Goal: Task Accomplishment & Management: Complete application form

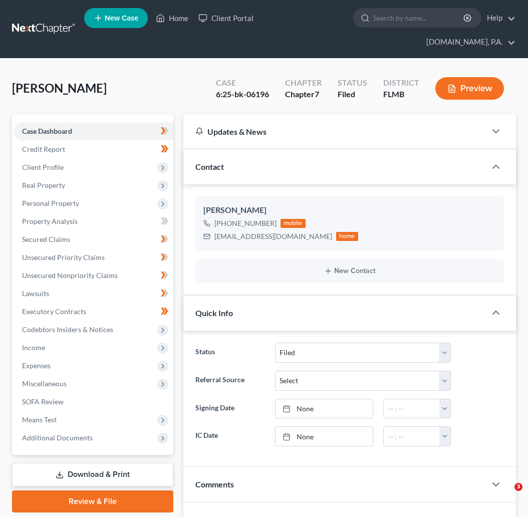
select select "2"
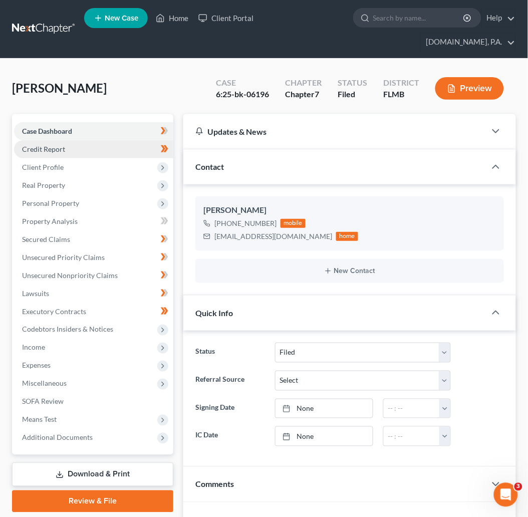
click at [55, 145] on span "Credit Report" at bounding box center [43, 149] width 43 height 9
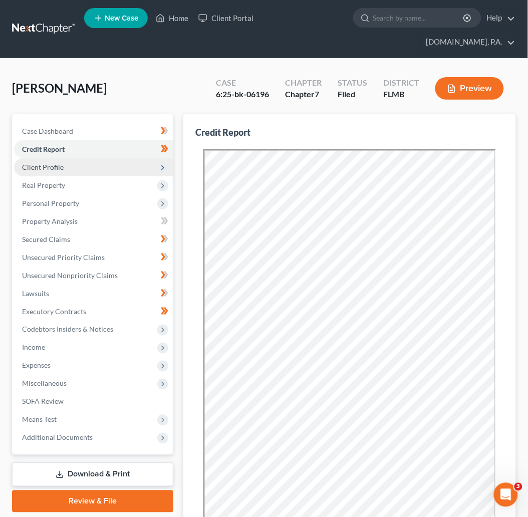
click at [49, 163] on span "Client Profile" at bounding box center [43, 167] width 42 height 9
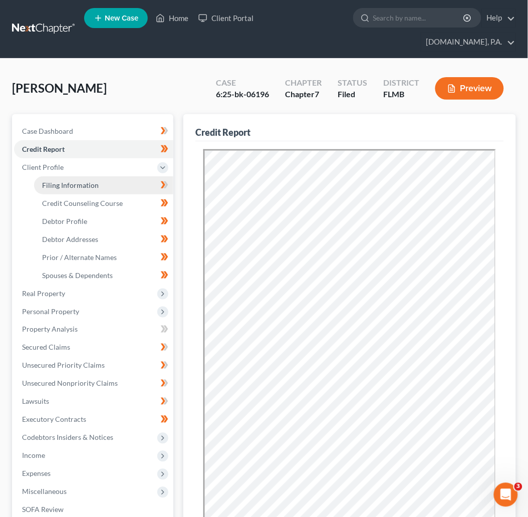
click at [79, 181] on span "Filing Information" at bounding box center [70, 185] width 57 height 9
select select "1"
select select "0"
select select "9"
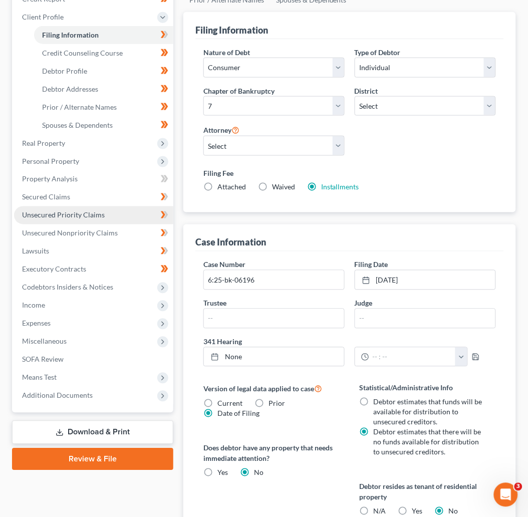
scroll to position [75, 0]
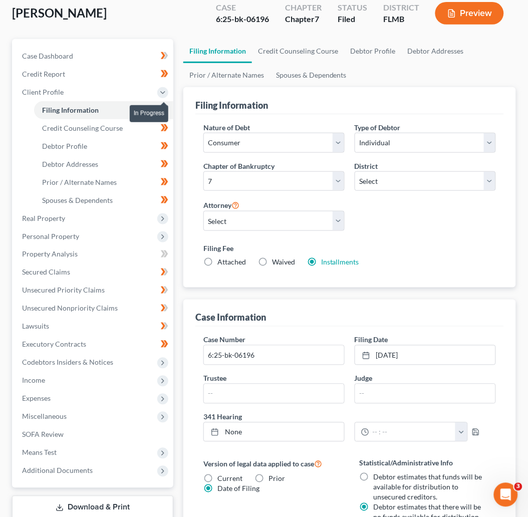
click at [166, 106] on icon at bounding box center [166, 109] width 5 height 7
click at [103, 124] on span "Credit Counseling Course" at bounding box center [82, 128] width 81 height 9
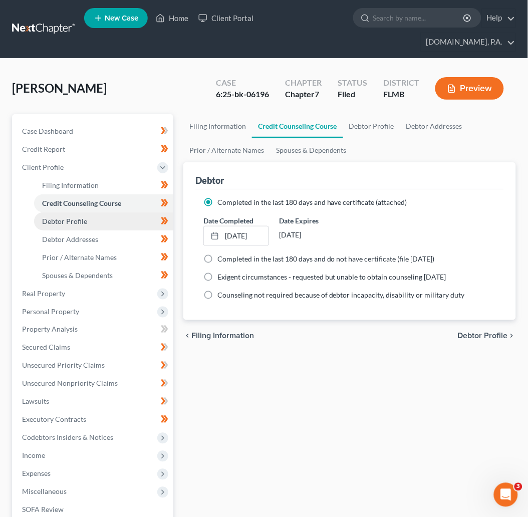
click at [70, 217] on span "Debtor Profile" at bounding box center [64, 221] width 45 height 9
select select "0"
select select "1"
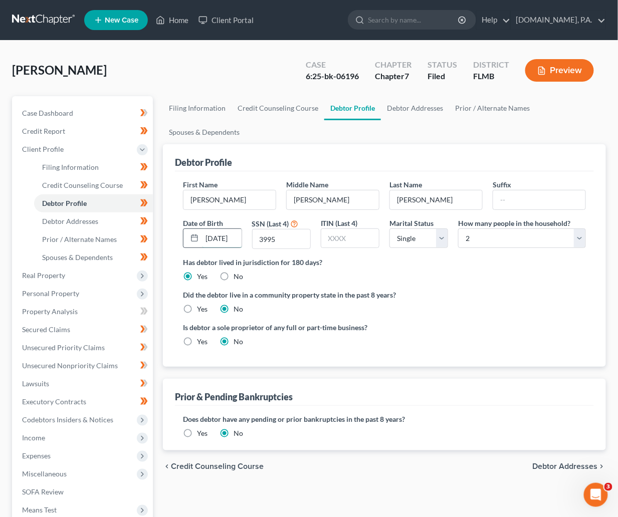
click at [239, 238] on input "01/10/1990" at bounding box center [222, 238] width 40 height 19
click at [225, 238] on input "01/10/1990" at bounding box center [222, 238] width 40 height 19
click at [75, 221] on span "Debtor Addresses" at bounding box center [70, 221] width 56 height 9
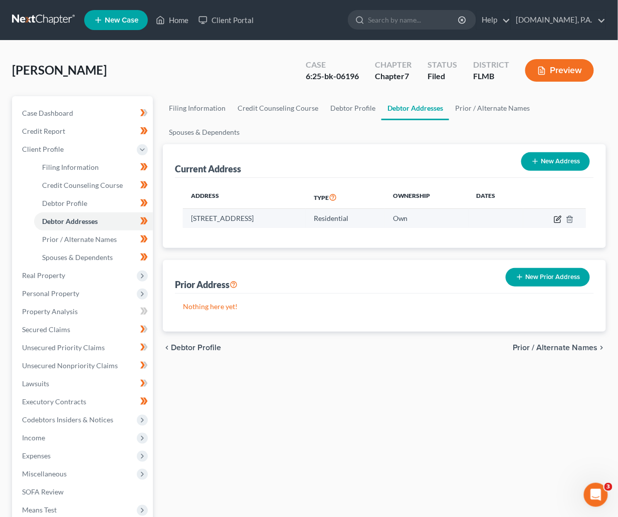
click at [528, 218] on icon "button" at bounding box center [558, 220] width 8 height 8
select select "9"
select select "0"
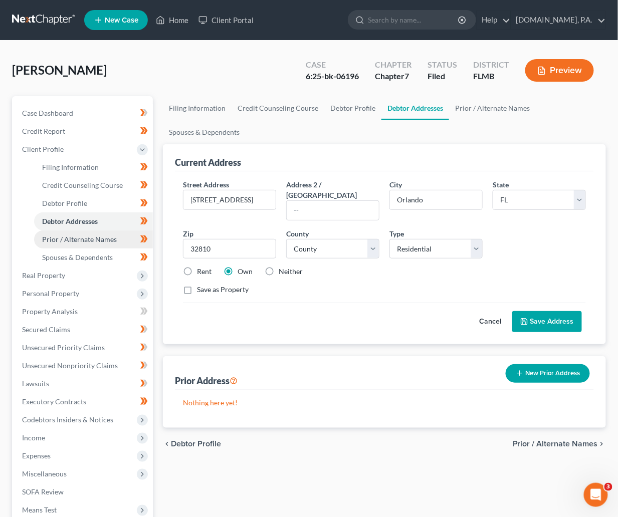
click at [81, 242] on span "Prior / Alternate Names" at bounding box center [79, 239] width 75 height 9
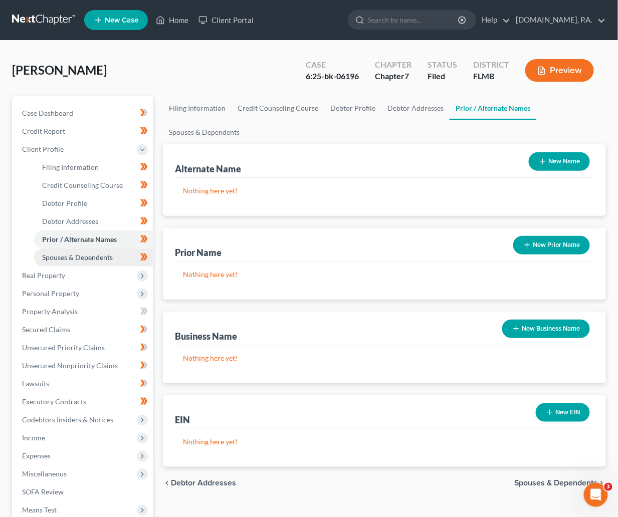
click at [83, 255] on span "Spouses & Dependents" at bounding box center [77, 257] width 71 height 9
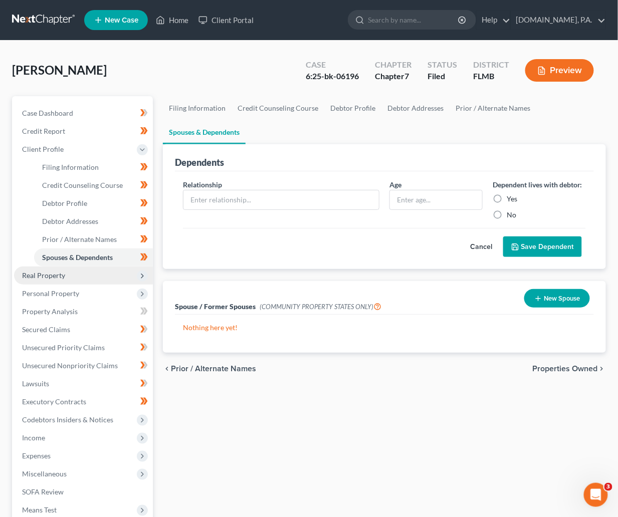
click at [46, 275] on span "Real Property" at bounding box center [43, 275] width 43 height 9
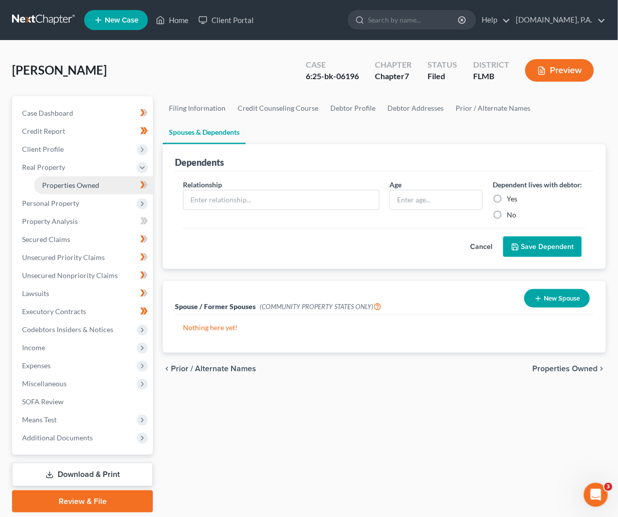
click at [76, 181] on span "Properties Owned" at bounding box center [70, 185] width 57 height 9
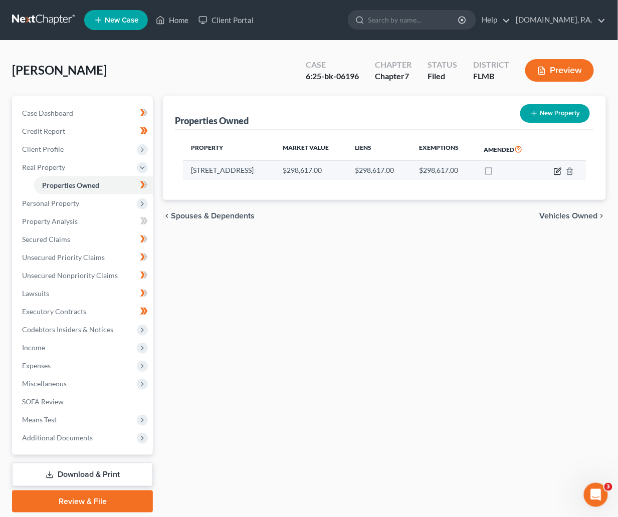
click at [528, 168] on icon "button" at bounding box center [558, 171] width 8 height 8
select select "9"
select select "47"
select select "3"
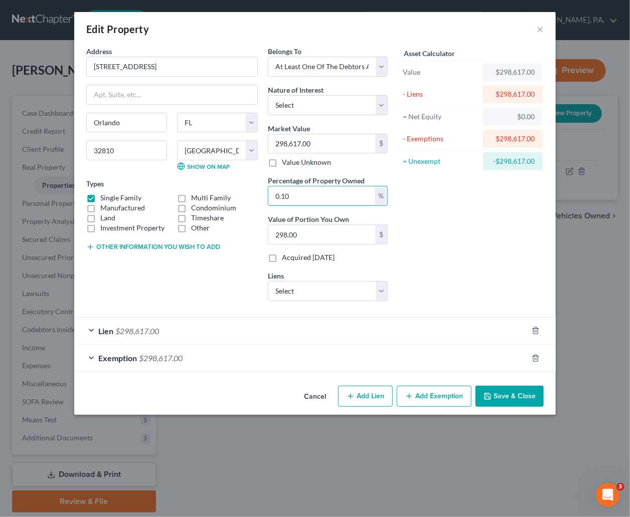
drag, startPoint x: 320, startPoint y: 187, endPoint x: 250, endPoint y: 197, distance: 70.8
click at [250, 197] on div "Address * 7527 Lovely Lane Orlando State AL AK AR AZ CA CO CT DE DC FL GA GU HI…" at bounding box center [236, 177] width 311 height 263
type input "1"
type input "2,986.17"
type input "10"
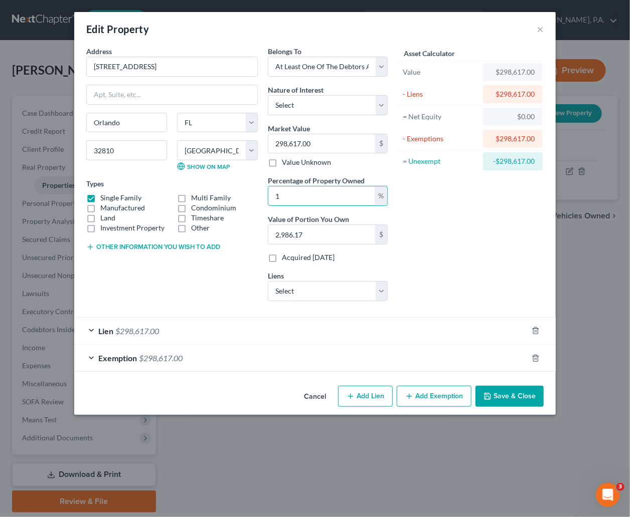
type input "29,861.70"
type input "100"
type input "298,617.00"
type input "100"
click at [490, 255] on div "Asset Calculator Value $298,617.00 - Liens $298,617.00 = Net Equity $0.00 - Exe…" at bounding box center [471, 177] width 156 height 263
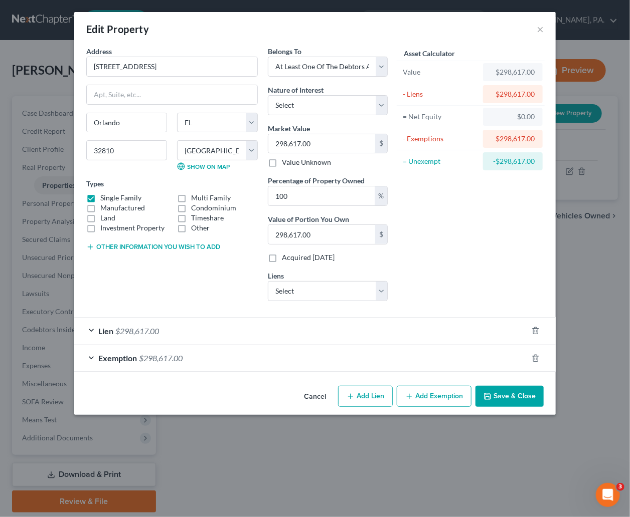
click at [88, 327] on div "Lien $298,617.00" at bounding box center [300, 331] width 453 height 27
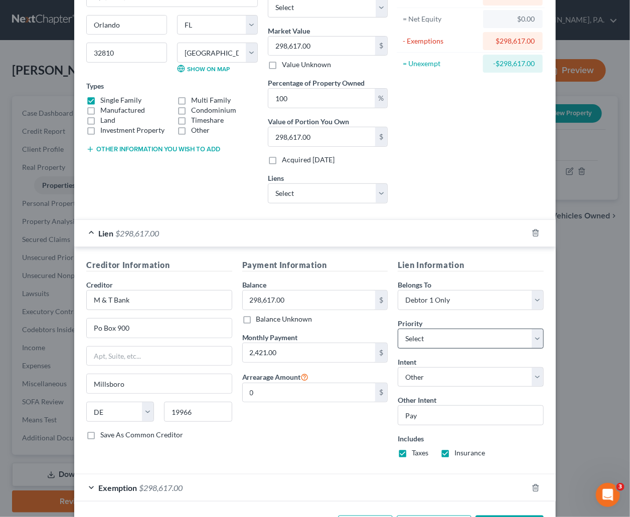
scroll to position [140, 0]
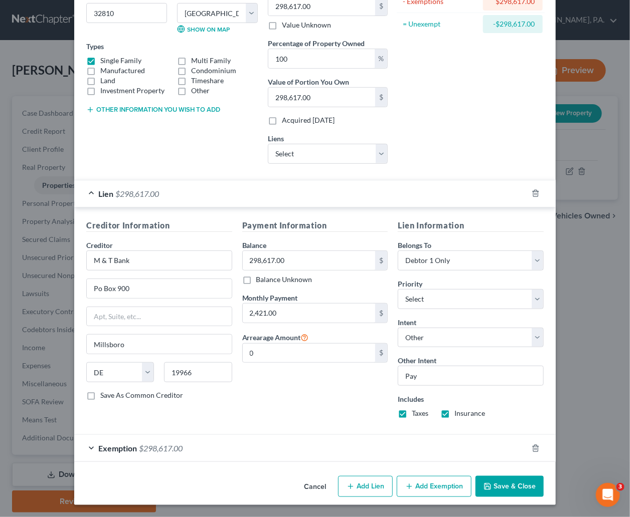
click at [82, 447] on div "Exemption $298,617.00" at bounding box center [300, 448] width 453 height 27
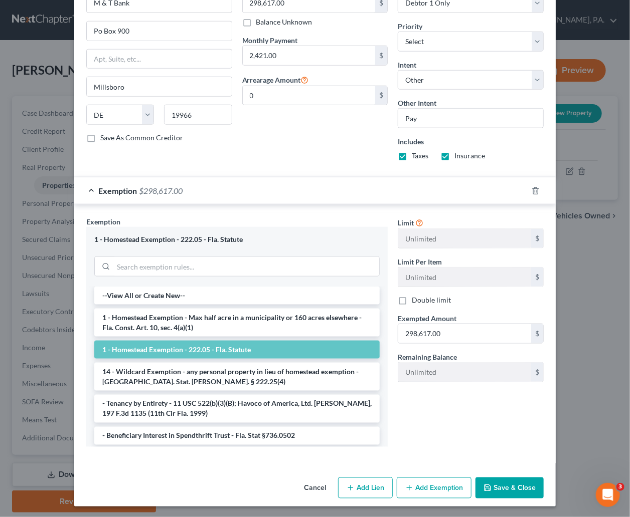
scroll to position [399, 0]
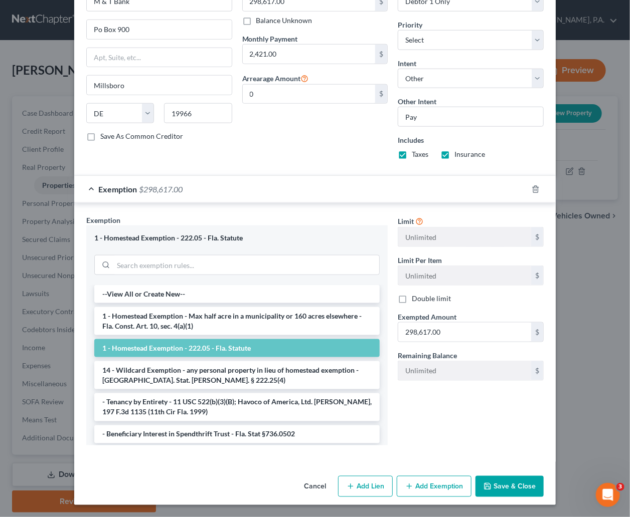
click at [503, 483] on button "Save & Close" at bounding box center [509, 486] width 68 height 21
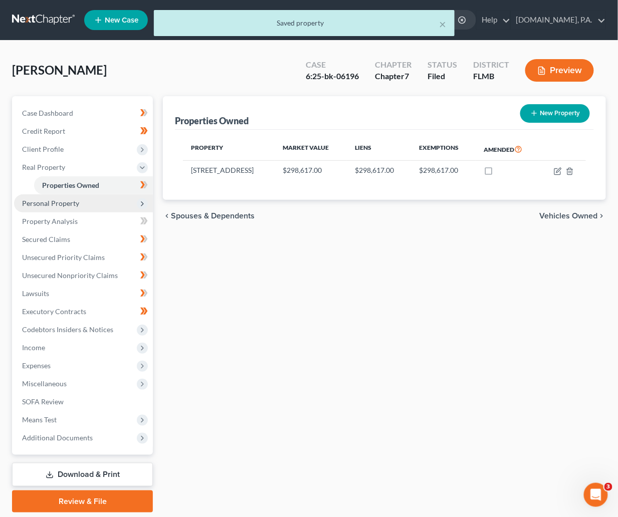
click at [52, 203] on span "Personal Property" at bounding box center [50, 203] width 57 height 9
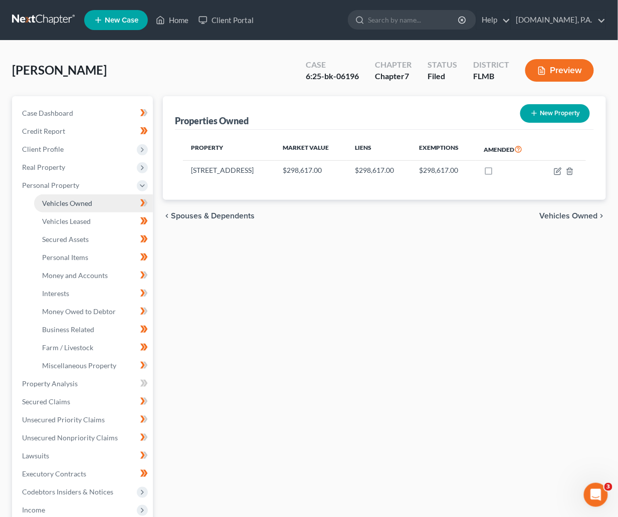
click at [80, 203] on span "Vehicles Owned" at bounding box center [67, 203] width 50 height 9
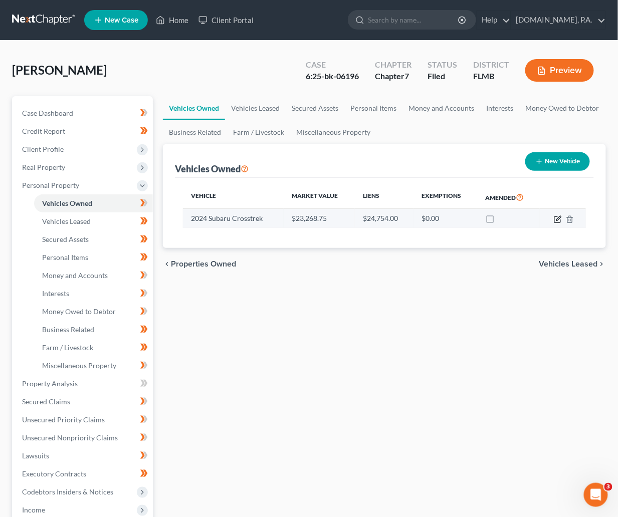
click at [528, 217] on icon "button" at bounding box center [558, 220] width 8 height 8
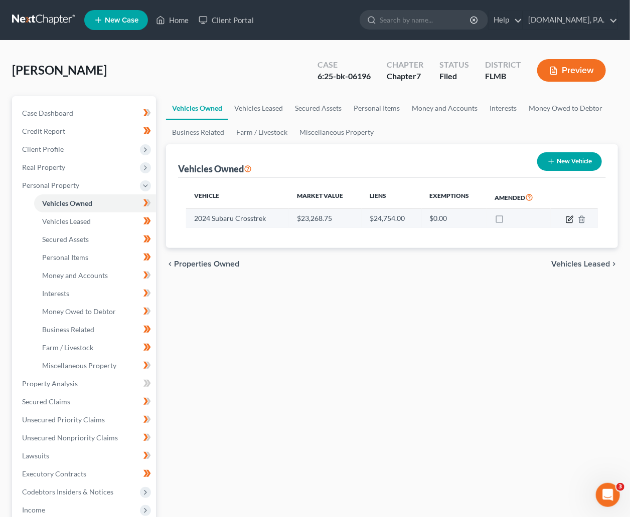
select select "0"
select select "2"
select select "3"
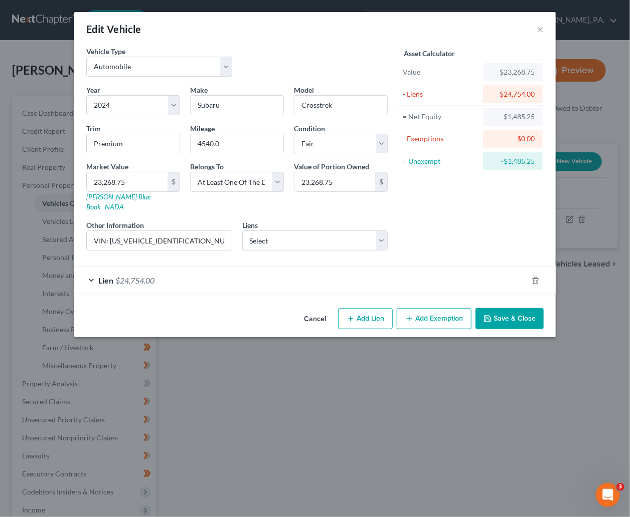
click at [93, 268] on div "Lien $24,754.00" at bounding box center [300, 280] width 453 height 27
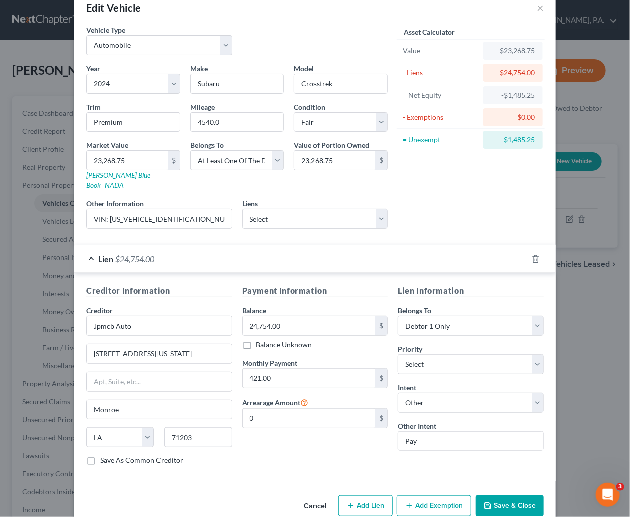
scroll to position [34, 0]
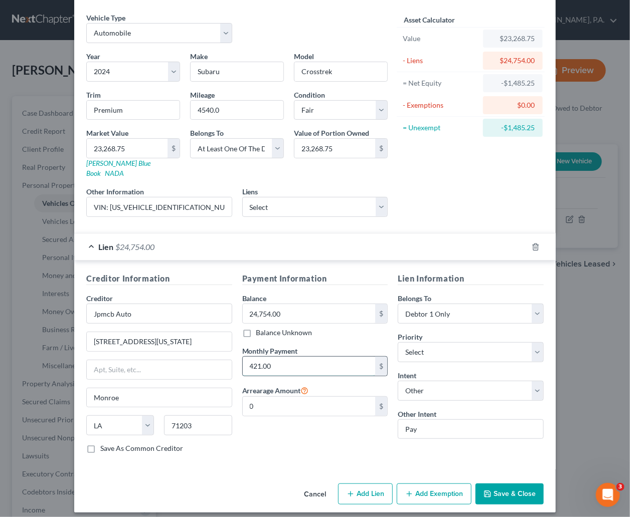
click at [243, 357] on input "421.00" at bounding box center [309, 366] width 133 height 19
click at [251, 456] on div "Creditor Information Creditor * Jpmcb Auto 700 Kansas Lane Monroe State AL AK A…" at bounding box center [314, 365] width 481 height 209
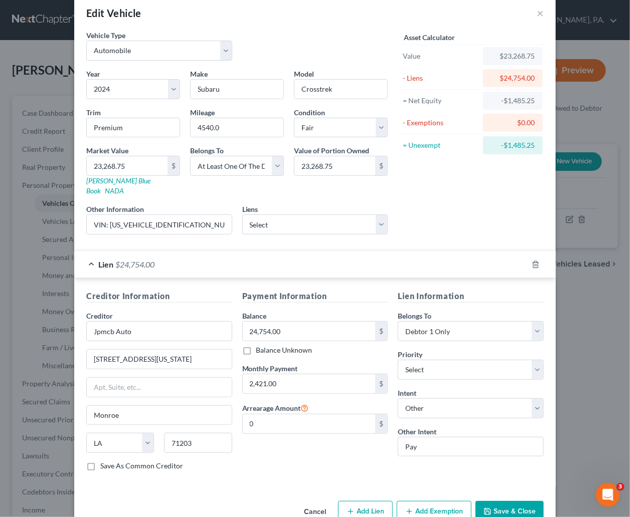
scroll to position [0, 0]
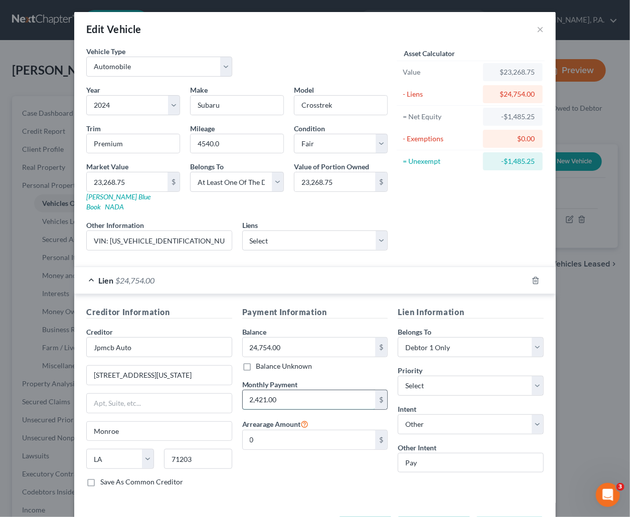
click at [249, 390] on input "2,421.00" at bounding box center [309, 399] width 133 height 19
drag, startPoint x: 302, startPoint y: 393, endPoint x: 235, endPoint y: 396, distance: 66.7
click at [237, 396] on div "Payment Information Balance 24,754.00 $ Balance Unknown Balance Undetermined 24…" at bounding box center [315, 400] width 156 height 189
type input "421.00"
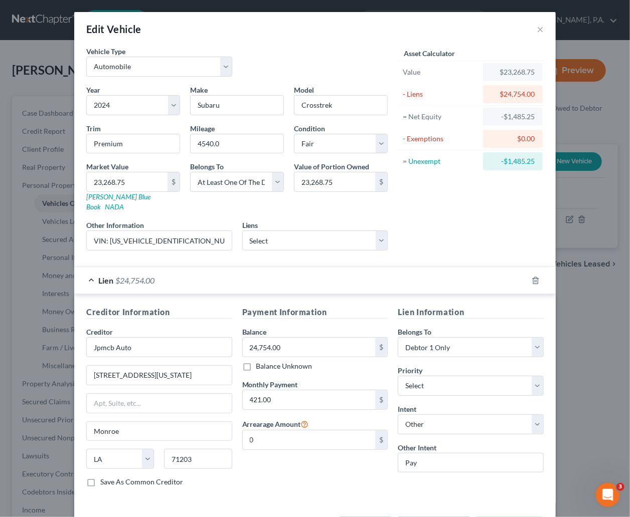
click at [438, 481] on div "Lien Information Belongs To * Select Debtor 1 Only Debtor 2 Only Debtor 1 And D…" at bounding box center [471, 400] width 156 height 189
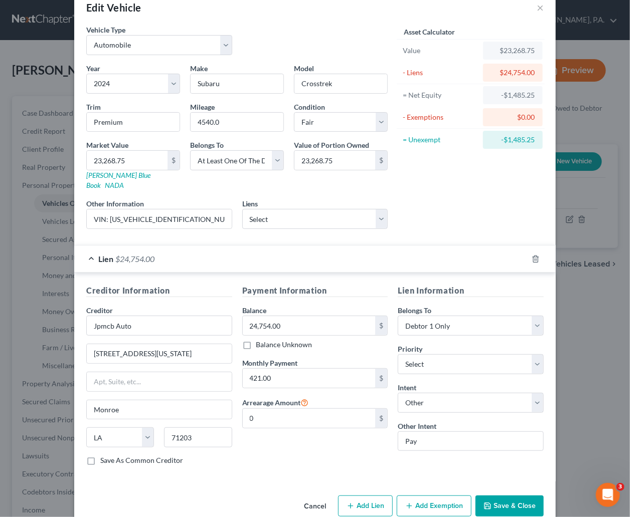
scroll to position [34, 0]
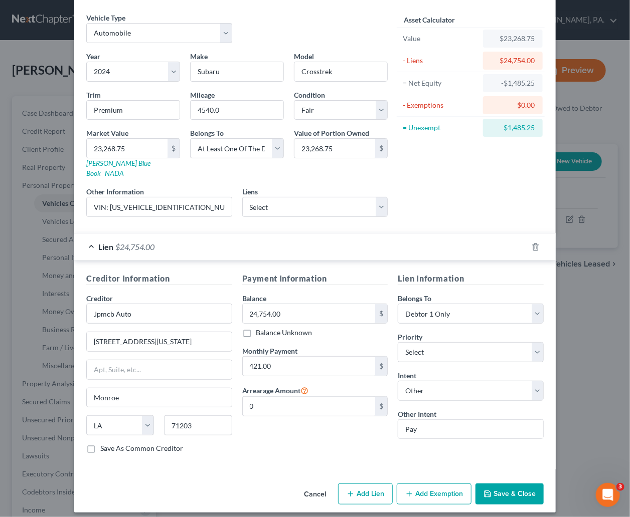
click at [507, 487] on button "Save & Close" at bounding box center [509, 494] width 68 height 21
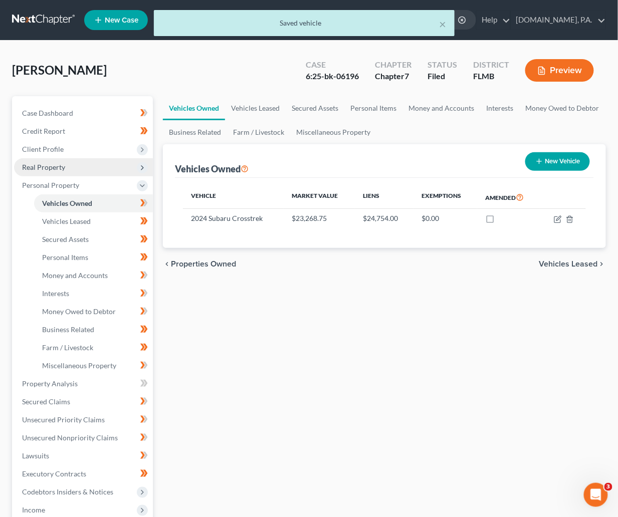
click at [50, 168] on span "Real Property" at bounding box center [43, 167] width 43 height 9
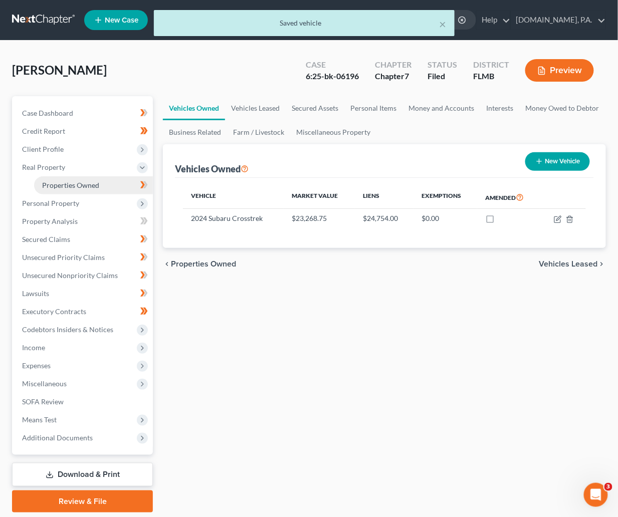
click at [52, 181] on span "Properties Owned" at bounding box center [70, 185] width 57 height 9
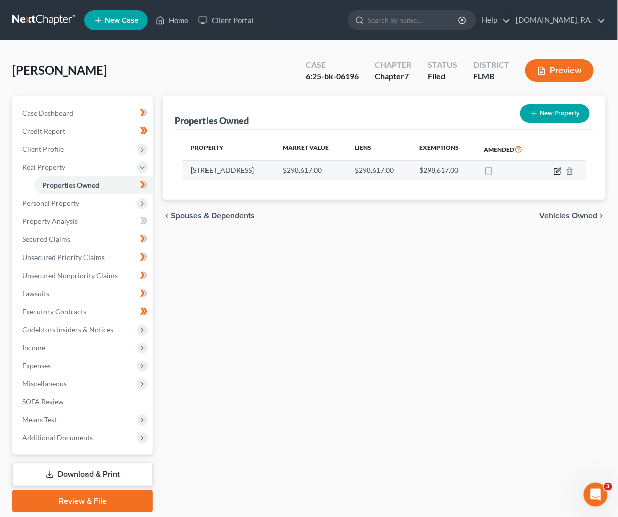
click at [528, 171] on icon "button" at bounding box center [557, 171] width 6 height 6
select select "9"
select select "47"
select select "3"
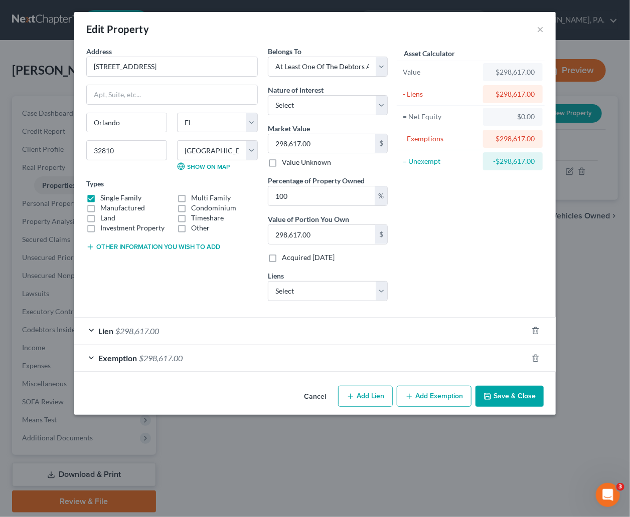
click at [95, 329] on div "Lien $298,617.00" at bounding box center [300, 331] width 453 height 27
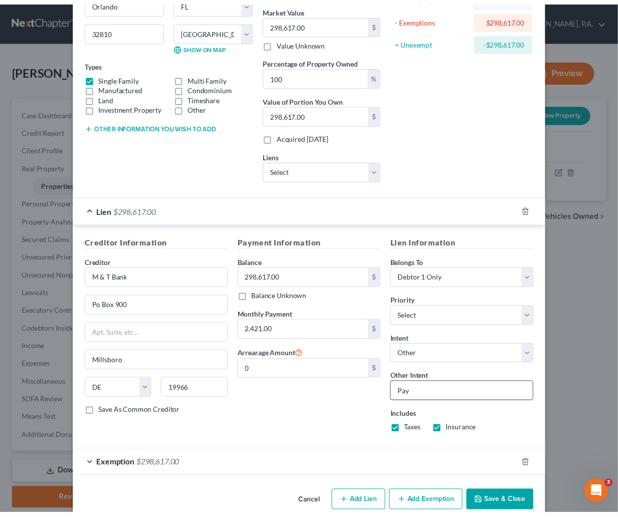
scroll to position [140, 0]
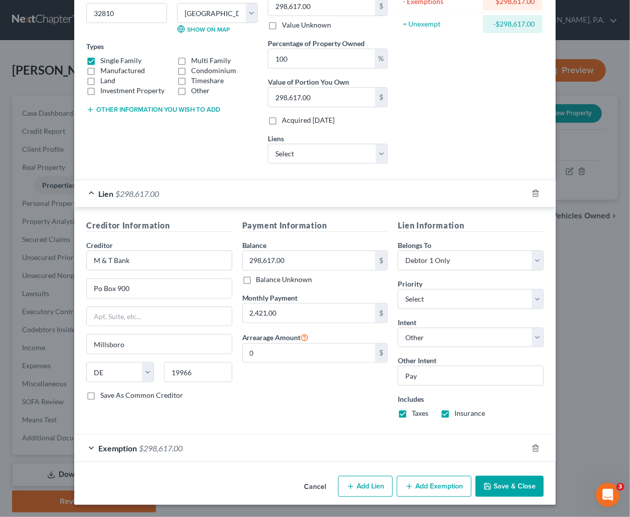
click at [500, 488] on button "Save & Close" at bounding box center [509, 486] width 68 height 21
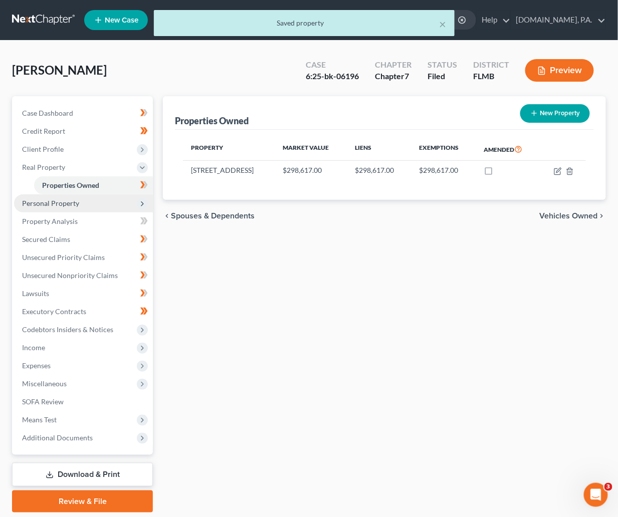
click at [68, 202] on span "Personal Property" at bounding box center [50, 203] width 57 height 9
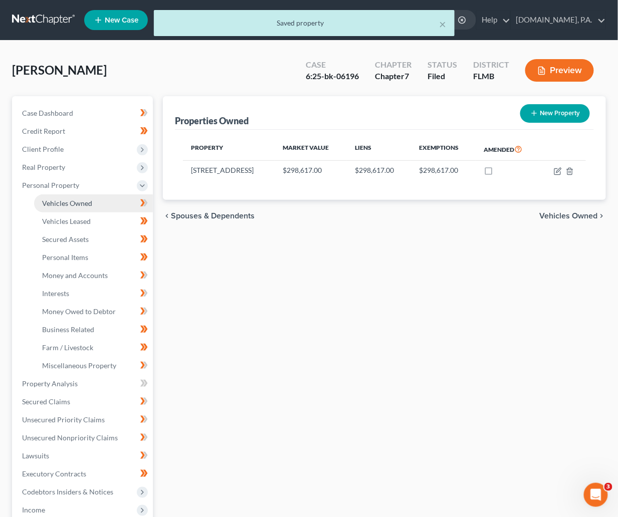
click at [80, 207] on span "Vehicles Owned" at bounding box center [67, 203] width 50 height 9
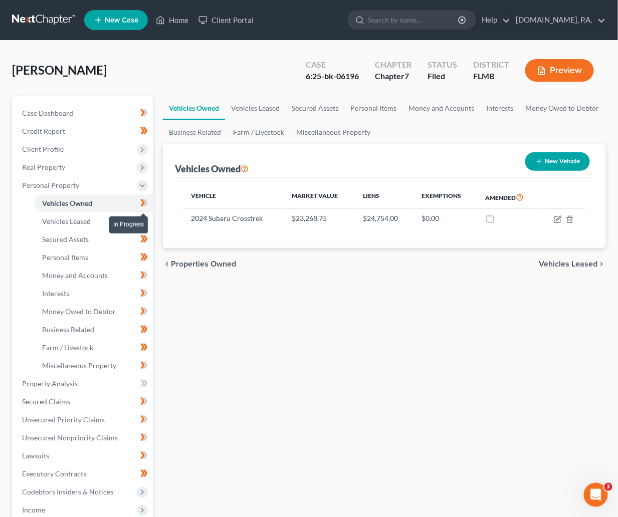
click at [145, 203] on icon at bounding box center [144, 203] width 8 height 13
click at [67, 217] on span "Vehicles Leased" at bounding box center [66, 221] width 49 height 9
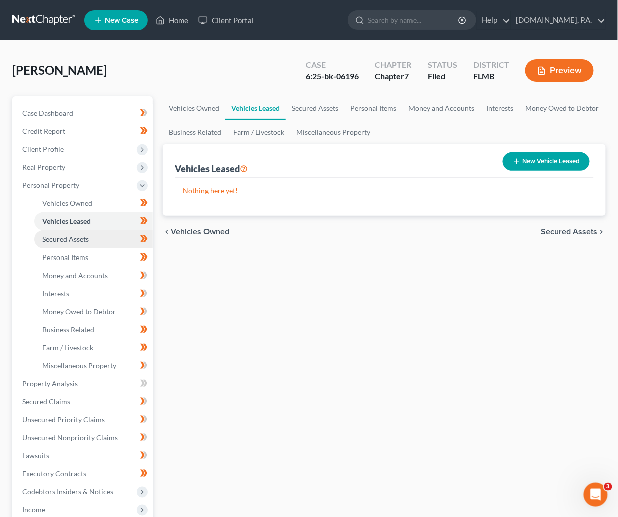
click at [61, 238] on span "Secured Assets" at bounding box center [65, 239] width 47 height 9
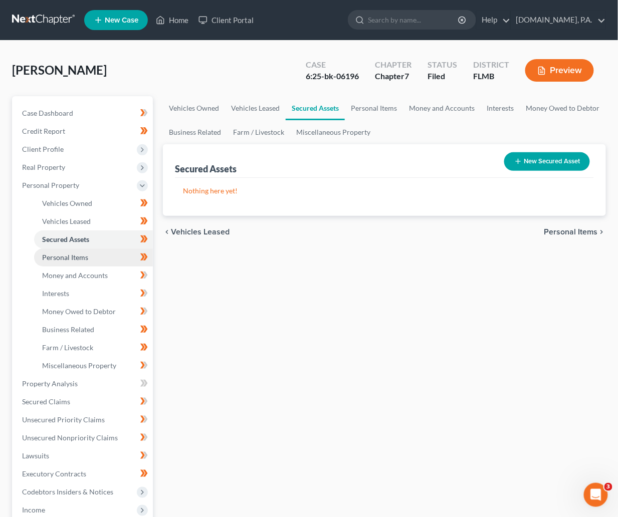
click at [61, 261] on span "Personal Items" at bounding box center [65, 257] width 46 height 9
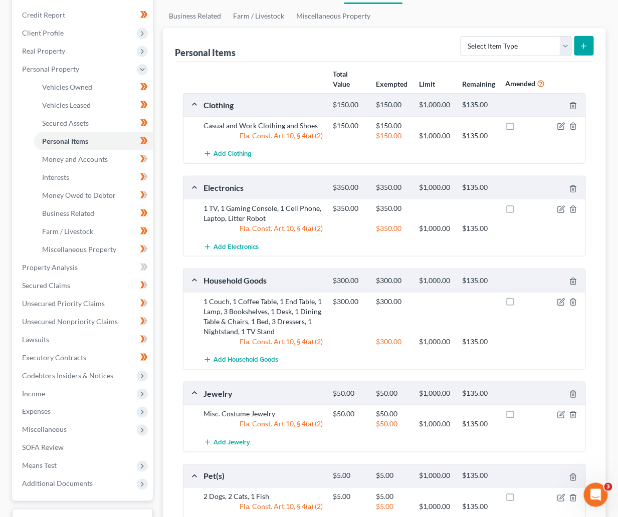
scroll to position [230, 0]
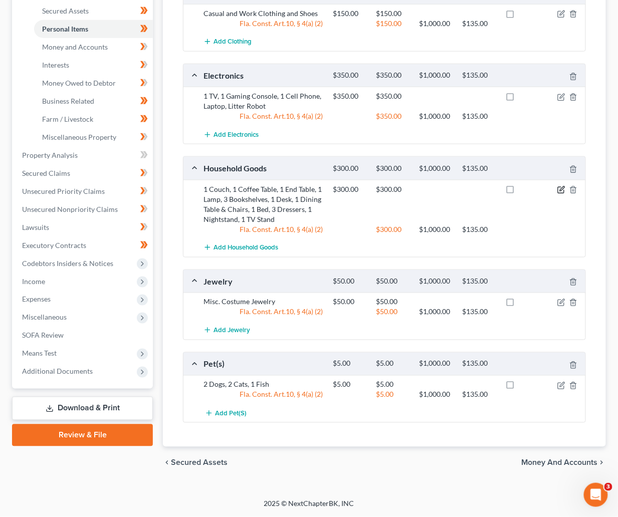
click at [528, 187] on icon "button" at bounding box center [562, 188] width 5 height 5
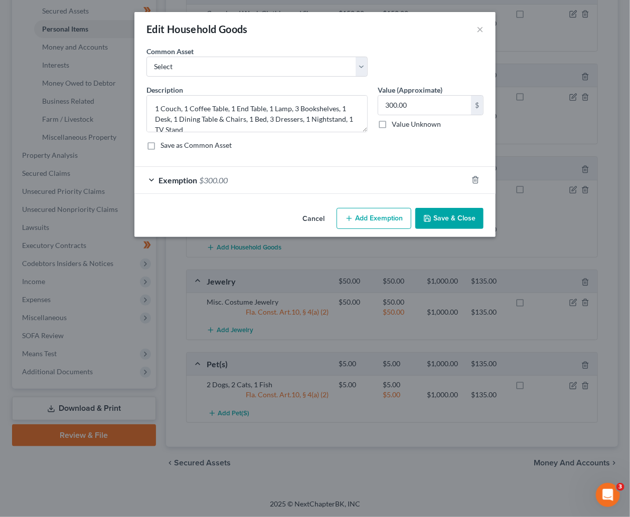
click at [456, 219] on button "Save & Close" at bounding box center [449, 218] width 68 height 21
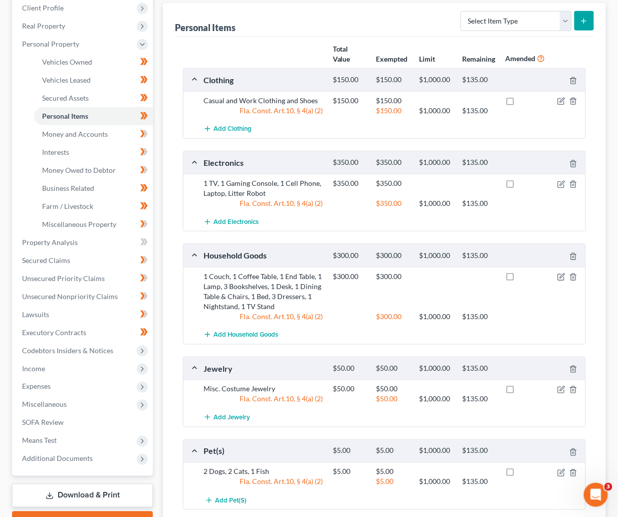
scroll to position [150, 0]
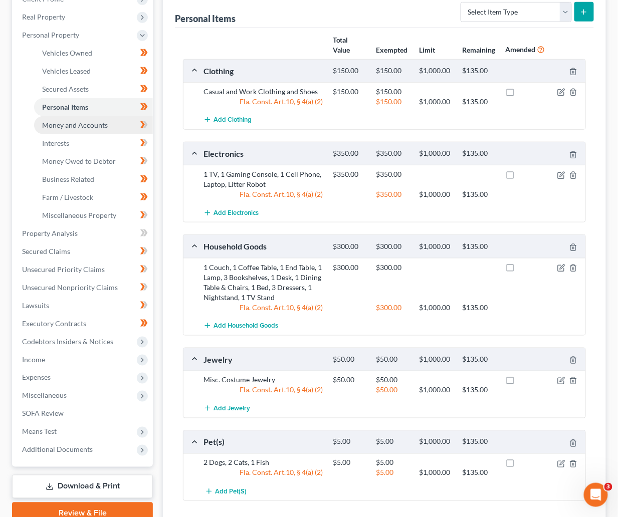
click at [73, 126] on span "Money and Accounts" at bounding box center [75, 125] width 66 height 9
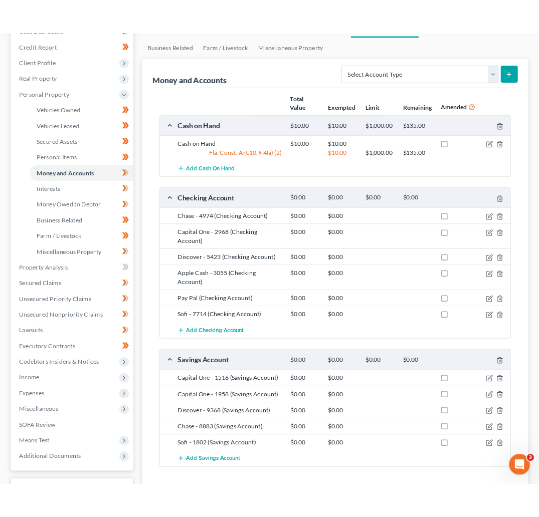
scroll to position [150, 0]
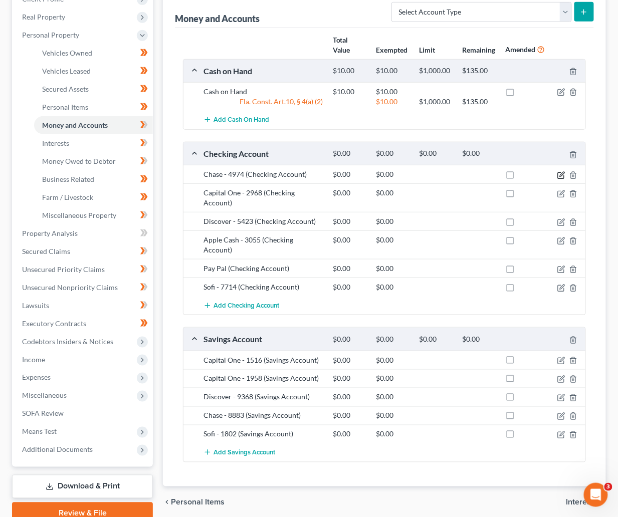
click at [528, 173] on icon "button" at bounding box center [561, 175] width 8 height 8
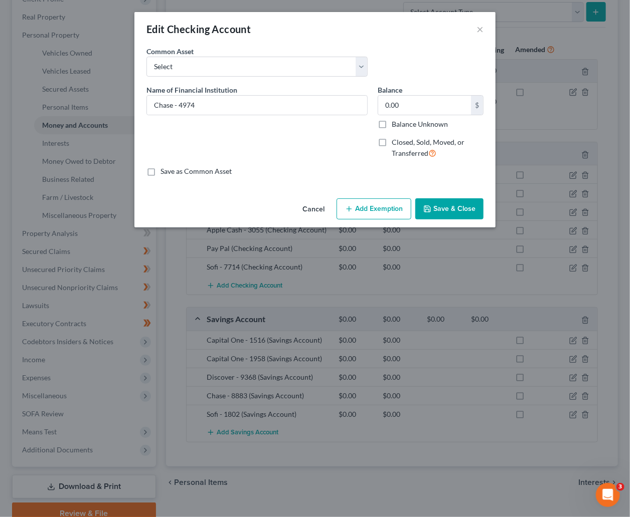
click at [446, 210] on button "Save & Close" at bounding box center [449, 209] width 68 height 21
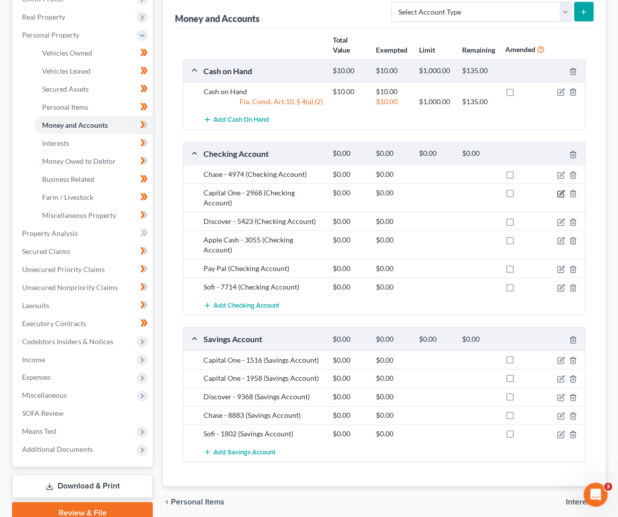
click at [528, 194] on icon "button" at bounding box center [561, 194] width 8 height 8
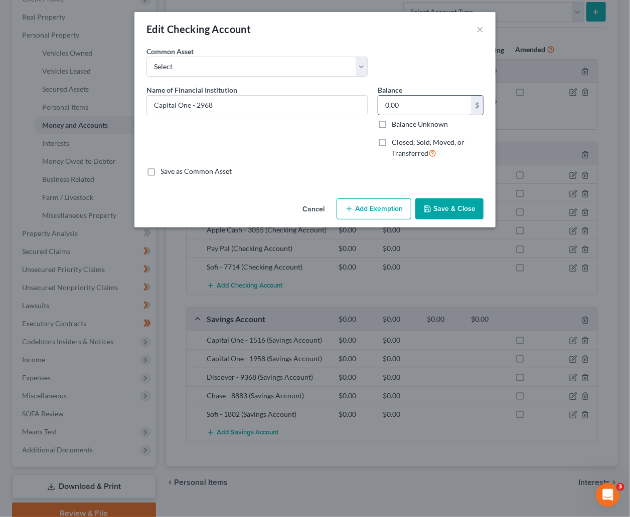
click at [401, 104] on input "0.00" at bounding box center [424, 105] width 93 height 19
type input "0.03"
click at [295, 159] on div "Name of Financial Institution * Capital One - 2968" at bounding box center [256, 126] width 231 height 82
click at [462, 207] on button "Save & Close" at bounding box center [449, 209] width 68 height 21
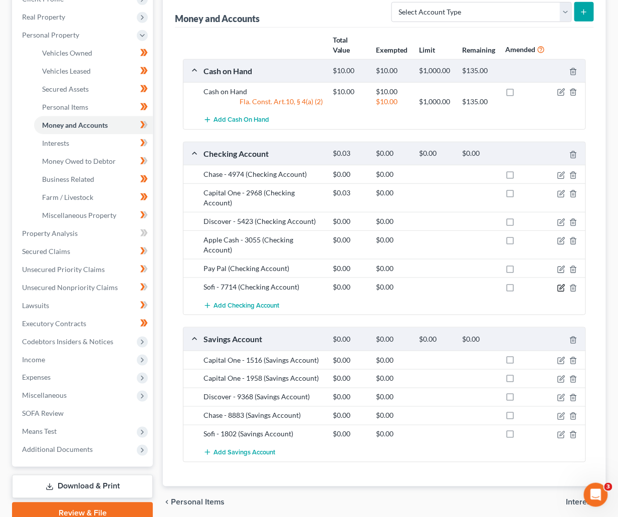
click at [528, 284] on icon "button" at bounding box center [561, 288] width 8 height 8
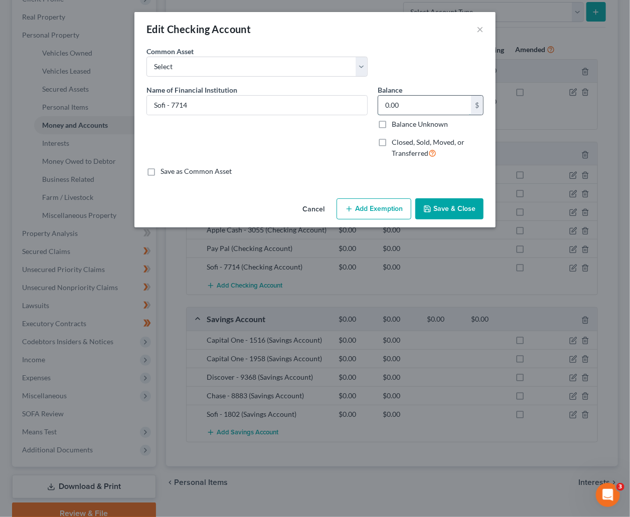
click at [402, 107] on input "0.00" at bounding box center [424, 105] width 93 height 19
type input "2,097.13"
click at [335, 146] on div "Name of Financial Institution * Sofi - 7714" at bounding box center [256, 126] width 231 height 82
click at [352, 212] on icon "button" at bounding box center [349, 209] width 8 height 8
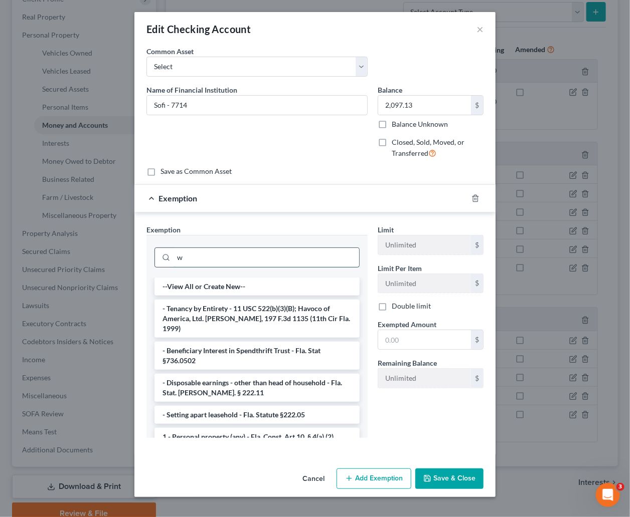
click at [191, 255] on input "w" at bounding box center [265, 257] width 185 height 19
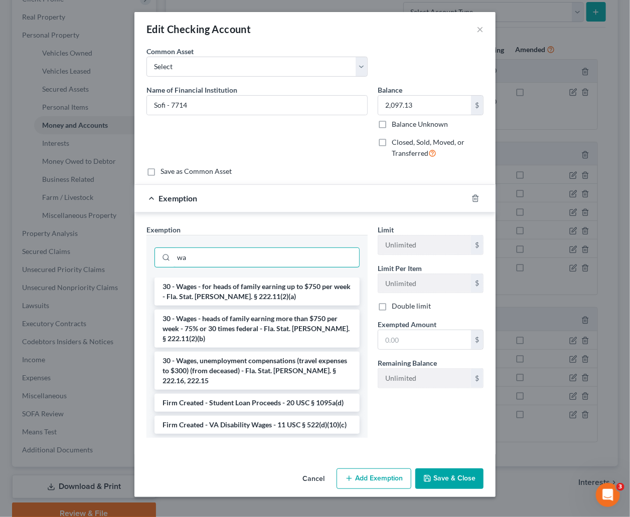
type input "wa"
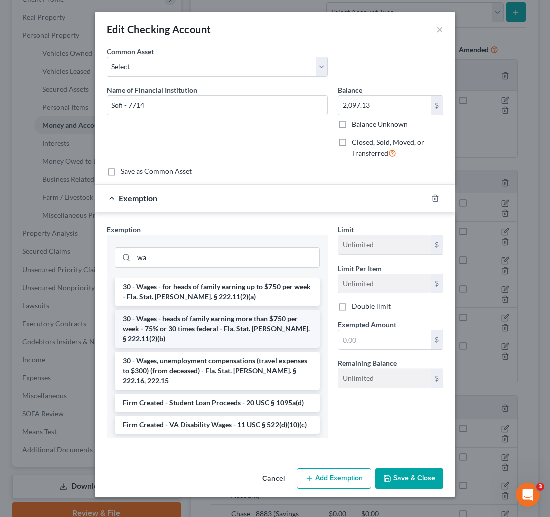
click at [193, 331] on li "30 - Wages - heads of family earning more than $750 per week - 75% or 30 times …" at bounding box center [217, 329] width 205 height 38
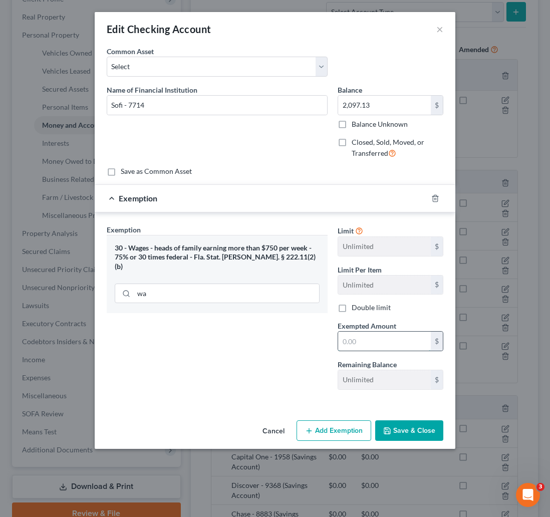
click at [357, 341] on input "text" at bounding box center [384, 341] width 93 height 19
type input "2,097.13"
click at [416, 431] on button "Save & Close" at bounding box center [409, 431] width 68 height 21
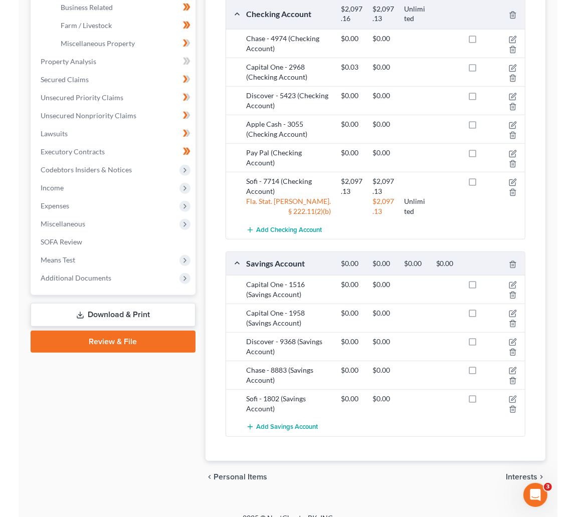
scroll to position [338, 0]
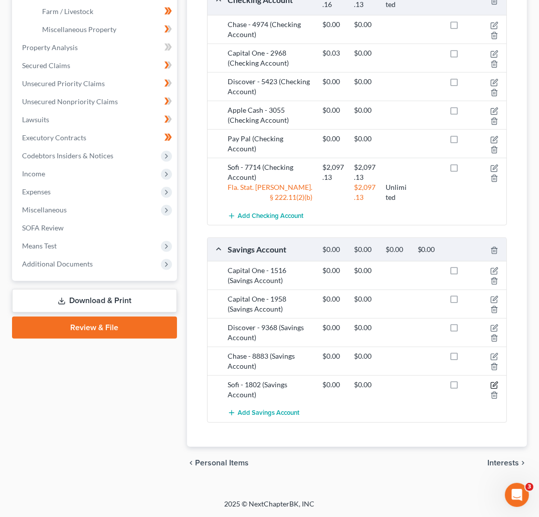
click at [496, 383] on icon "button" at bounding box center [494, 385] width 8 height 8
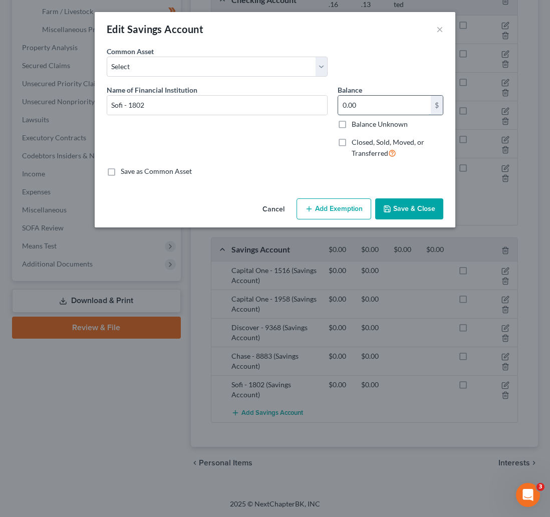
click at [365, 104] on input "0.00" at bounding box center [384, 105] width 93 height 19
type input "4,591.68"
click at [328, 213] on button "Add Exemption" at bounding box center [334, 209] width 75 height 21
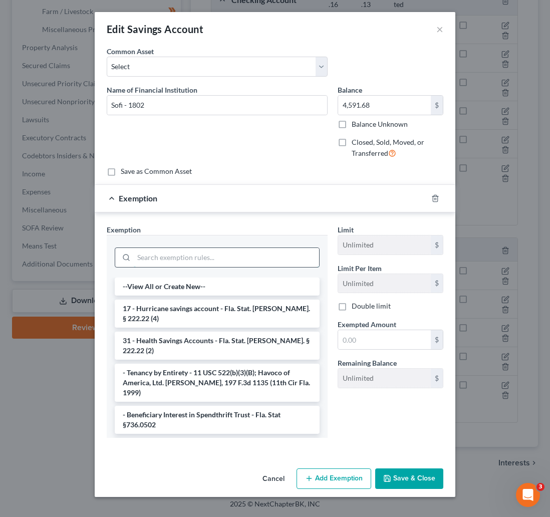
click at [170, 255] on input "search" at bounding box center [226, 257] width 185 height 19
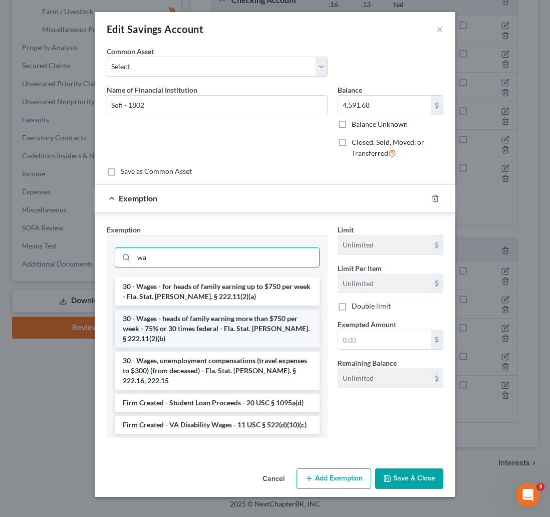
type input "wa"
click at [211, 329] on li "30 - Wages - heads of family earning more than $750 per week - 75% or 30 times …" at bounding box center [217, 329] width 205 height 38
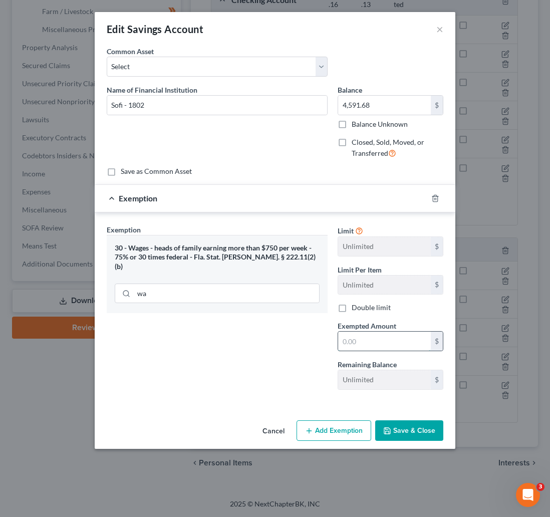
click at [365, 342] on input "text" at bounding box center [384, 341] width 93 height 19
type input "4,591.68"
click at [286, 362] on div "Exemption Set must be selected for CA. Exemption * 30 - Wages - heads of family…" at bounding box center [217, 311] width 231 height 173
click at [420, 430] on button "Save & Close" at bounding box center [409, 431] width 68 height 21
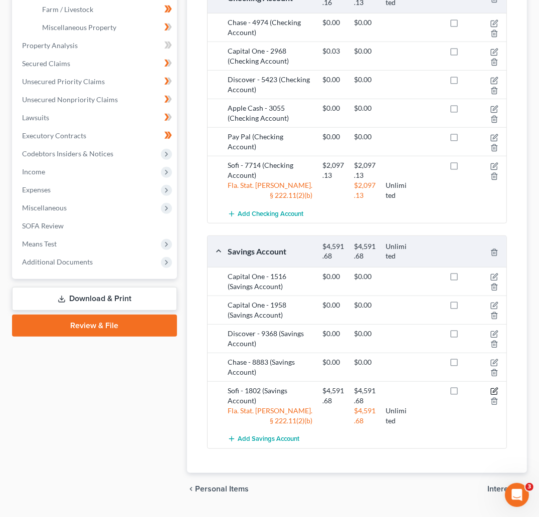
click at [493, 392] on icon "button" at bounding box center [494, 391] width 8 height 8
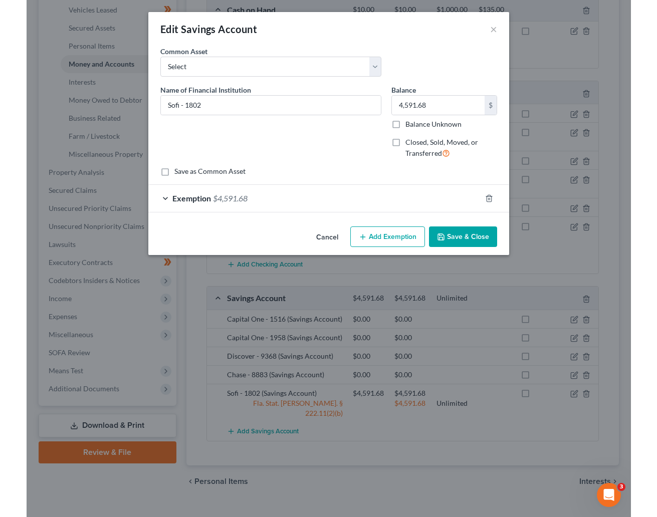
scroll to position [195, 0]
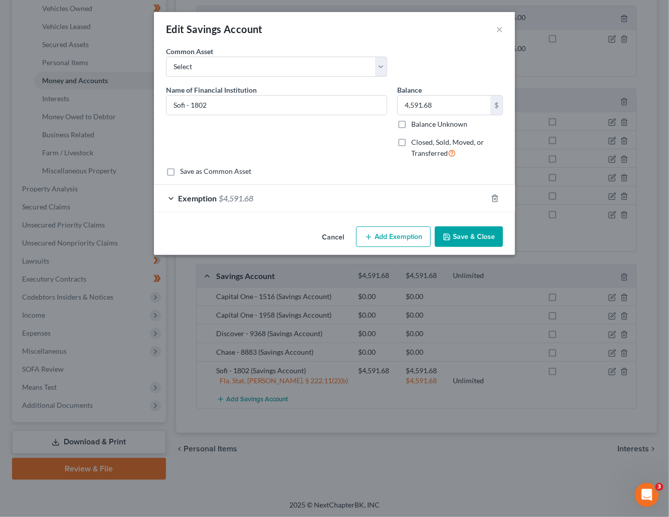
click at [461, 237] on button "Save & Close" at bounding box center [469, 237] width 68 height 21
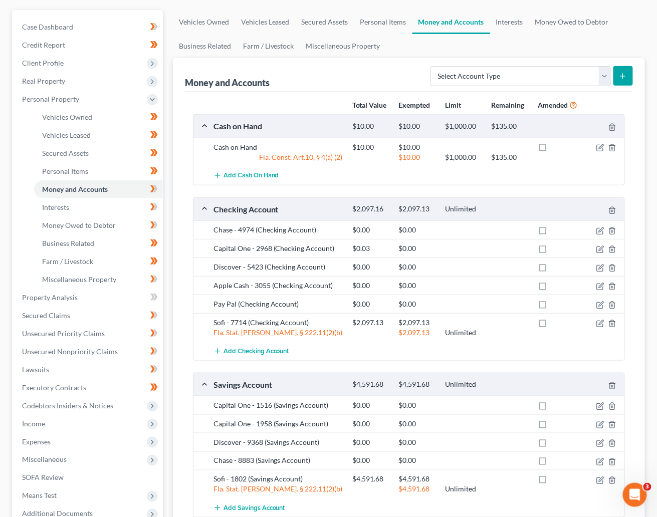
scroll to position [120, 0]
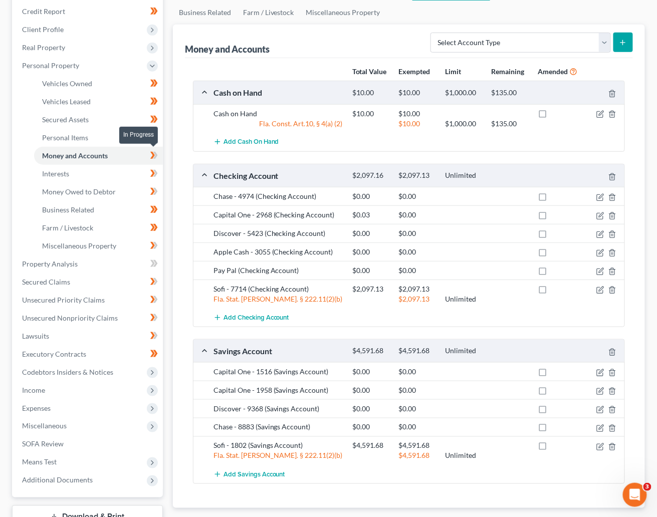
click at [155, 152] on icon at bounding box center [155, 155] width 5 height 7
click at [61, 169] on span "Interests" at bounding box center [55, 173] width 27 height 9
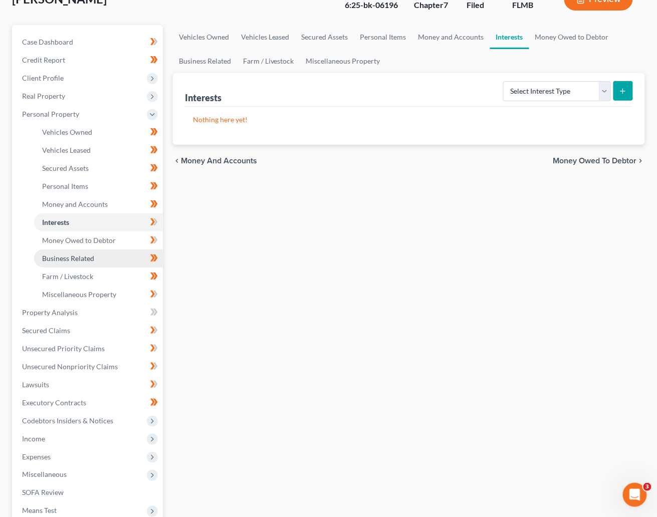
scroll to position [75, 0]
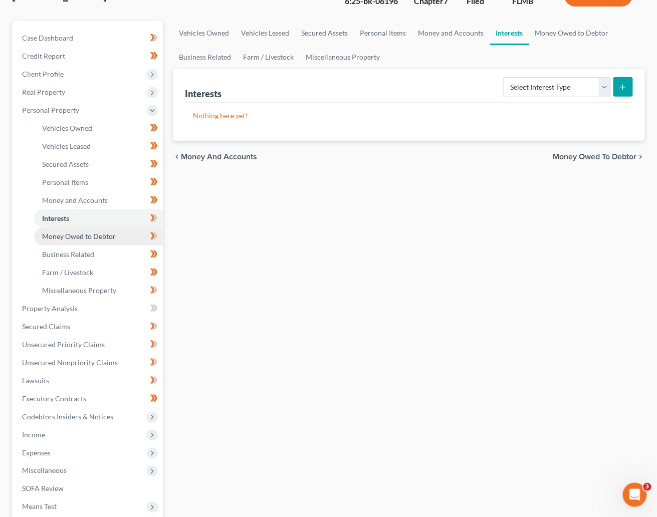
click at [73, 239] on span "Money Owed to Debtor" at bounding box center [79, 236] width 74 height 9
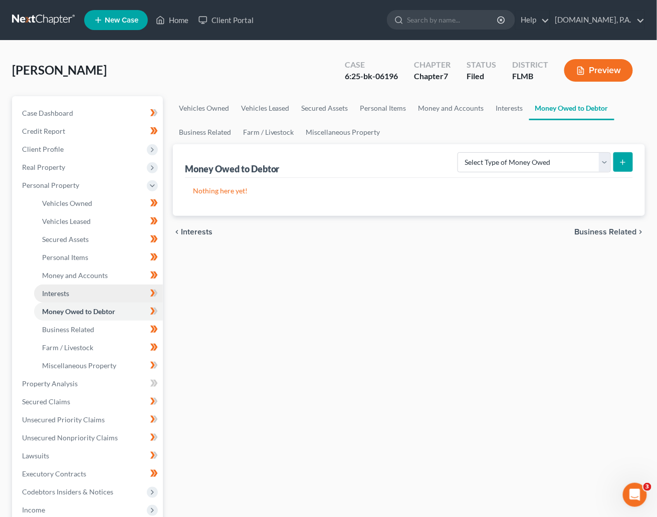
click at [72, 293] on link "Interests" at bounding box center [98, 294] width 129 height 18
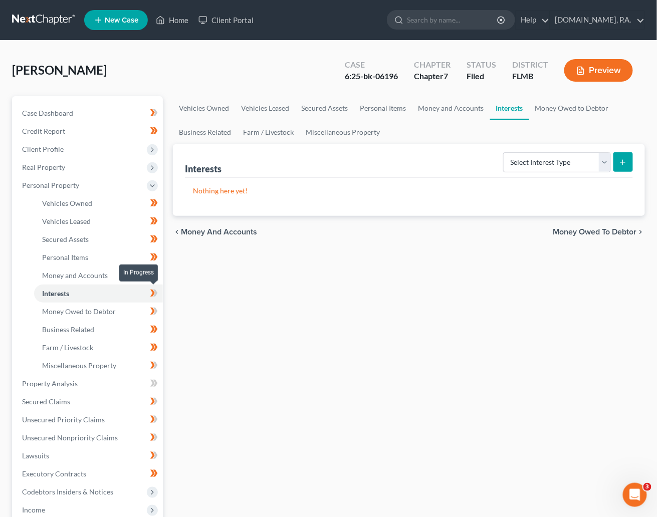
drag, startPoint x: 154, startPoint y: 288, endPoint x: 146, endPoint y: 289, distance: 8.5
click at [154, 288] on icon at bounding box center [154, 293] width 8 height 13
click at [94, 306] on link "Money Owed to Debtor" at bounding box center [98, 312] width 129 height 18
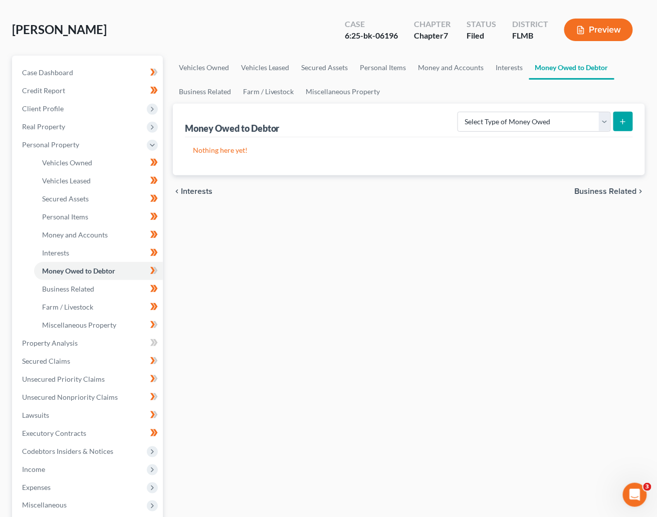
scroll to position [75, 0]
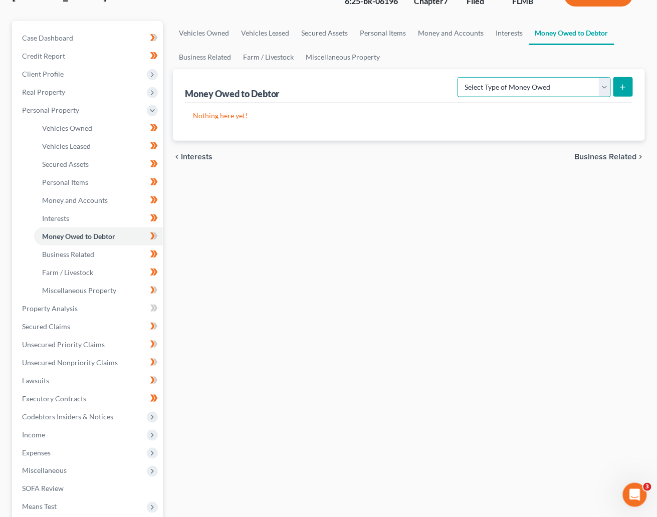
click at [528, 83] on select "Select Type of Money Owed Accounts Receivable Alimony Child Support Claims Agai…" at bounding box center [534, 87] width 153 height 20
select select "expected_tax_refund"
click at [460, 77] on select "Select Type of Money Owed Accounts Receivable Alimony Child Support Claims Agai…" at bounding box center [534, 87] width 153 height 20
click at [528, 81] on button "submit" at bounding box center [624, 87] width 20 height 20
select select "0"
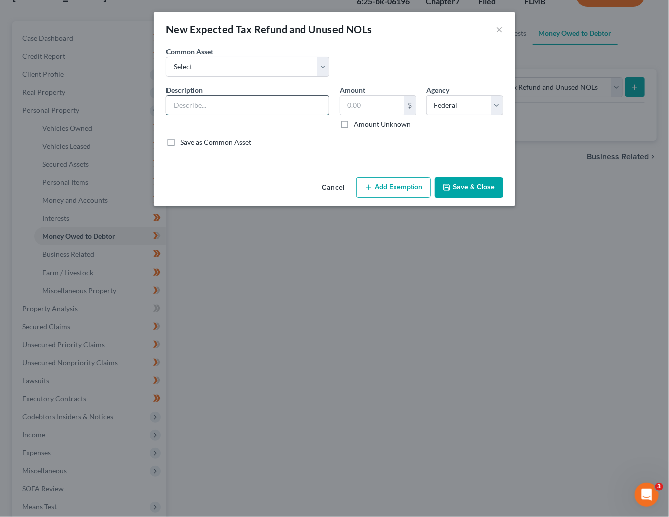
click at [242, 103] on input "text" at bounding box center [247, 105] width 162 height 19
type input "Projected 2025 Tax Refund"
click at [366, 102] on input "text" at bounding box center [372, 105] width 64 height 19
type input "1,851"
click at [316, 169] on div "An exemption set must first be selected from the Filing Information section. Co…" at bounding box center [334, 109] width 361 height 127
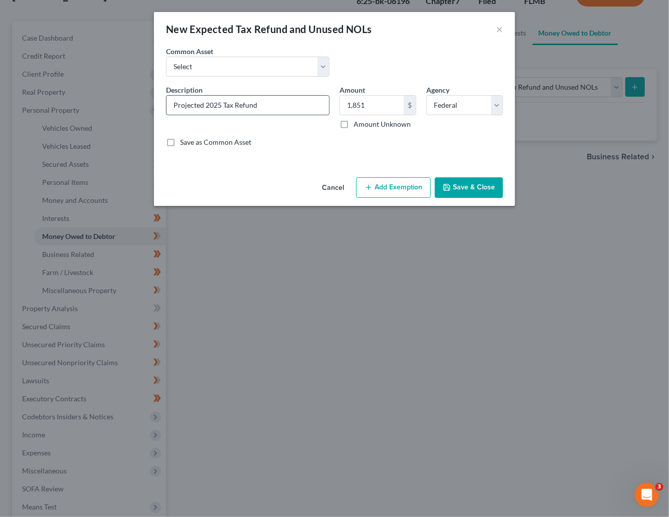
drag, startPoint x: 203, startPoint y: 105, endPoint x: 172, endPoint y: 106, distance: 30.1
click at [172, 106] on input "Projected 2025 Tax Refund" at bounding box center [247, 105] width 162 height 19
type input "Estimated 2025 Tax Refund"
click at [325, 68] on select "Select Estimated 2025 Earned Income Credit Estimated 2025 Tax Refund Estimated …" at bounding box center [247, 67] width 163 height 20
select select "1"
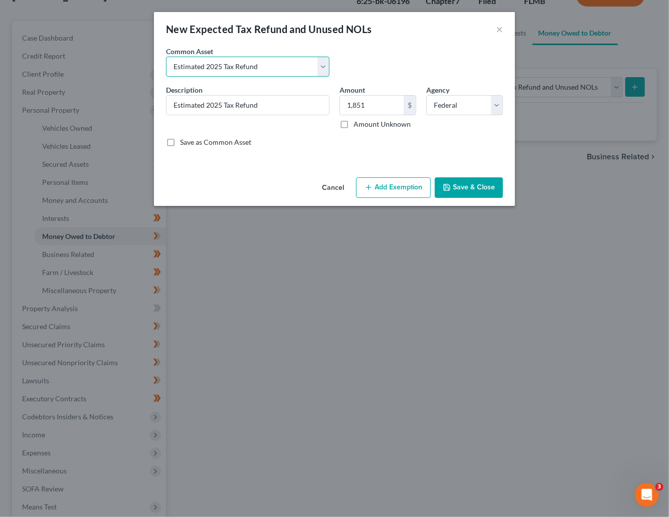
click at [166, 57] on select "Select Estimated 2025 Earned Income Credit Estimated 2025 Tax Refund Estimated …" at bounding box center [247, 67] width 163 height 20
type input "0"
drag, startPoint x: 266, startPoint y: 105, endPoint x: 164, endPoint y: 108, distance: 101.3
click at [164, 108] on div "Description * Estimated 2025 Tax Refund" at bounding box center [247, 107] width 173 height 45
click at [320, 66] on select "Select Estimated 2025 Earned Income Credit Estimated 2025 Tax Refund Estimated …" at bounding box center [247, 67] width 163 height 20
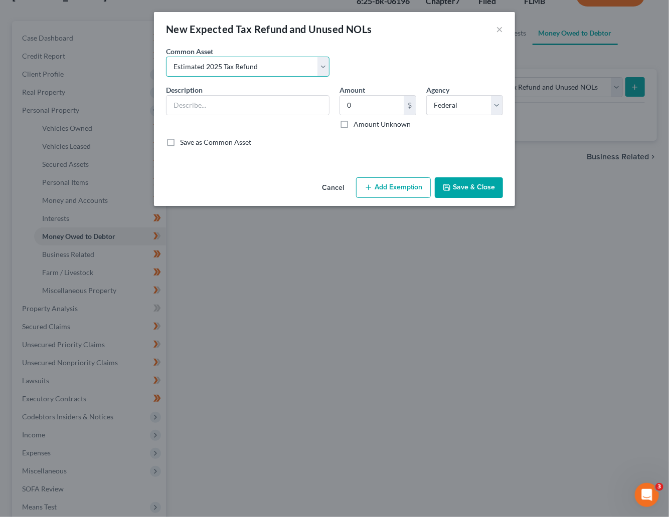
click at [166, 57] on select "Select Estimated 2025 Earned Income Credit Estimated 2025 Tax Refund Estimated …" at bounding box center [247, 67] width 163 height 20
click at [324, 62] on select "Select Estimated 2025 Earned Income Credit Estimated 2025 Tax Refund Estimated …" at bounding box center [247, 67] width 163 height 20
select select "0"
click at [166, 57] on select "Select Estimated 2025 Earned Income Credit Estimated 2025 Tax Refund Estimated …" at bounding box center [247, 67] width 163 height 20
type input "Estimated 2025 Earned Income Credit"
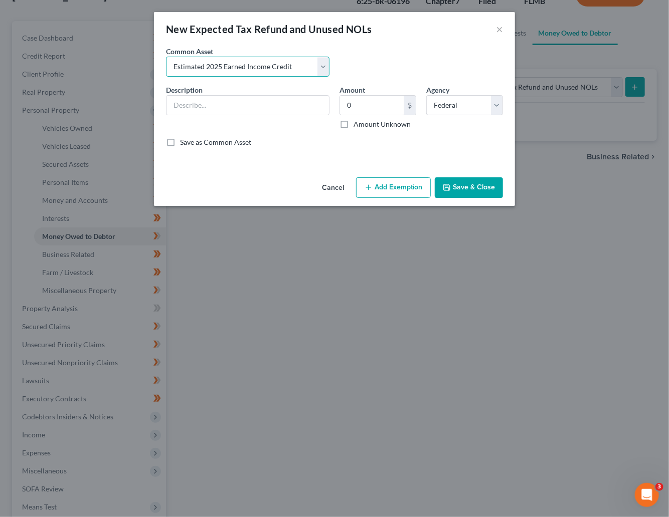
type input "4,000.00"
click at [321, 62] on select "Select Estimated 2025 Earned Income Credit Estimated 2025 Tax Refund Estimated …" at bounding box center [247, 67] width 163 height 20
select select "1"
click at [166, 57] on select "Select Estimated 2025 Earned Income Credit Estimated 2025 Tax Refund Estimated …" at bounding box center [247, 67] width 163 height 20
type input "Estimated 2025 Tax Refund"
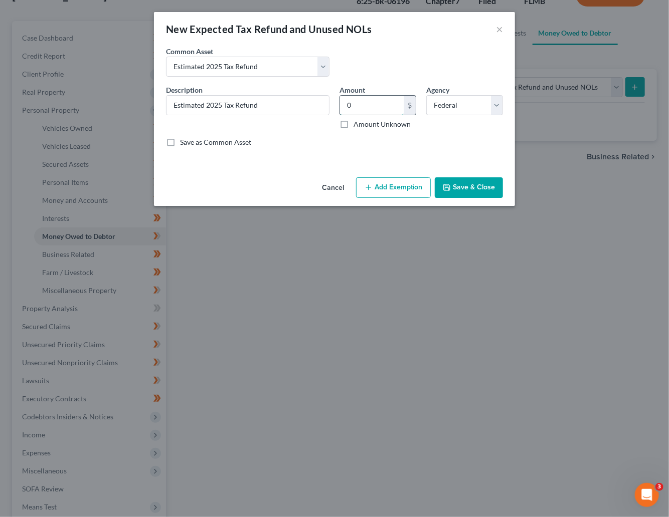
click at [368, 104] on input "0" at bounding box center [372, 105] width 64 height 19
type input "1,851"
click at [392, 191] on button "Add Exemption" at bounding box center [393, 187] width 75 height 21
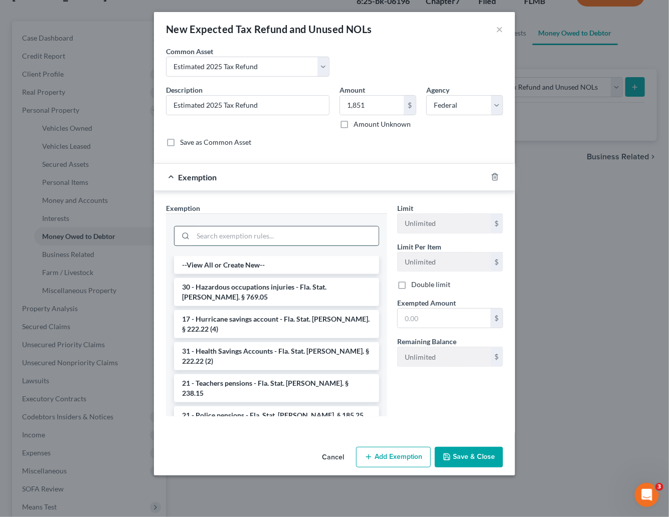
click at [239, 236] on input "search" at bounding box center [285, 236] width 185 height 19
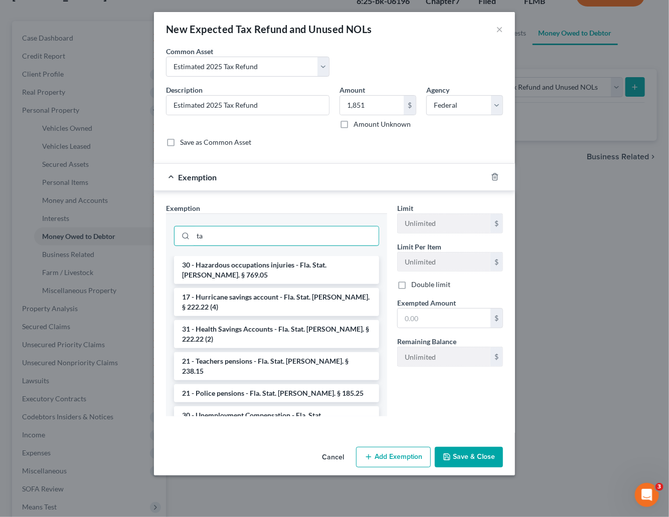
type input "t"
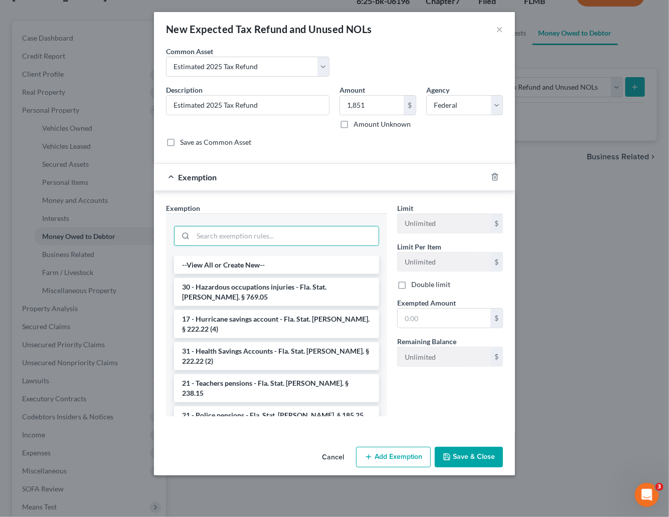
click at [467, 454] on button "Save & Close" at bounding box center [469, 457] width 68 height 21
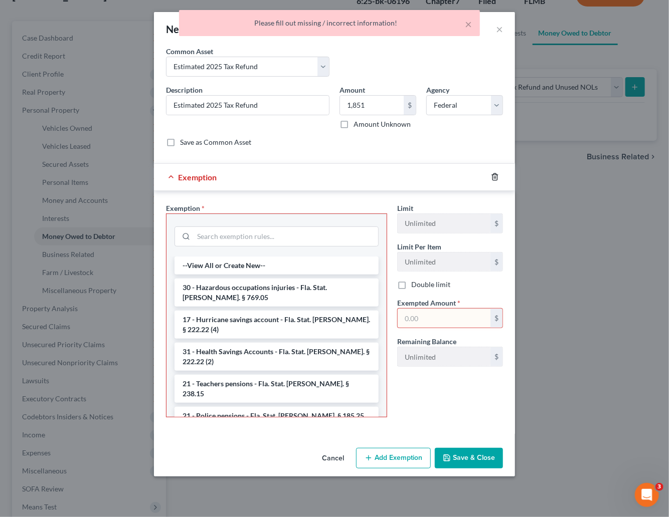
click at [494, 177] on line "button" at bounding box center [494, 178] width 0 height 2
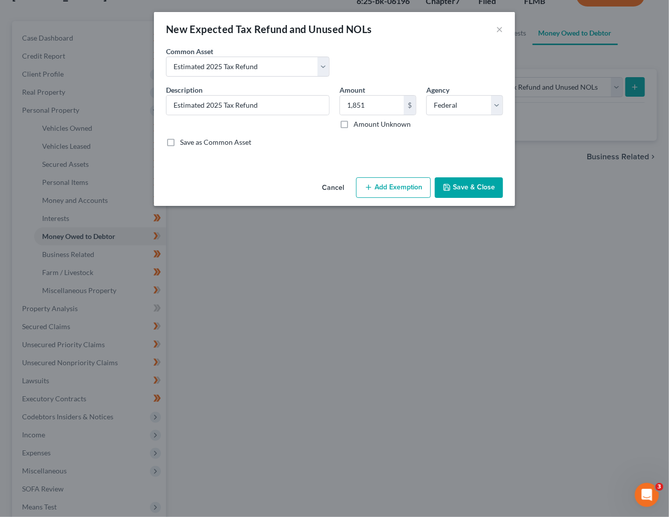
click at [473, 183] on button "Save & Close" at bounding box center [469, 187] width 68 height 21
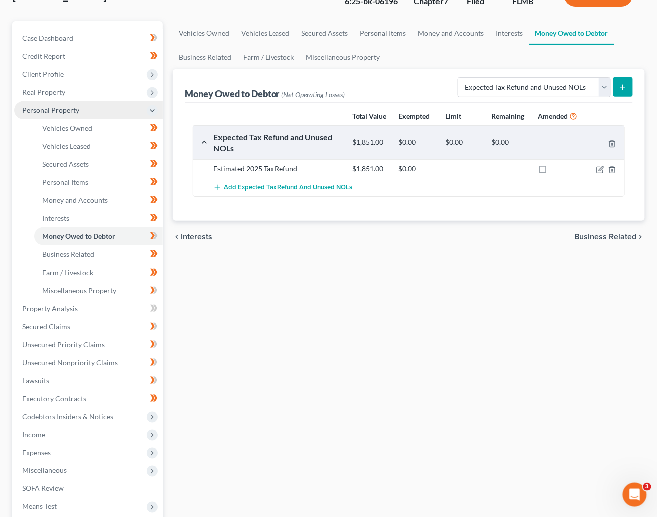
click at [54, 108] on span "Personal Property" at bounding box center [50, 110] width 57 height 9
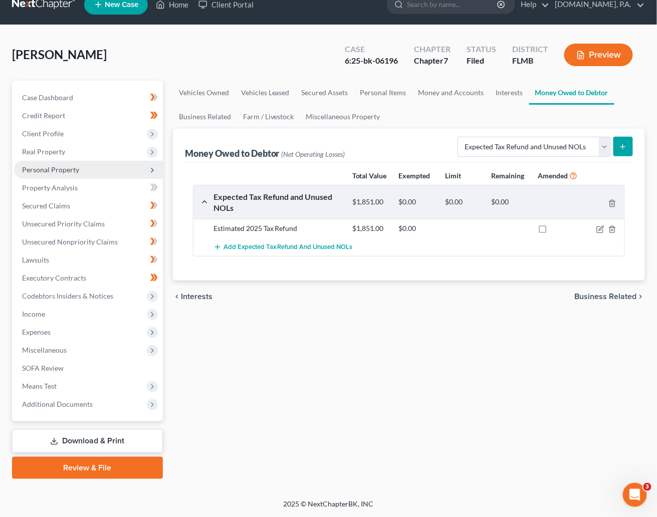
scroll to position [15, 0]
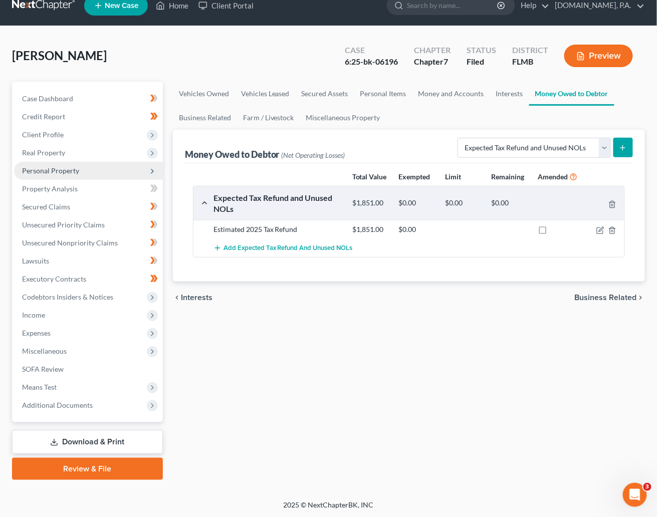
click at [56, 167] on span "Personal Property" at bounding box center [50, 170] width 57 height 9
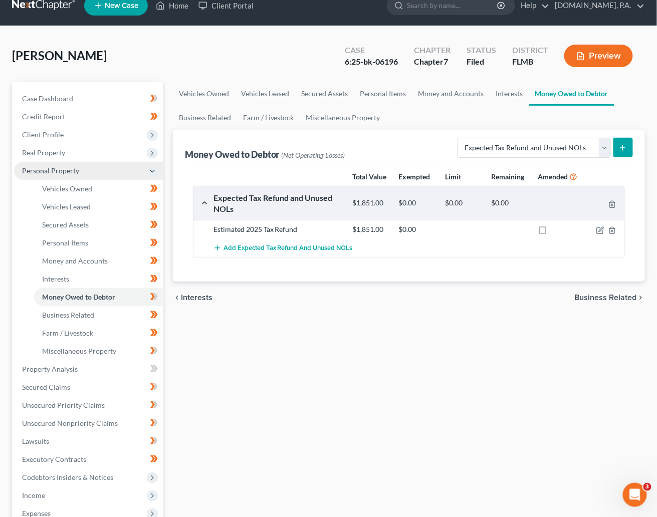
scroll to position [75, 0]
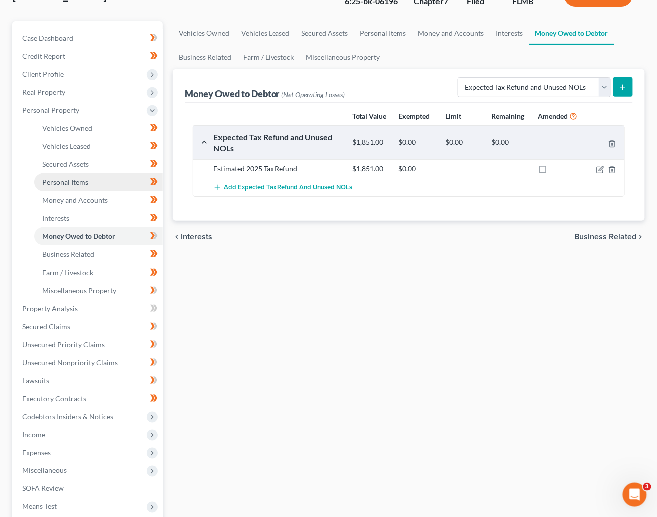
click at [71, 183] on span "Personal Items" at bounding box center [65, 182] width 46 height 9
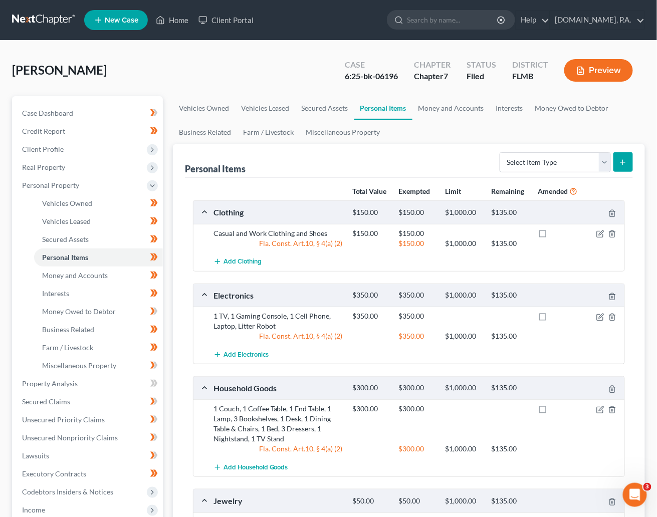
click at [204, 71] on div "Donahue, Kasey Upgraded Case 6:25-bk-06196 Chapter Chapter 7 Status Filed Distr…" at bounding box center [328, 75] width 633 height 44
click at [65, 313] on span "Money Owed to Debtor" at bounding box center [79, 311] width 74 height 9
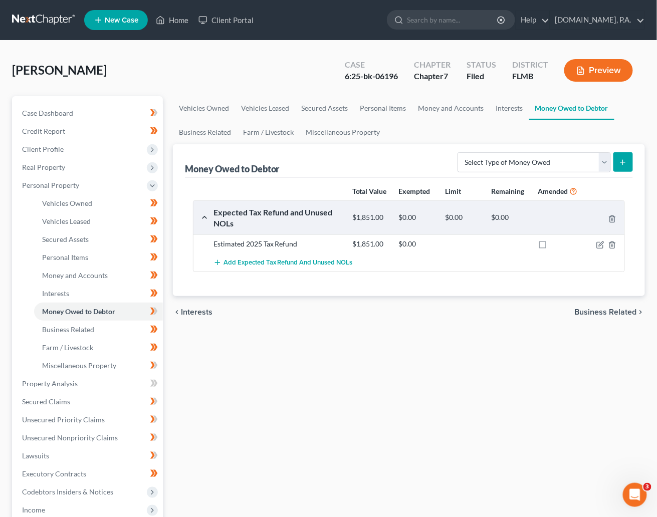
click at [528, 309] on span "Business Related" at bounding box center [606, 312] width 62 height 8
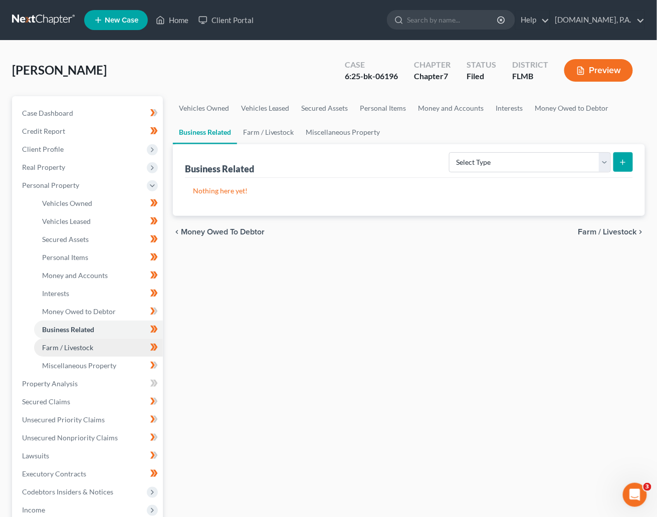
click at [75, 345] on span "Farm / Livestock" at bounding box center [67, 347] width 51 height 9
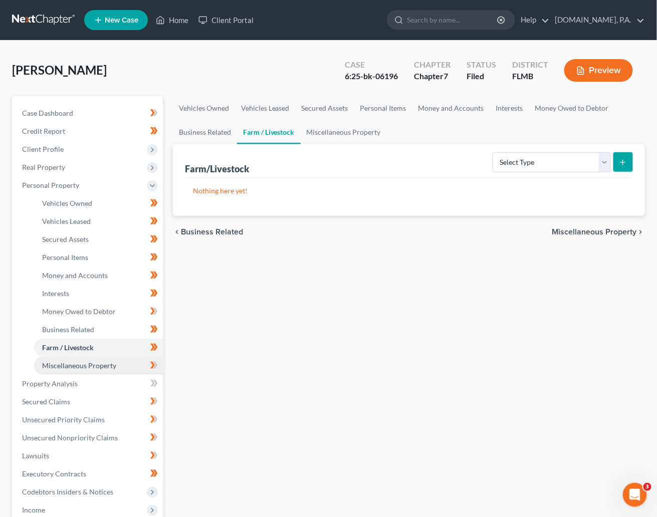
click at [75, 367] on span "Miscellaneous Property" at bounding box center [79, 365] width 74 height 9
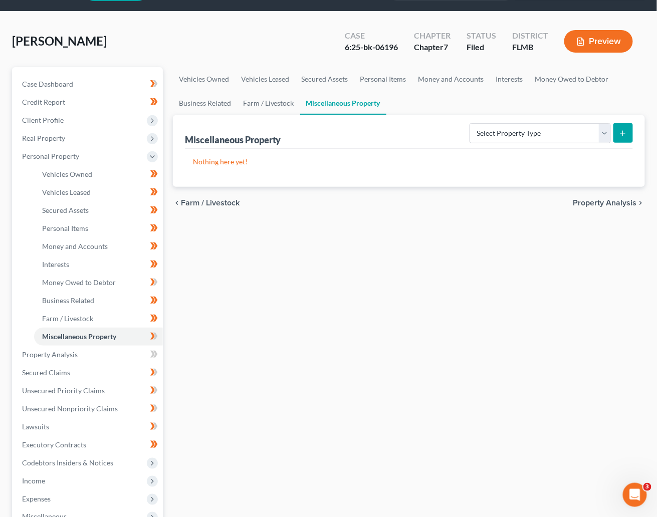
scroll to position [75, 0]
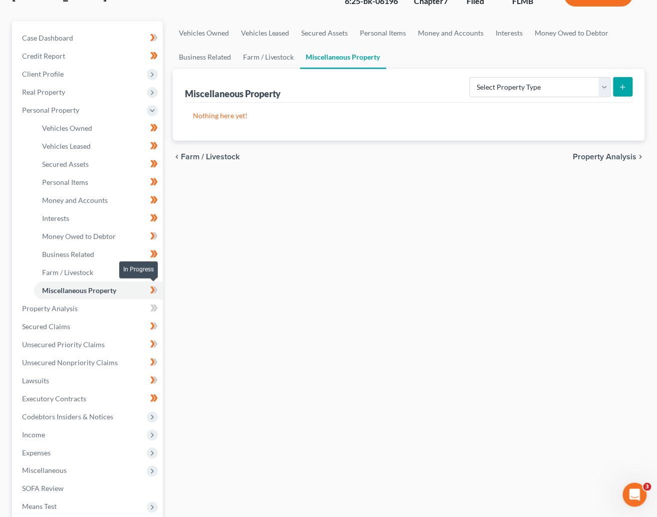
click at [157, 290] on icon at bounding box center [155, 290] width 5 height 7
click at [58, 311] on span "Property Analysis" at bounding box center [50, 308] width 56 height 9
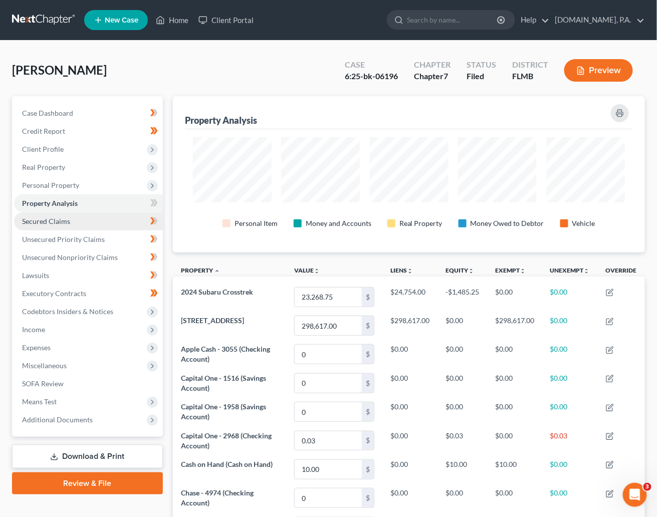
click at [68, 221] on span "Secured Claims" at bounding box center [46, 221] width 48 height 9
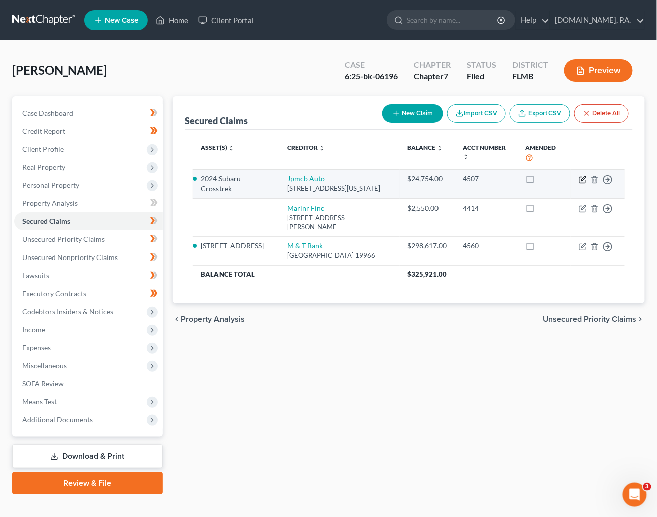
click at [528, 179] on icon "button" at bounding box center [582, 180] width 6 height 6
select select "19"
select select "10"
select select "4"
select select "0"
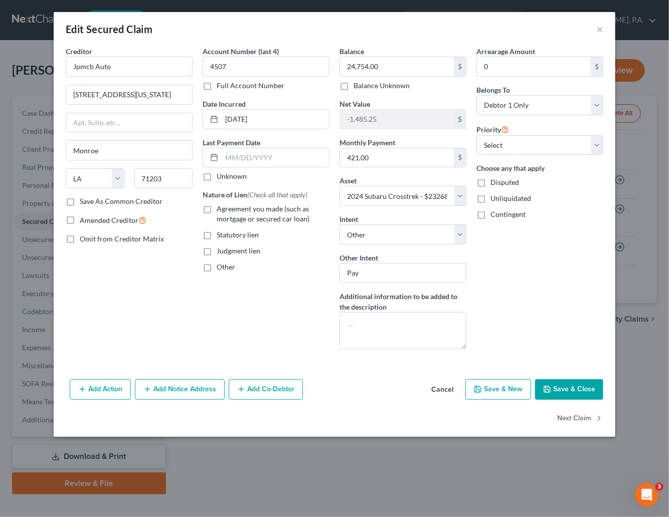
drag, startPoint x: 206, startPoint y: 212, endPoint x: 222, endPoint y: 218, distance: 16.5
click at [217, 214] on label "Agreement you made (such as mortgage or secured car loan)" at bounding box center [273, 214] width 113 height 20
click at [221, 211] on input "Agreement you made (such as mortgage or secured car loan)" at bounding box center [224, 207] width 7 height 7
checkbox input "true"
click at [528, 388] on button "Save & Close" at bounding box center [569, 389] width 68 height 21
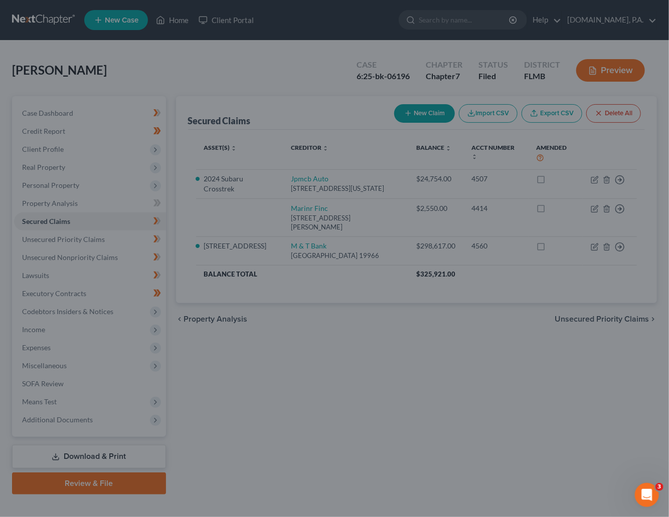
select select "10"
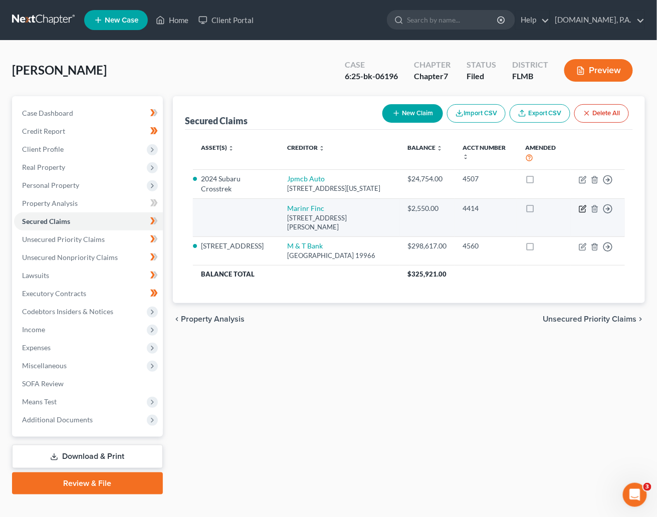
click at [528, 212] on icon "button" at bounding box center [583, 209] width 8 height 8
select select "21"
select select "0"
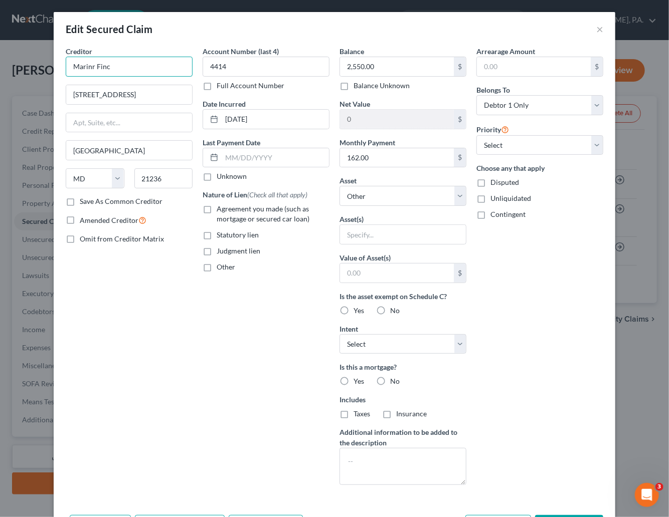
click at [85, 68] on input "Marinr Finc" at bounding box center [129, 67] width 127 height 20
click at [108, 68] on input "Mariner Finc" at bounding box center [129, 67] width 127 height 20
type input "Mariner Finance"
click at [181, 396] on div "Creditor * Mariner Finance 8211 Town Center Dr Nottingham State AL AK AR AZ CA …" at bounding box center [129, 269] width 137 height 447
click at [140, 90] on input "8211 Town Center Dr" at bounding box center [129, 94] width 126 height 19
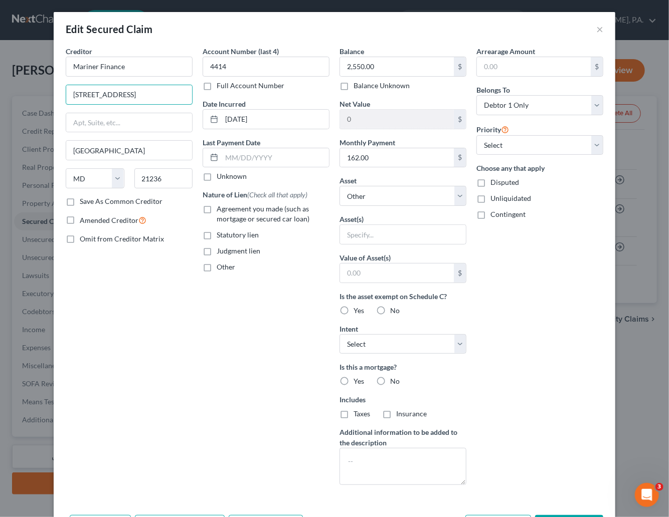
drag, startPoint x: 140, startPoint y: 90, endPoint x: 48, endPoint y: 97, distance: 92.5
click at [54, 102] on div "Creditor * Mariner Finance 8211 Town Center Dr Nottingham State AL AK AR AZ CA …" at bounding box center [334, 278] width 561 height 465
type input "P.O. Box 44490"
drag, startPoint x: 168, startPoint y: 174, endPoint x: 127, endPoint y: 180, distance: 41.0
click at [129, 180] on div "21236" at bounding box center [163, 178] width 69 height 20
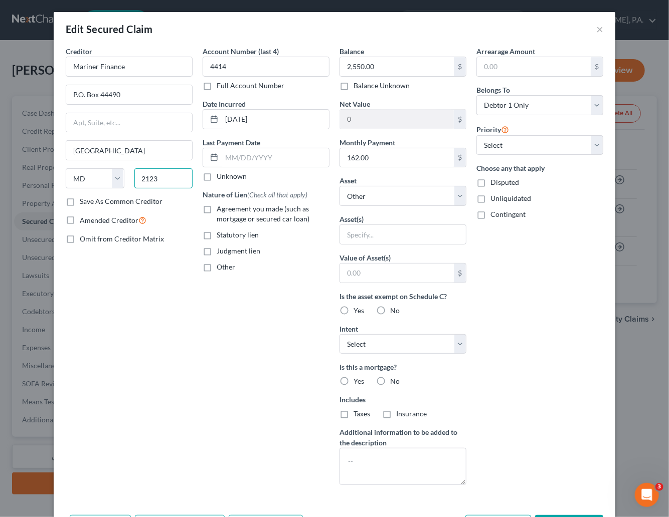
type input "21236"
click at [136, 340] on div "Creditor * Mariner Finance P.O. Box 44490 Nottingham State AL AK AR AZ CA CO CT…" at bounding box center [129, 269] width 137 height 447
drag, startPoint x: 121, startPoint y: 149, endPoint x: 137, endPoint y: 191, distance: 45.1
click at [121, 149] on input "Nottingham" at bounding box center [129, 150] width 126 height 19
drag, startPoint x: 150, startPoint y: 247, endPoint x: 157, endPoint y: 218, distance: 29.9
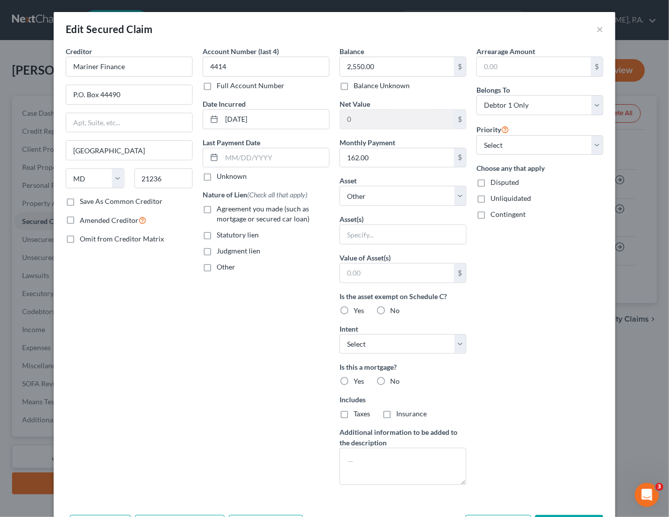
click at [150, 248] on div "Creditor * Mariner Finance P.O. Box 44490 Nottingham State AL AK AR AZ CA CO CT…" at bounding box center [129, 269] width 137 height 447
click at [161, 176] on input "21236" at bounding box center [163, 178] width 59 height 20
click at [89, 182] on select "State AL AK AR AZ CA CO CT DE DC FL GA GU HI ID IL IN IA KS KY LA ME MD MA MI M…" at bounding box center [95, 178] width 59 height 20
click at [119, 149] on input "Nottingham" at bounding box center [129, 150] width 126 height 19
drag, startPoint x: 119, startPoint y: 149, endPoint x: 52, endPoint y: 153, distance: 67.3
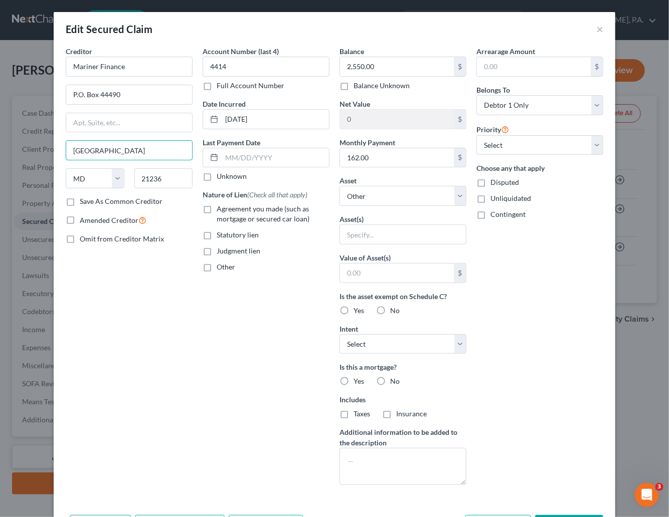
click at [54, 153] on div "Creditor * Mariner Finance P.O. Box 44490 Nottingham State AL AK AR AZ CA CO CT…" at bounding box center [334, 278] width 561 height 465
drag, startPoint x: 130, startPoint y: 282, endPoint x: 124, endPoint y: 191, distance: 90.9
click at [130, 280] on div "Creditor * Mariner Finance P.O. Box 44490 Nottingham State AL AK AR AZ CA CO CT…" at bounding box center [129, 269] width 137 height 447
drag, startPoint x: 117, startPoint y: 152, endPoint x: 56, endPoint y: 152, distance: 61.2
click at [61, 152] on div "Creditor * Mariner Finance P.O. Box 44490 Nottingham State AL AK AR AZ CA CO CT…" at bounding box center [129, 269] width 137 height 447
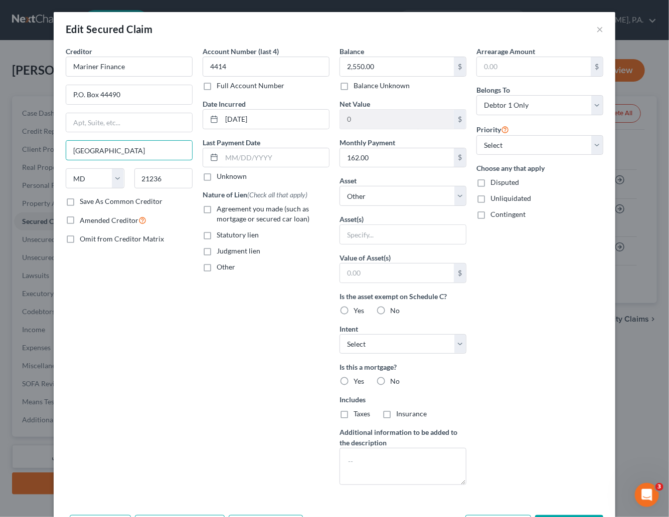
type input "Baltimore"
click at [136, 366] on div "Creditor * Mariner Finance P.O. Box 44490 Baltimore State AL AK AR AZ CA CO CT …" at bounding box center [129, 269] width 137 height 447
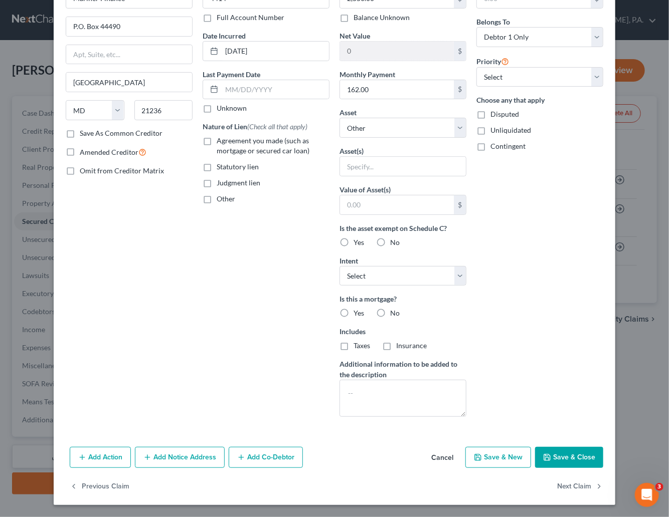
click at [528, 457] on button "Save & Close" at bounding box center [569, 457] width 68 height 21
select select
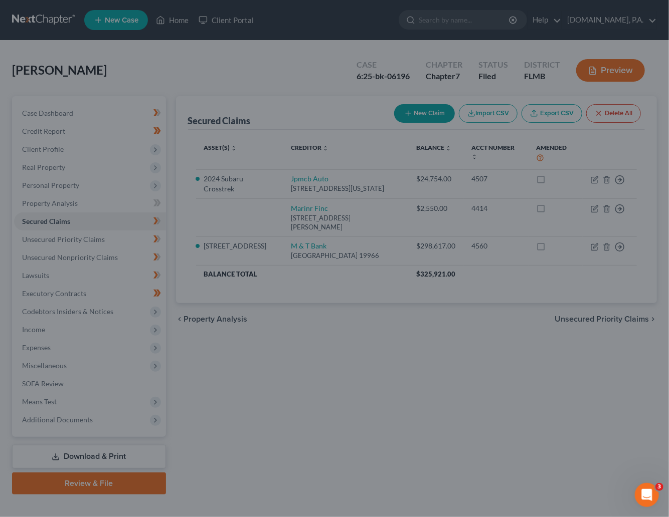
type input "0"
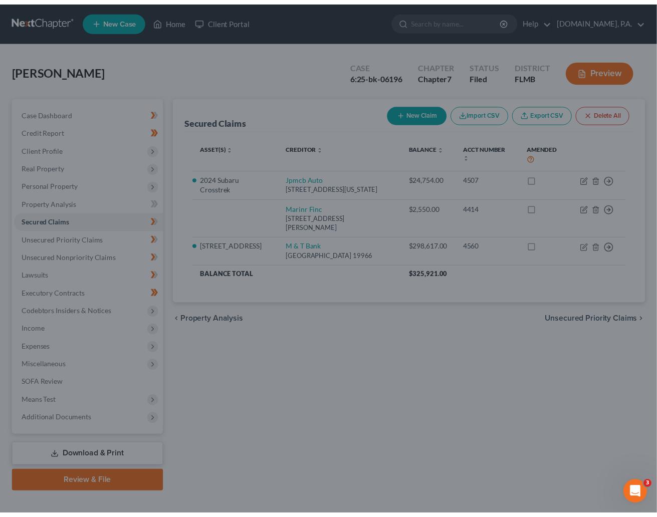
scroll to position [0, 0]
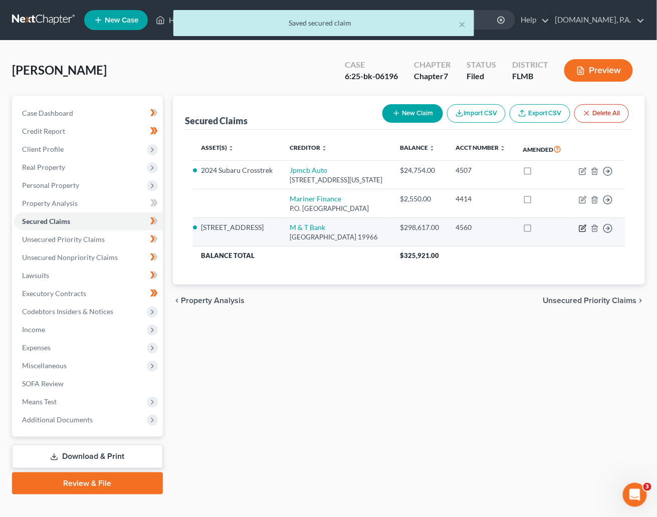
click at [528, 233] on icon "button" at bounding box center [583, 229] width 8 height 8
select select "7"
select select "5"
select select "4"
select select "0"
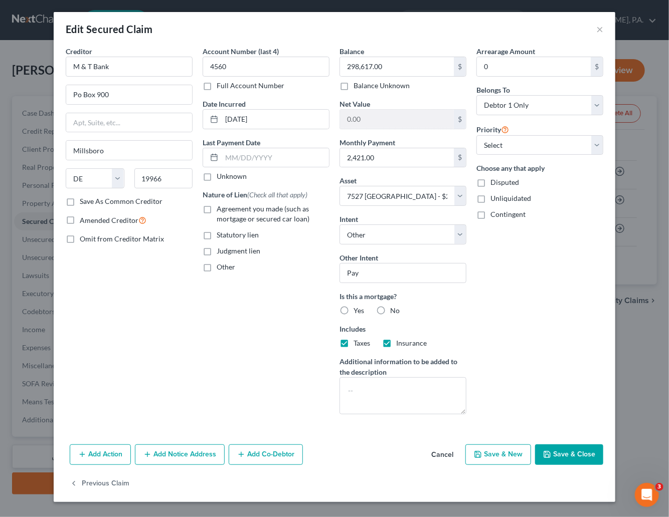
click at [217, 209] on label "Agreement you made (such as mortgage or secured car loan)" at bounding box center [273, 214] width 113 height 20
click at [221, 209] on input "Agreement you made (such as mortgage or secured car loan)" at bounding box center [224, 207] width 7 height 7
checkbox input "true"
click at [353, 311] on label "Yes" at bounding box center [358, 311] width 11 height 10
click at [357, 311] on input "Yes" at bounding box center [360, 309] width 7 height 7
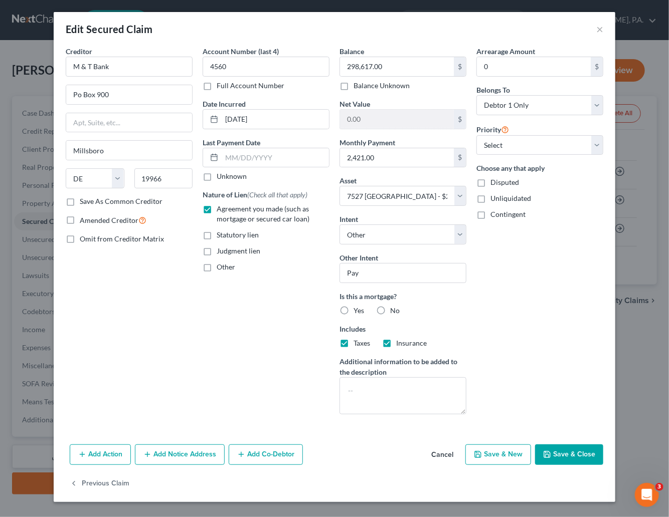
radio input "true"
click at [528, 451] on button "Save & Close" at bounding box center [569, 455] width 68 height 21
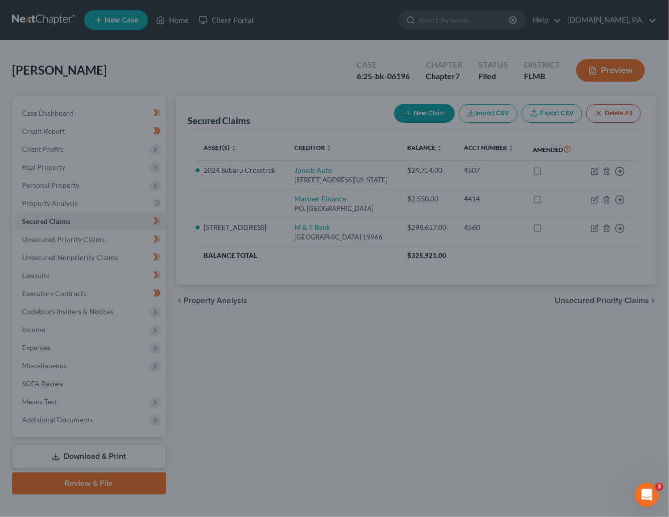
select select "5"
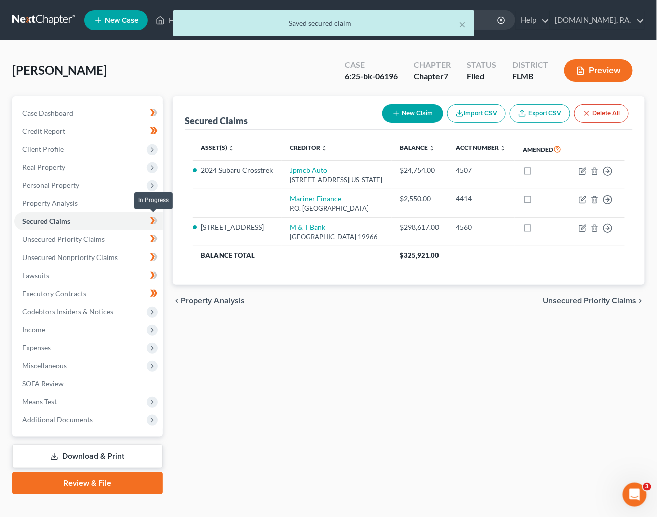
click at [156, 222] on icon at bounding box center [155, 221] width 5 height 7
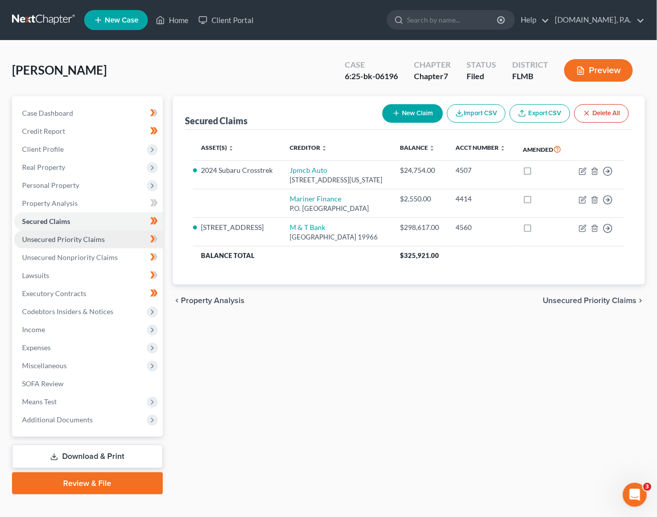
click at [69, 241] on span "Unsecured Priority Claims" at bounding box center [63, 239] width 83 height 9
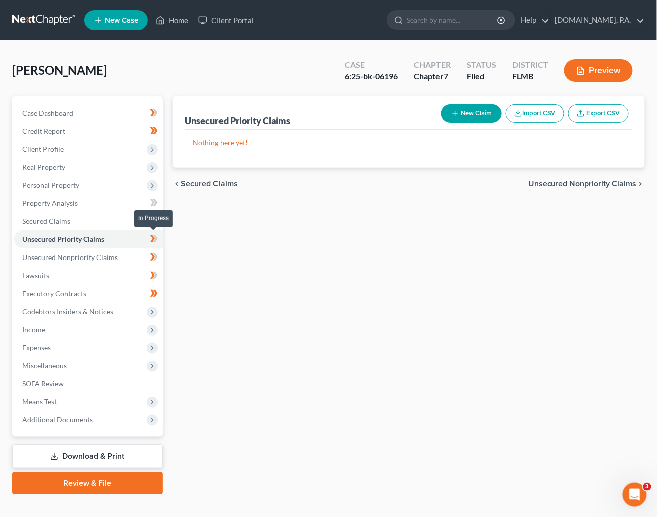
click at [158, 238] on span at bounding box center [154, 240] width 18 height 15
drag, startPoint x: 82, startPoint y: 256, endPoint x: 163, endPoint y: 261, distance: 81.4
click at [82, 255] on span "Unsecured Nonpriority Claims" at bounding box center [70, 257] width 96 height 9
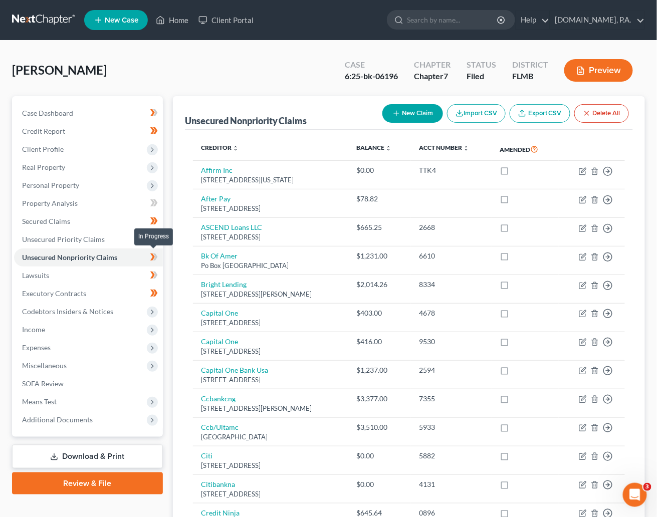
click at [155, 257] on icon at bounding box center [155, 257] width 5 height 7
click at [64, 278] on link "Lawsuits" at bounding box center [88, 276] width 149 height 18
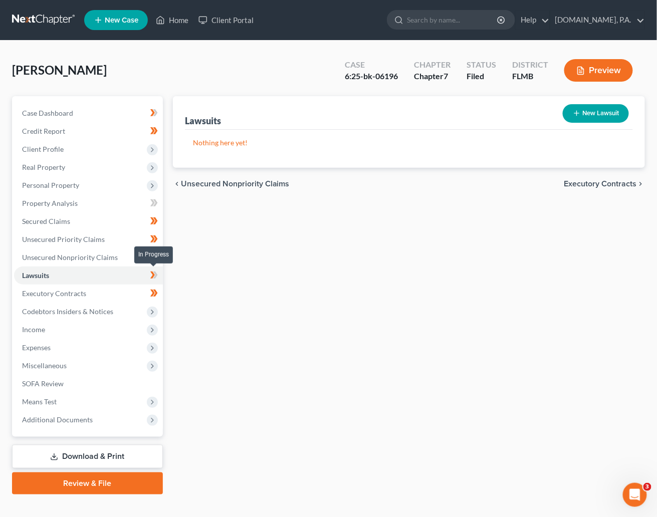
click at [152, 274] on icon at bounding box center [152, 275] width 5 height 7
click at [76, 311] on span "Codebtors Insiders & Notices" at bounding box center [67, 311] width 91 height 9
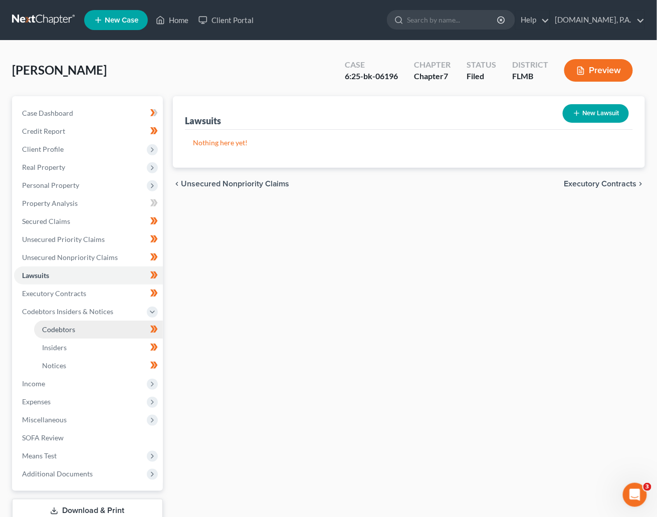
click at [71, 329] on span "Codebtors" at bounding box center [58, 329] width 33 height 9
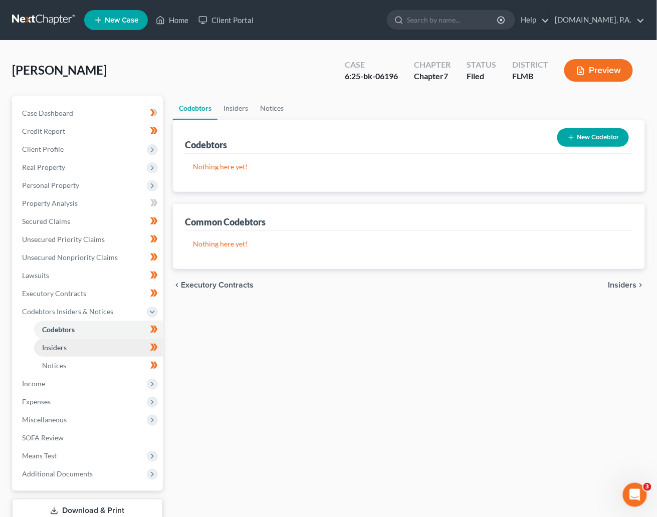
click at [71, 350] on link "Insiders" at bounding box center [98, 348] width 129 height 18
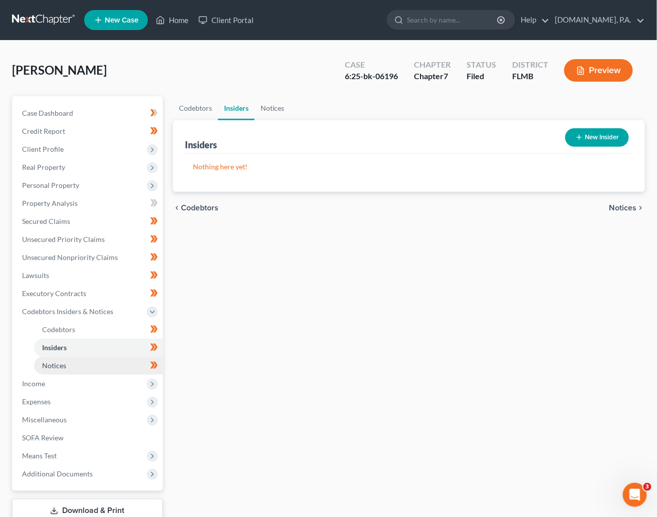
click at [63, 366] on span "Notices" at bounding box center [54, 365] width 24 height 9
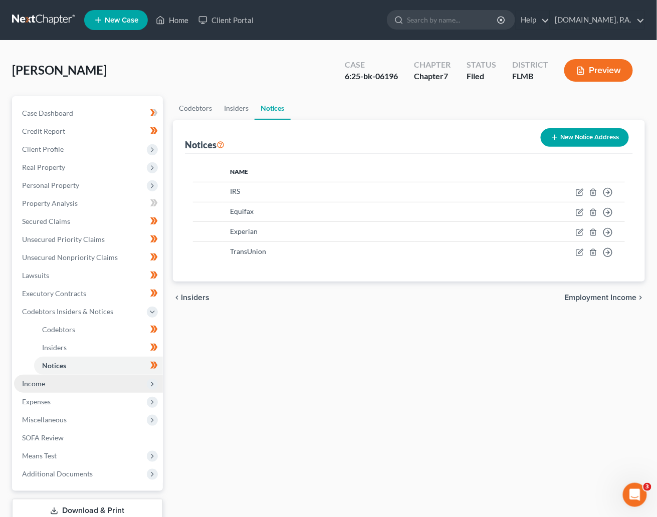
click at [54, 384] on span "Income" at bounding box center [88, 384] width 149 height 18
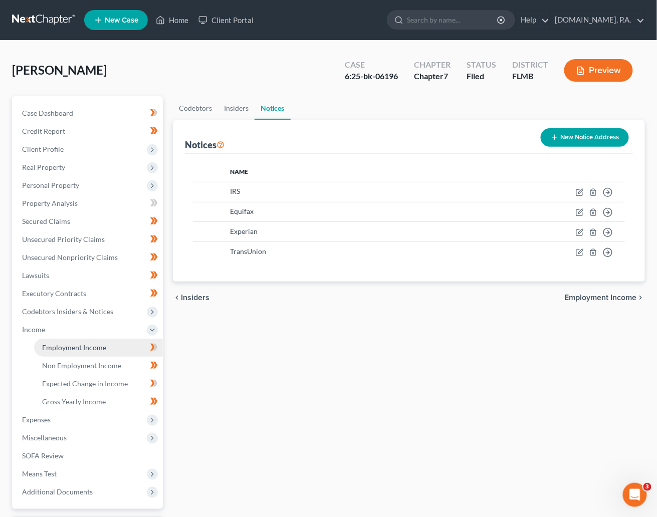
click at [65, 348] on span "Employment Income" at bounding box center [74, 347] width 64 height 9
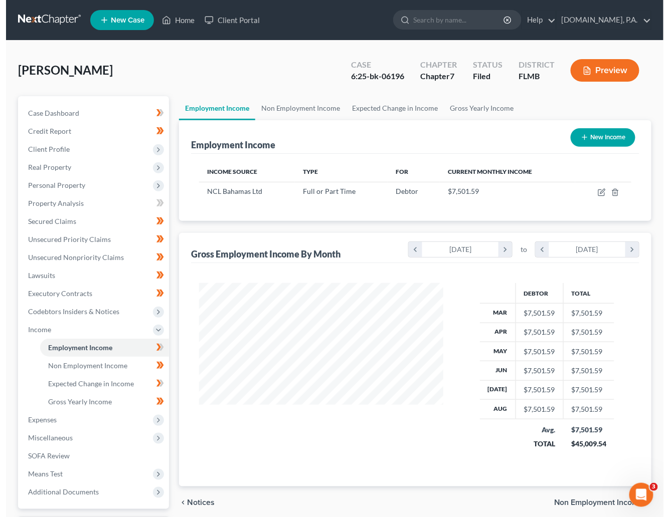
scroll to position [179, 264]
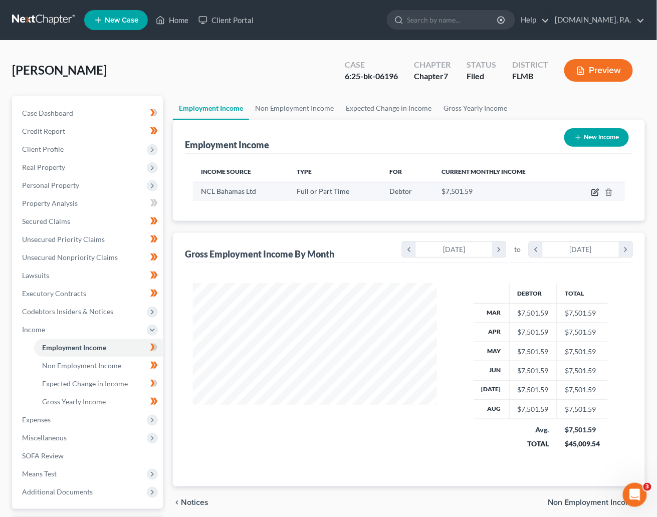
click at [528, 191] on icon "button" at bounding box center [596, 191] width 5 height 5
select select "0"
select select "9"
select select "0"
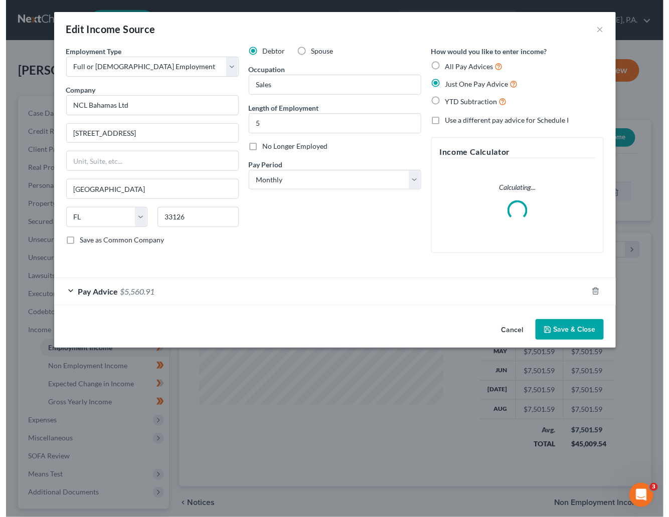
scroll to position [179, 269]
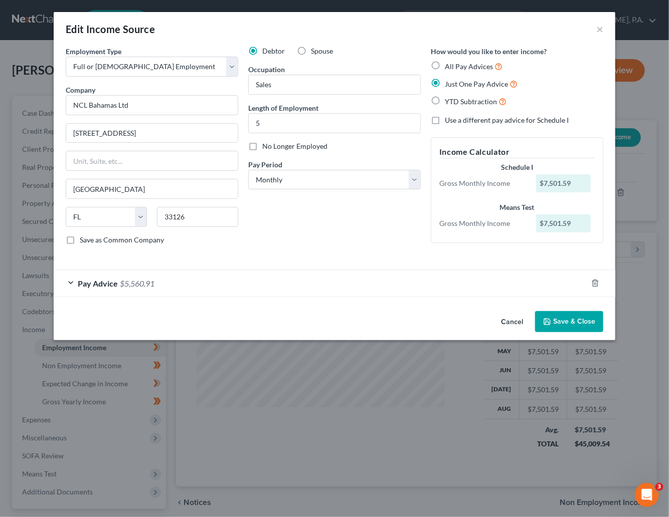
click at [73, 282] on div "Pay Advice $5,560.91" at bounding box center [320, 283] width 533 height 27
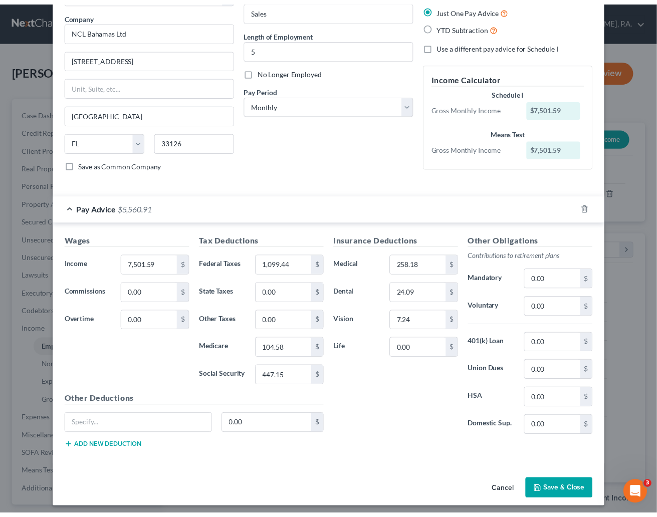
scroll to position [82, 0]
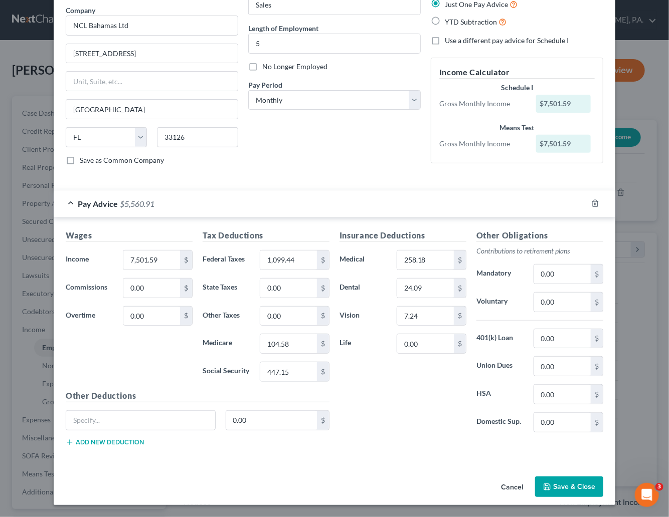
click at [528, 481] on button "Save & Close" at bounding box center [569, 487] width 68 height 21
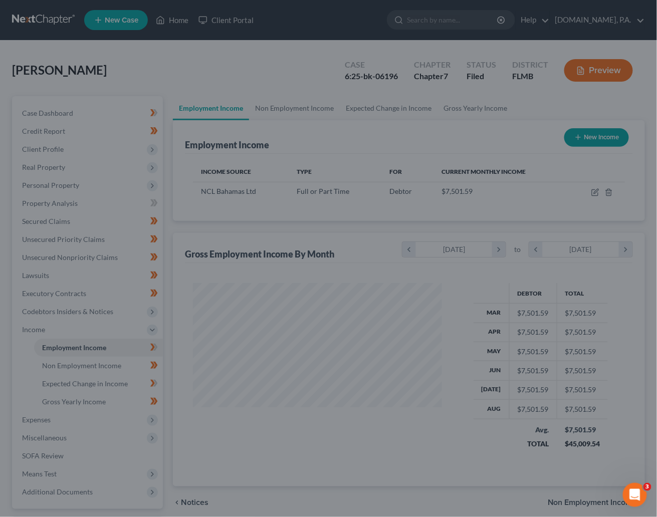
scroll to position [501101, 501017]
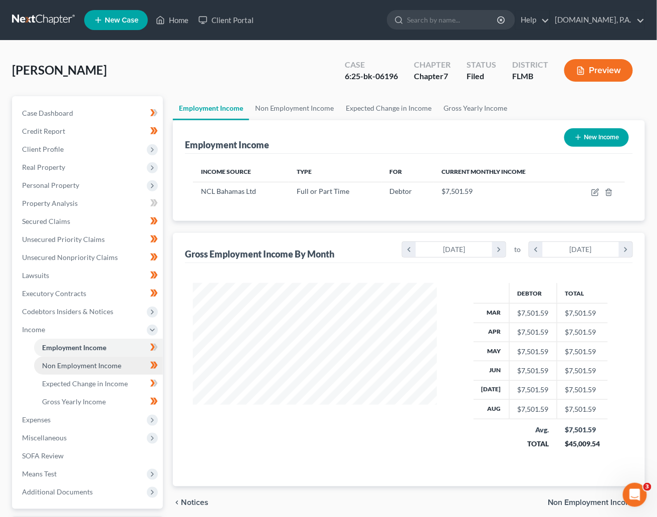
click at [80, 362] on span "Non Employment Income" at bounding box center [81, 365] width 79 height 9
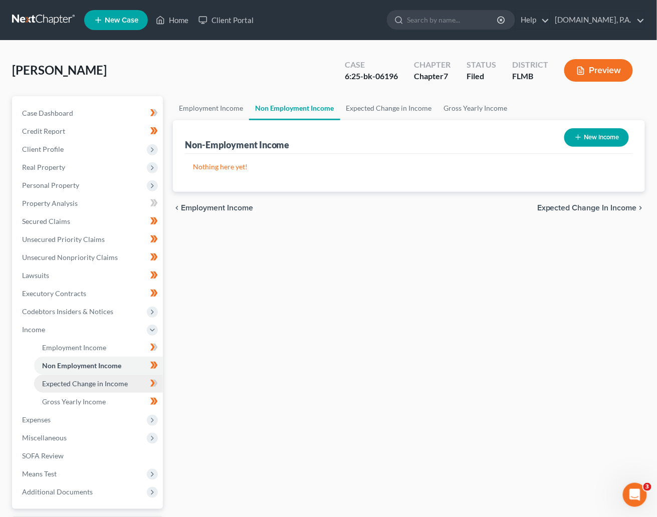
click at [87, 383] on span "Expected Change in Income" at bounding box center [85, 383] width 86 height 9
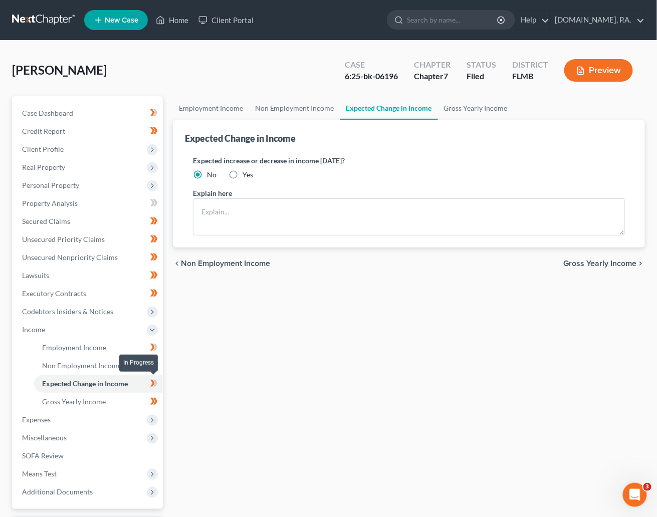
click at [160, 384] on span at bounding box center [154, 384] width 18 height 15
click at [100, 402] on span "Gross Yearly Income" at bounding box center [74, 402] width 64 height 9
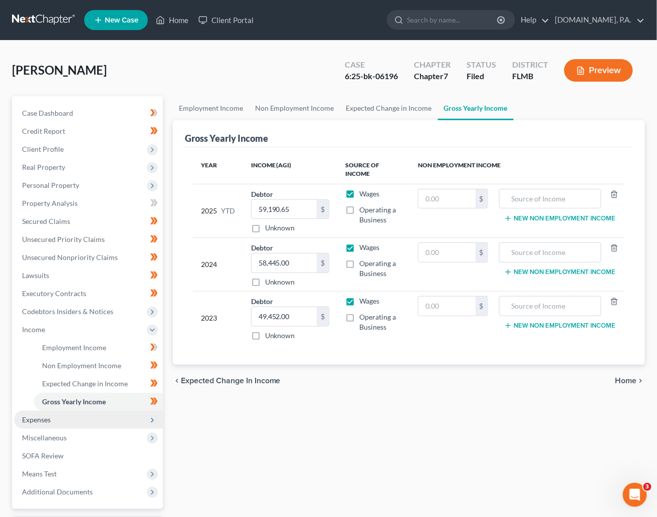
scroll to position [75, 0]
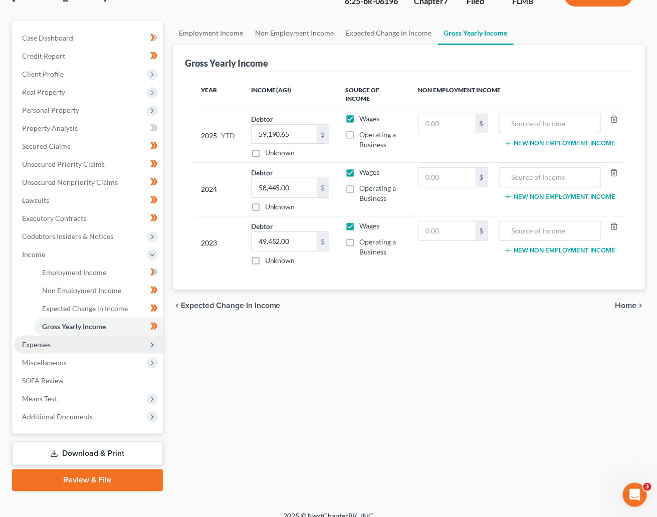
click at [32, 345] on span "Expenses" at bounding box center [36, 344] width 29 height 9
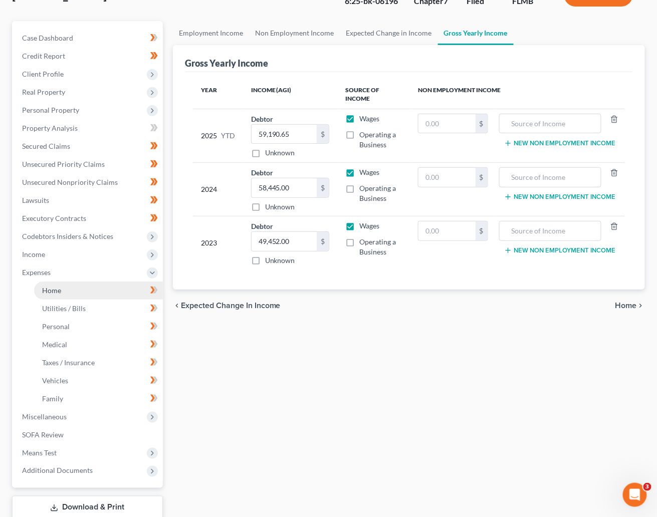
click at [52, 293] on span "Home" at bounding box center [51, 290] width 19 height 9
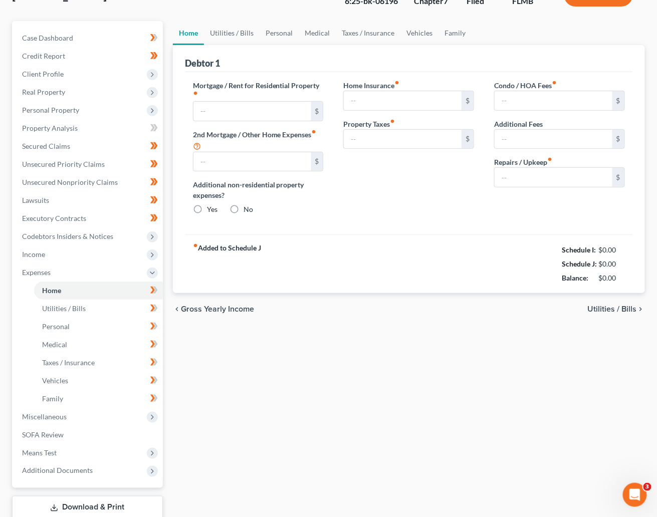
scroll to position [5, 0]
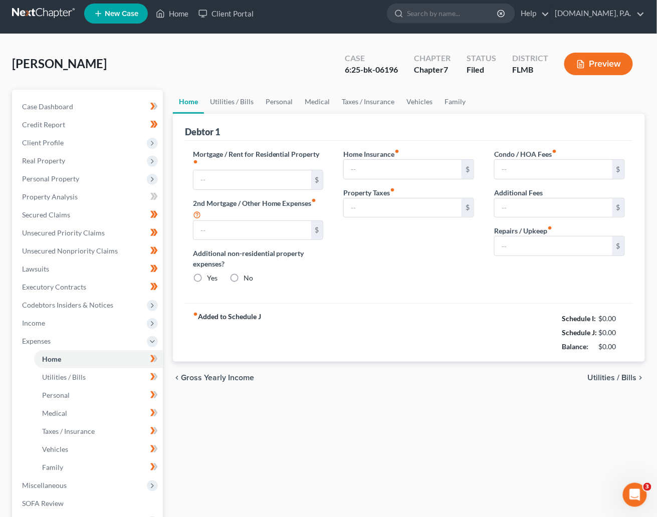
type input "2,421.00"
type input "0.00"
radio input "true"
type input "0.00"
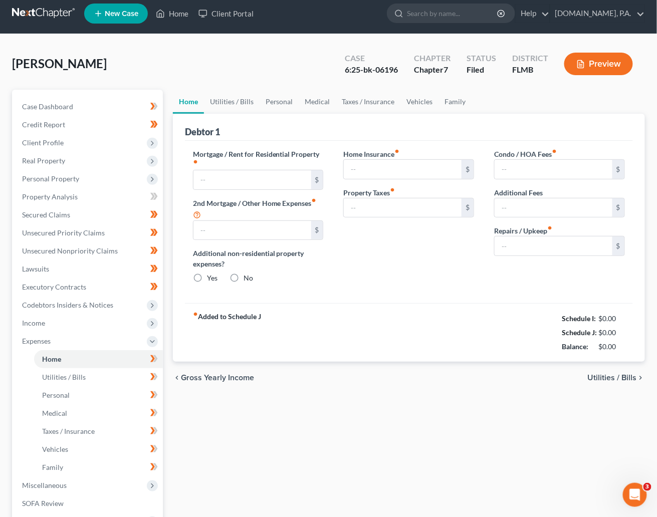
type input "0.00"
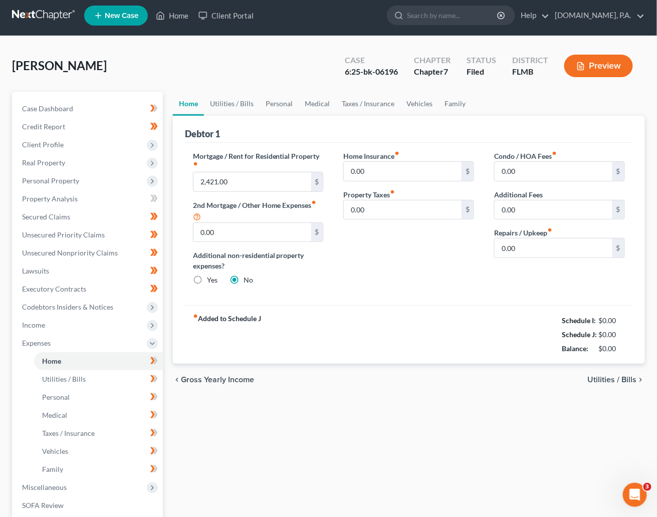
scroll to position [0, 0]
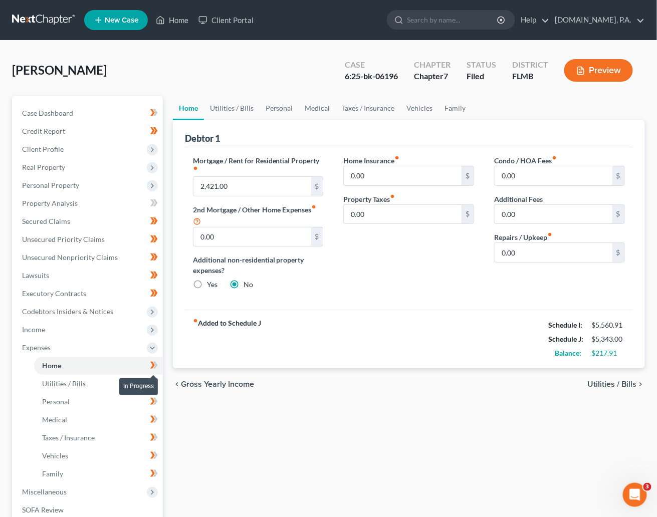
click at [156, 360] on icon at bounding box center [154, 365] width 8 height 13
click at [54, 385] on span "Utilities / Bills" at bounding box center [64, 383] width 44 height 9
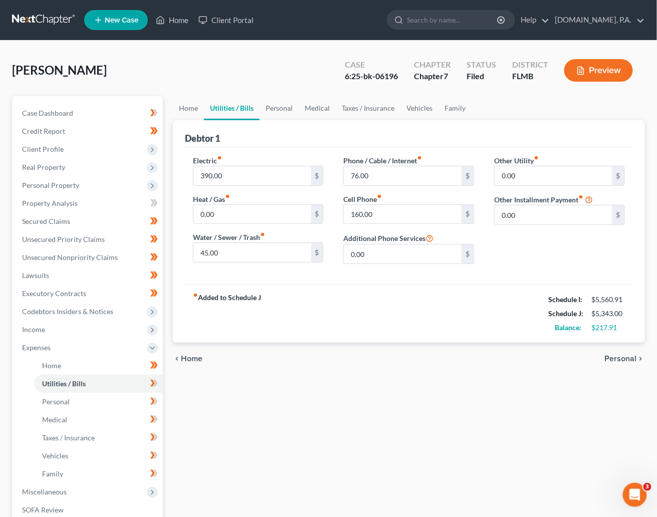
click at [528, 362] on span "Personal" at bounding box center [621, 359] width 32 height 8
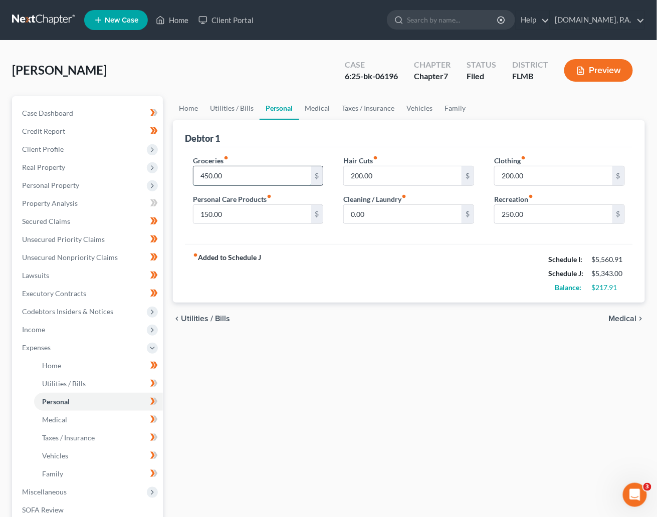
click at [228, 171] on input "450.00" at bounding box center [252, 175] width 118 height 19
type input "600"
click at [413, 371] on div "Home Utilities / Bills Personal Medical Taxes / Insurance Vehicles Family Debto…" at bounding box center [409, 358] width 482 height 525
click at [528, 173] on input "200.00" at bounding box center [554, 175] width 118 height 19
type input "160"
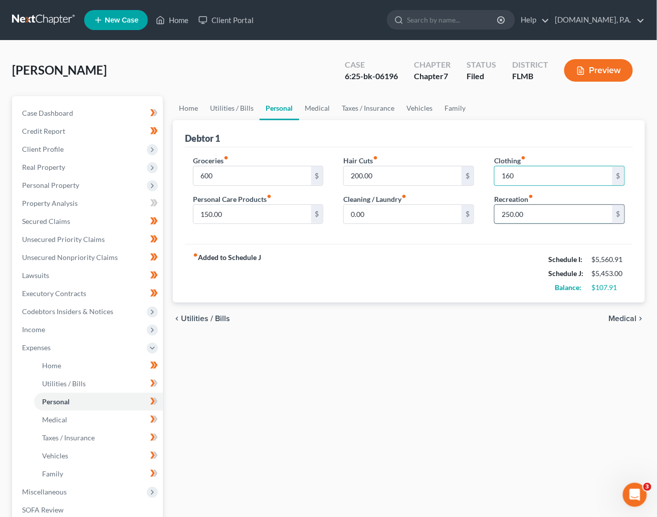
click at [528, 208] on input "250.00" at bounding box center [554, 214] width 118 height 19
type input "220"
click at [407, 277] on div "fiber_manual_record Added to Schedule J Schedule I: $5,560.91 Schedule J: $5,42…" at bounding box center [409, 273] width 448 height 59
click at [373, 212] on input "0.00" at bounding box center [403, 214] width 118 height 19
type input "20"
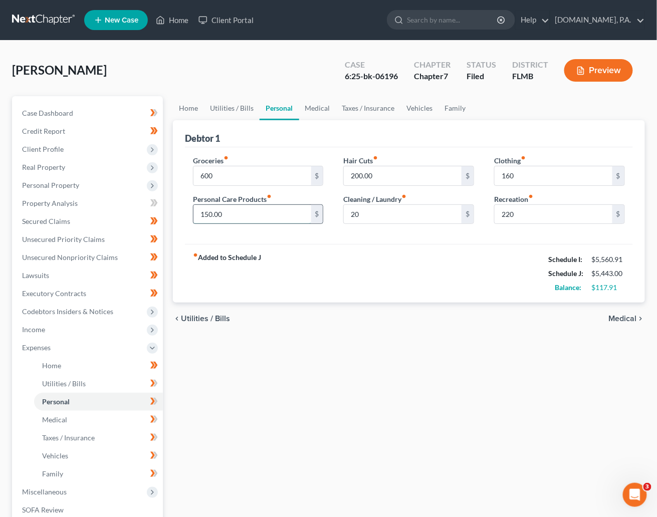
click at [227, 214] on input "150.00" at bounding box center [252, 214] width 118 height 19
type input "80"
click at [382, 344] on div "Home Utilities / Bills Personal Medical Taxes / Insurance Vehicles Family Debto…" at bounding box center [409, 358] width 482 height 525
click at [383, 175] on input "200.00" at bounding box center [403, 175] width 118 height 19
type input "120"
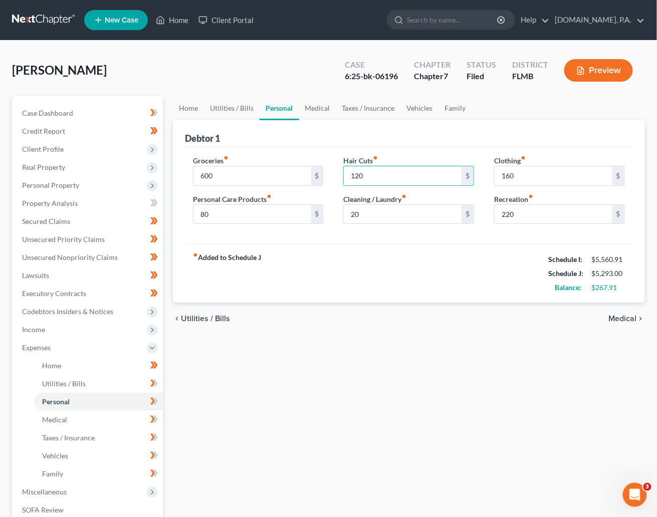
drag, startPoint x: 401, startPoint y: 363, endPoint x: 435, endPoint y: 353, distance: 35.7
click at [402, 363] on div "Home Utilities / Bills Personal Medical Taxes / Insurance Vehicles Family Debto…" at bounding box center [409, 358] width 482 height 525
click at [528, 315] on span "Medical" at bounding box center [623, 319] width 28 height 8
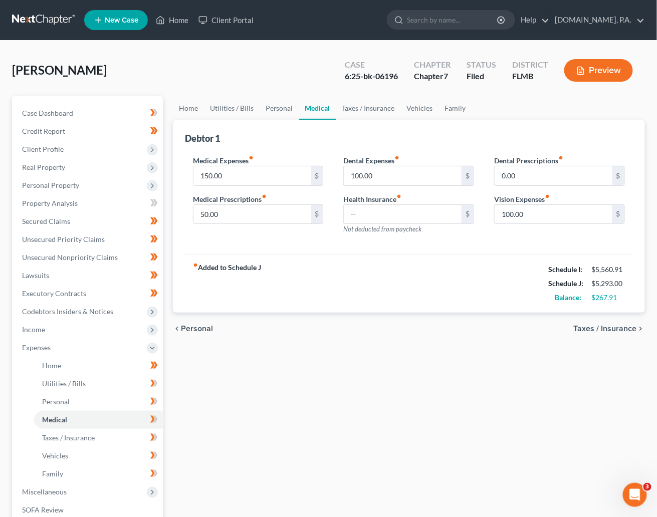
click at [528, 327] on span "Taxes / Insurance" at bounding box center [605, 329] width 63 height 8
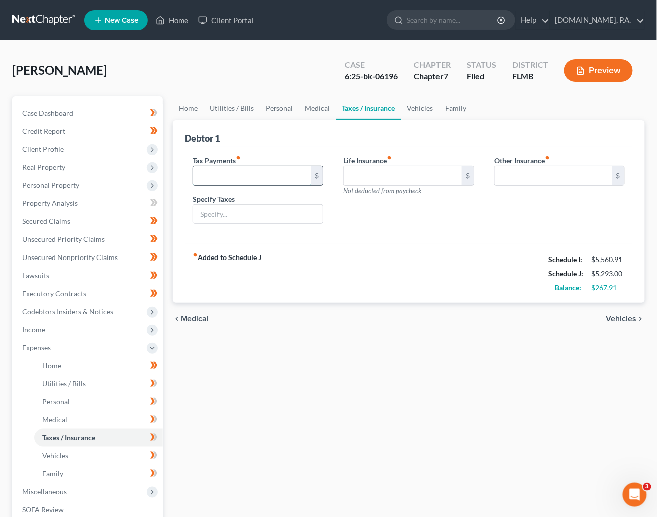
click at [219, 175] on input "text" at bounding box center [252, 175] width 118 height 19
type input "105"
click at [406, 225] on div "Life Insurance fiber_manual_record $ Not deducted from paycheck" at bounding box center [408, 193] width 151 height 77
click at [204, 210] on input "text" at bounding box center [258, 214] width 130 height 19
drag, startPoint x: 227, startPoint y: 211, endPoint x: 191, endPoint y: 213, distance: 35.6
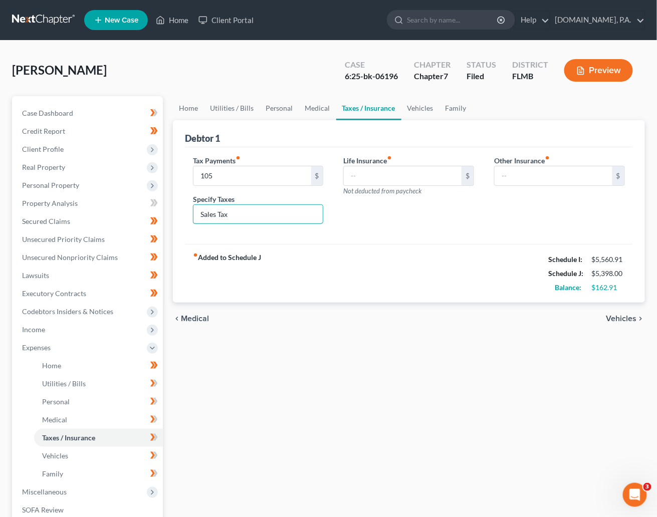
click at [191, 213] on div "Tax Payments fiber_manual_record 105 $ Specify Taxes Sales Tax" at bounding box center [258, 193] width 151 height 77
paste input "and Misc. Taxes & Govt. Fees"
type input "Sales and Misc. Taxes & Govt. Fees"
click at [432, 276] on div "fiber_manual_record Added to Schedule J Schedule I: $5,560.91 Schedule J: $5,39…" at bounding box center [409, 273] width 448 height 59
click at [528, 315] on span "Vehicles" at bounding box center [622, 319] width 31 height 8
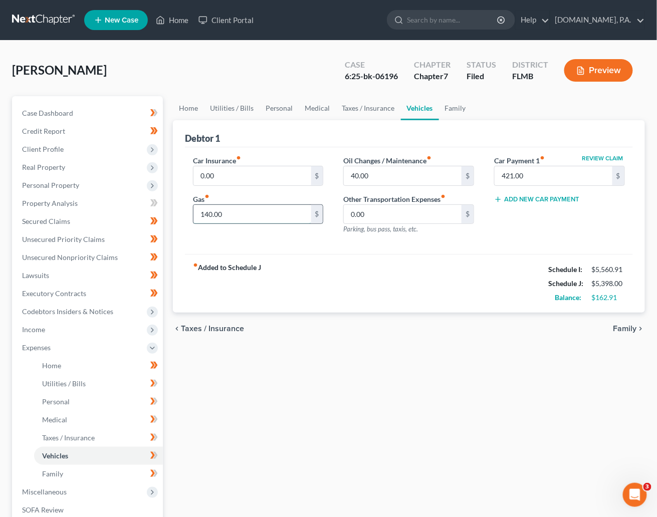
click at [239, 213] on input "140.00" at bounding box center [252, 214] width 118 height 19
type input "200"
click at [335, 393] on div "Home Utilities / Bills Personal Medical Taxes / Insurance Vehicles Family Debto…" at bounding box center [409, 358] width 482 height 525
click at [371, 215] on input "0.00" at bounding box center [403, 214] width 118 height 19
type input "40.00"
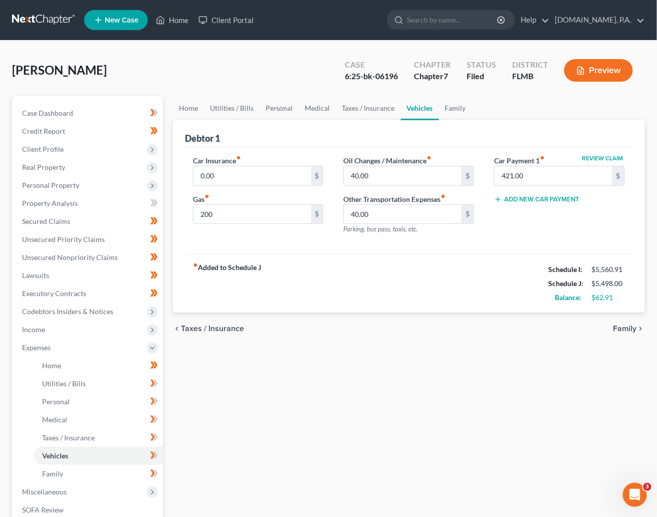
click at [505, 365] on div "Home Utilities / Bills Personal Medical Taxes / Insurance Vehicles Family Debto…" at bounding box center [409, 358] width 482 height 525
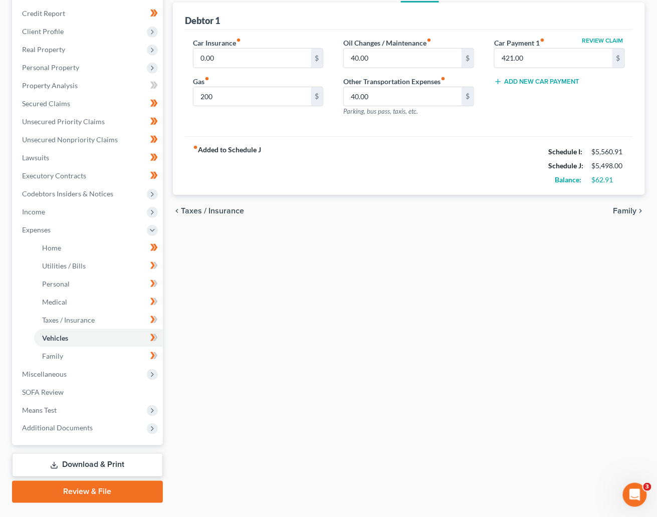
scroll to position [141, 0]
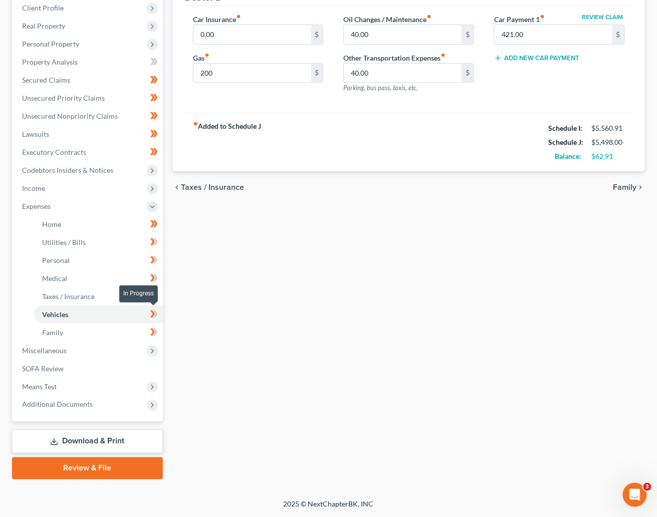
click at [154, 312] on icon at bounding box center [152, 314] width 5 height 7
click at [154, 291] on icon at bounding box center [154, 296] width 8 height 13
click at [158, 279] on span at bounding box center [154, 279] width 18 height 15
click at [157, 258] on icon at bounding box center [154, 260] width 8 height 13
click at [155, 240] on icon at bounding box center [155, 242] width 5 height 7
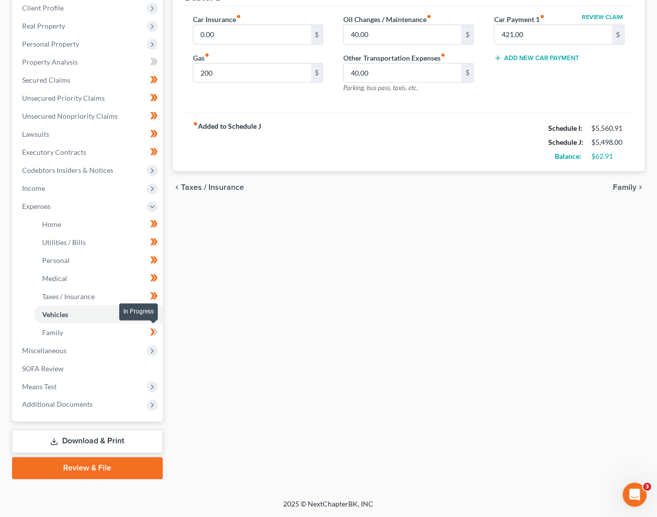
click at [157, 332] on icon at bounding box center [155, 332] width 5 height 7
click at [58, 351] on span "Miscellaneous" at bounding box center [44, 350] width 45 height 9
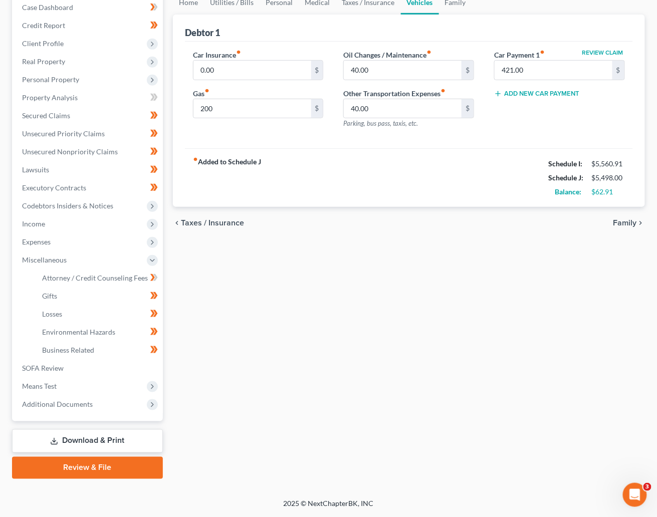
scroll to position [105, 0]
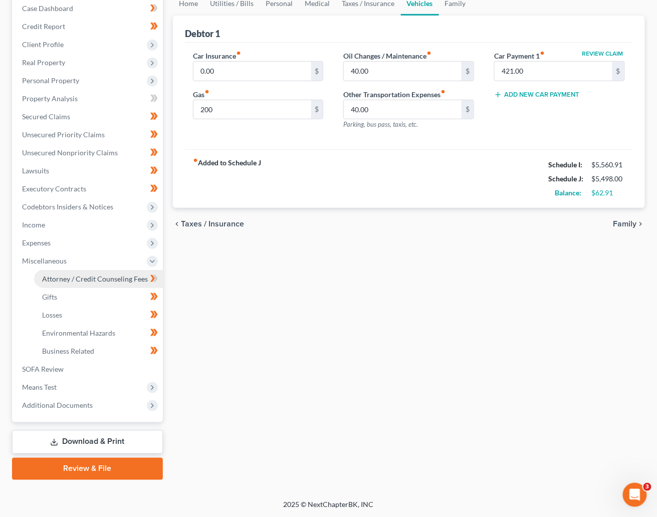
click at [64, 279] on span "Attorney / Credit Counseling Fees" at bounding box center [95, 279] width 106 height 9
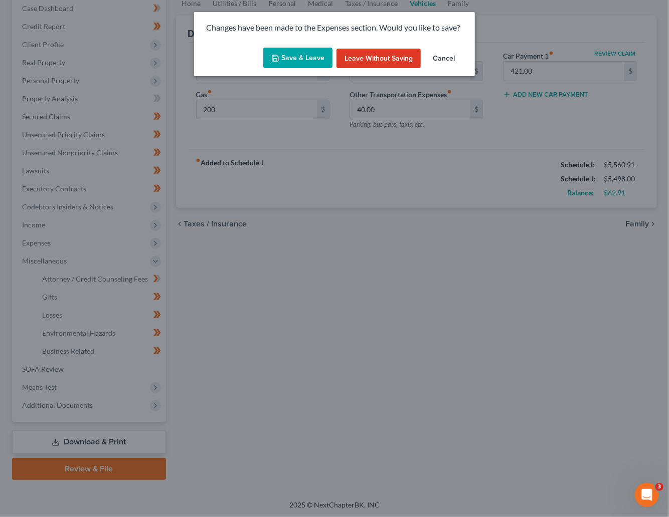
click at [292, 62] on button "Save & Leave" at bounding box center [297, 58] width 69 height 21
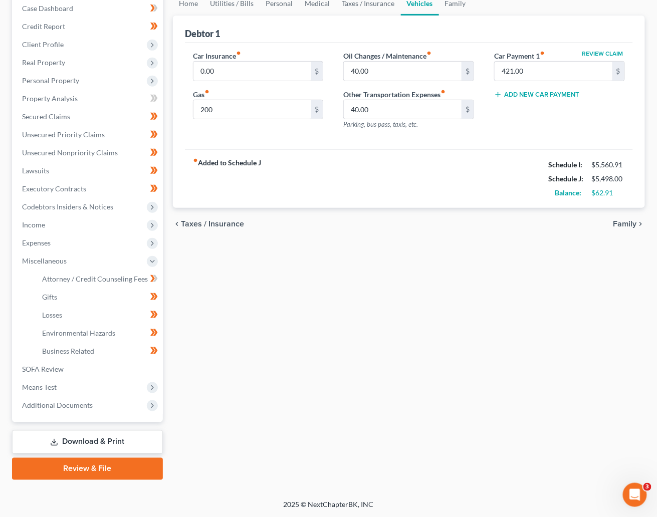
type input "200.00"
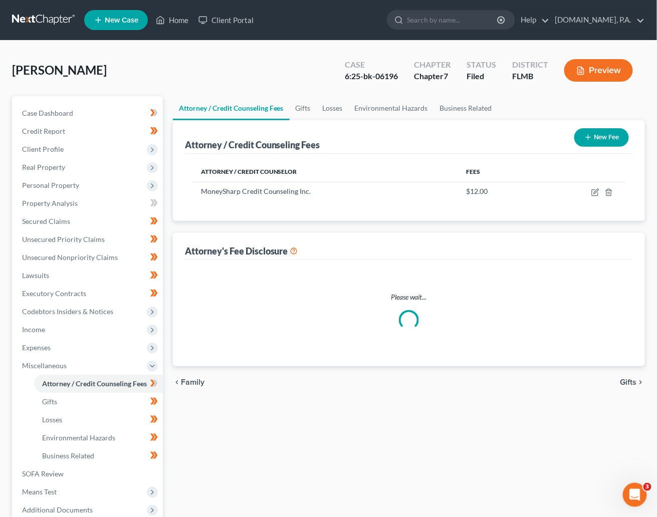
select select "3"
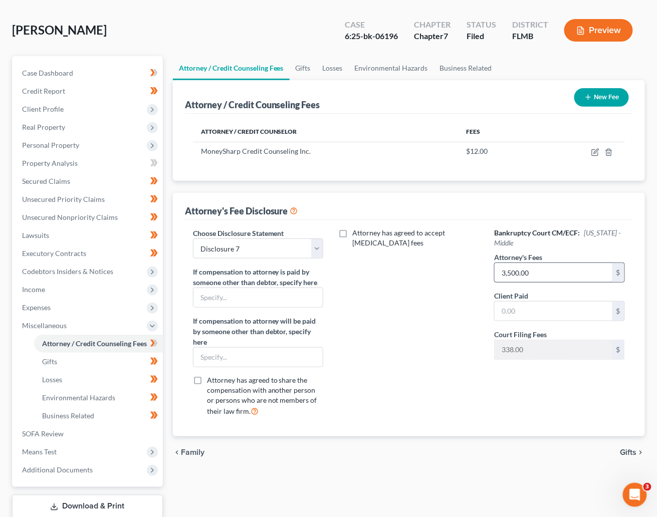
scroll to position [75, 0]
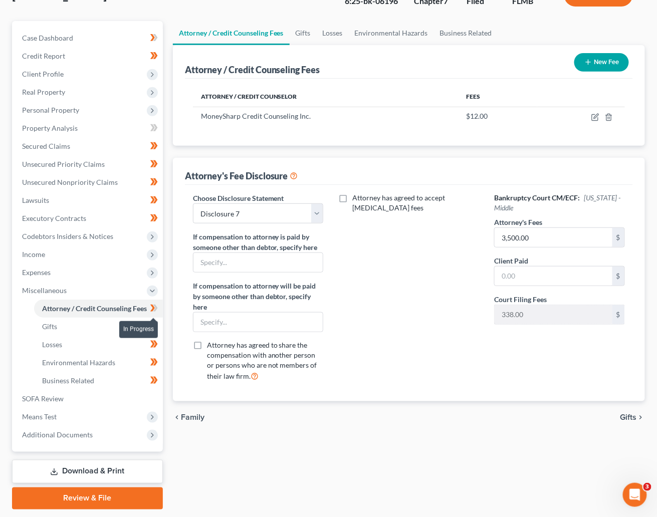
click at [158, 308] on span at bounding box center [154, 309] width 18 height 15
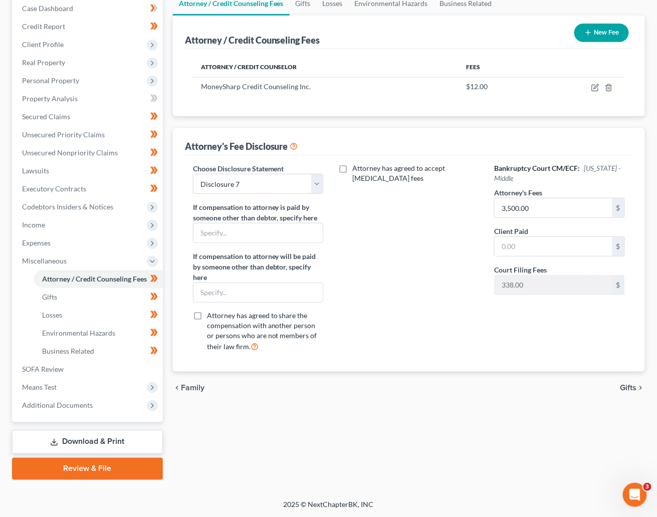
click at [91, 440] on link "Download & Print" at bounding box center [87, 443] width 151 height 24
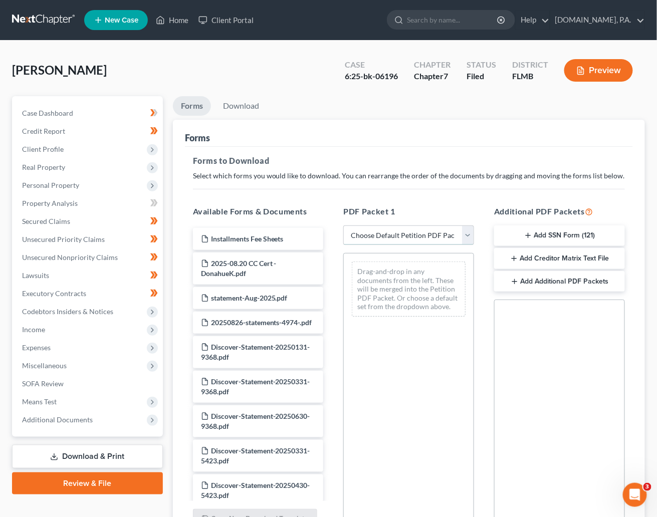
click at [473, 232] on select "Choose Default Petition PDF Packet Complete Bankruptcy Petition (all forms and …" at bounding box center [408, 236] width 131 height 20
select select "4"
click at [343, 226] on select "Choose Default Petition PDF Packet Complete Bankruptcy Petition (all forms and …" at bounding box center [408, 236] width 131 height 20
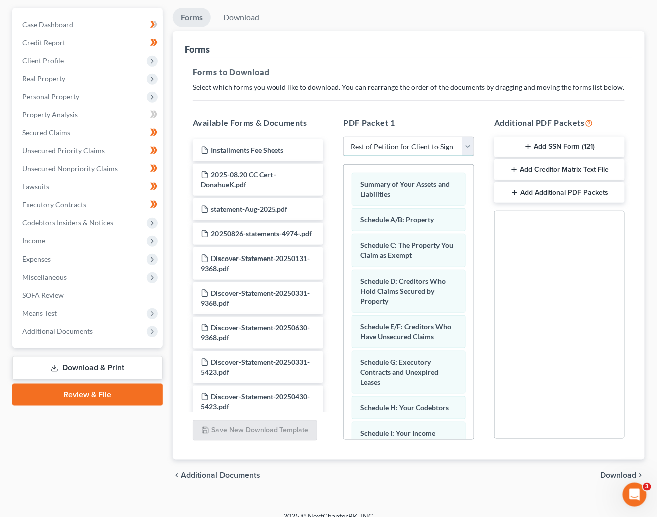
scroll to position [102, 0]
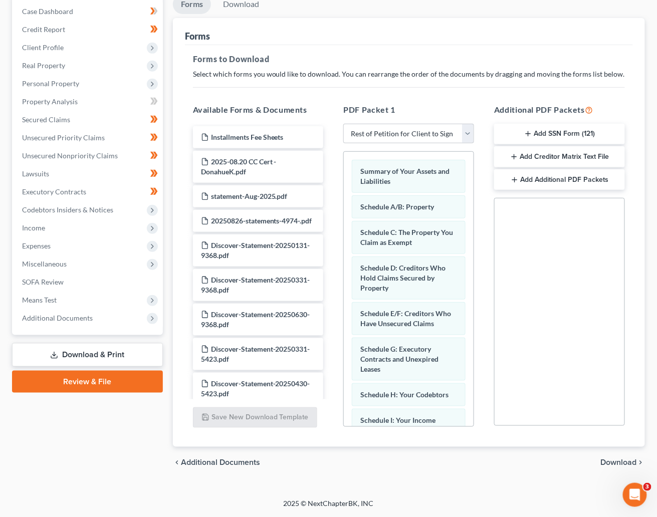
click at [528, 460] on span "Download" at bounding box center [619, 463] width 36 height 8
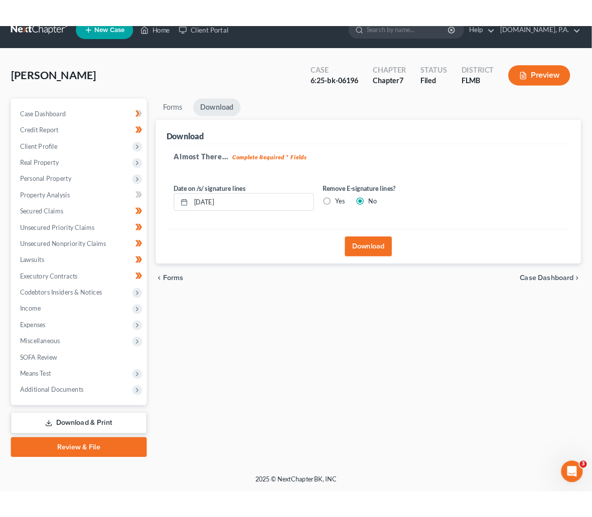
scroll to position [15, 0]
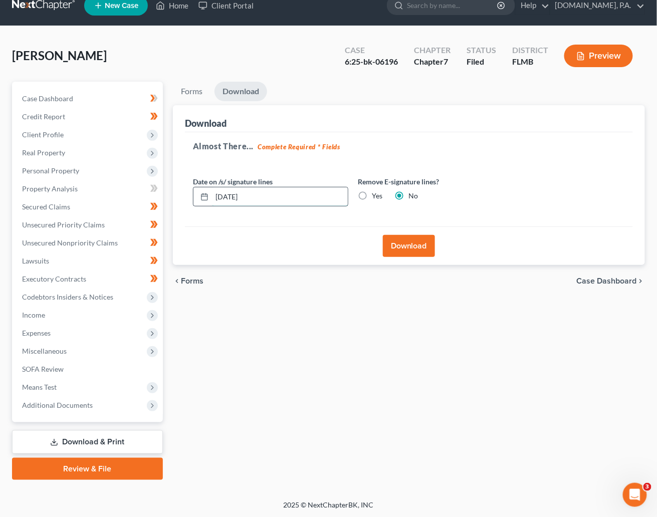
click at [235, 192] on input "10/07/2025" at bounding box center [280, 196] width 136 height 19
drag, startPoint x: 503, startPoint y: 177, endPoint x: 470, endPoint y: 178, distance: 32.6
click at [503, 176] on label "Remove E-signature lines?" at bounding box center [435, 181] width 155 height 11
click at [234, 194] on input "10/07/2025" at bounding box center [280, 196] width 136 height 19
click at [264, 194] on input "10/08/2025" at bounding box center [280, 196] width 136 height 19
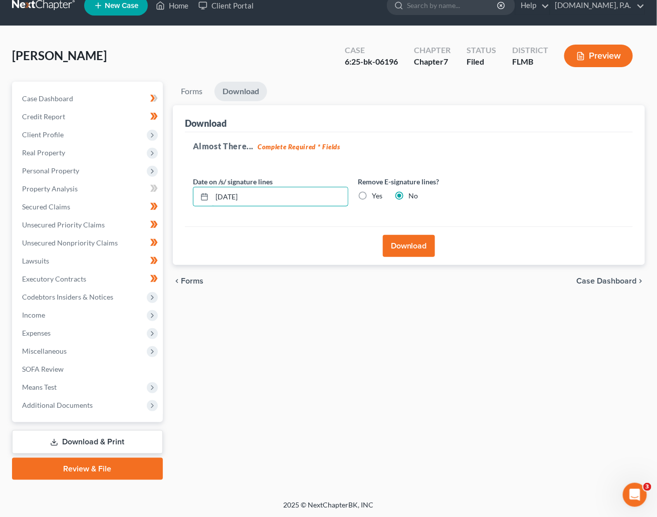
type input "10/08/2025"
click at [410, 245] on button "Download" at bounding box center [409, 246] width 52 height 22
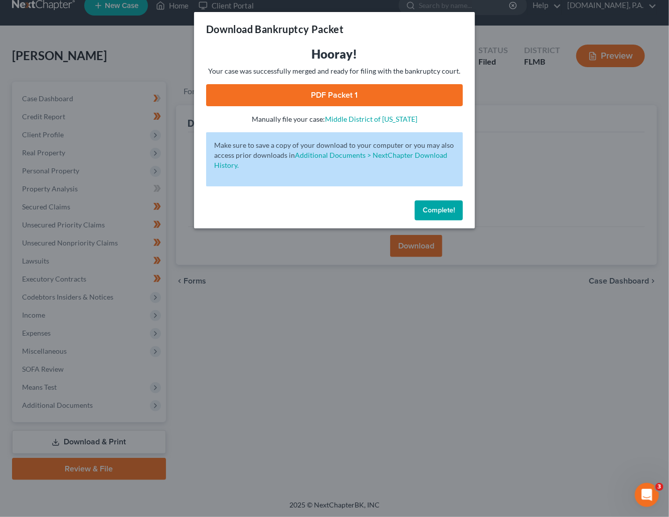
click at [332, 92] on link "PDF Packet 1" at bounding box center [334, 95] width 257 height 22
click at [450, 202] on button "Complete!" at bounding box center [439, 211] width 48 height 20
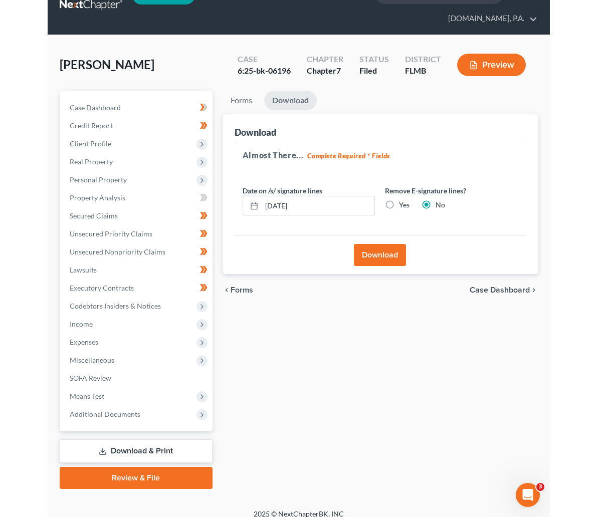
scroll to position [0, 0]
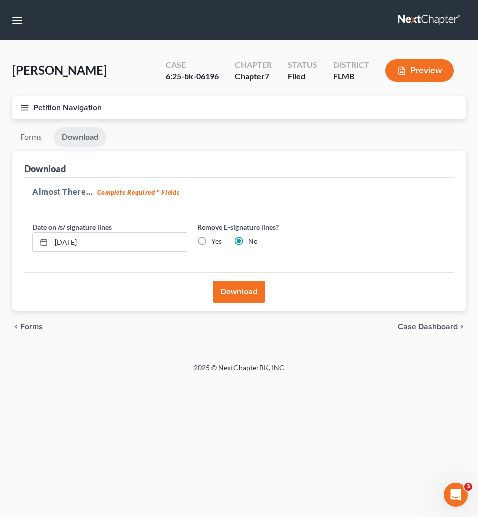
drag, startPoint x: 132, startPoint y: 53, endPoint x: 124, endPoint y: 9, distance: 44.7
click at [132, 54] on div "Donahue, Kasey Upgraded Case 6:25-bk-06196 Chapter Chapter 7 Status Filed Distr…" at bounding box center [239, 75] width 454 height 44
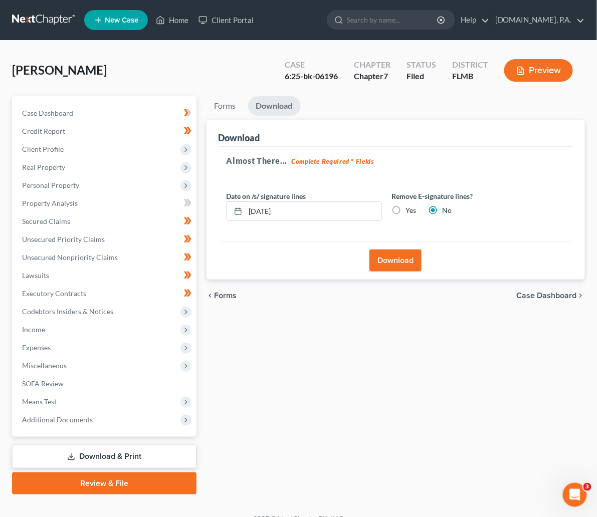
click at [43, 16] on link at bounding box center [44, 20] width 64 height 18
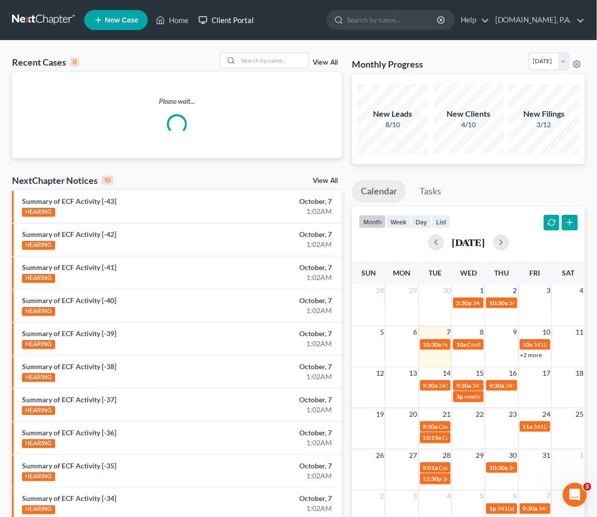
click at [240, 15] on link "Client Portal" at bounding box center [225, 20] width 65 height 18
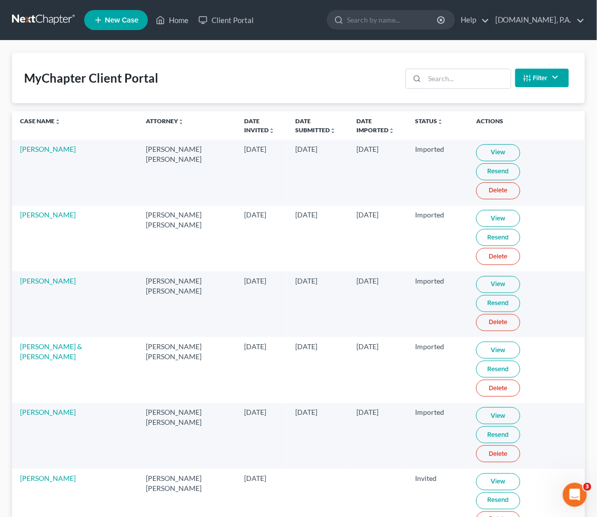
click at [270, 80] on div "MyChapter Client Portal Filter Status Filter... Invited In Progress Ready To Re…" at bounding box center [298, 78] width 573 height 51
click at [248, 20] on link "Client Portal" at bounding box center [225, 20] width 65 height 18
click at [446, 74] on input "search" at bounding box center [468, 78] width 86 height 19
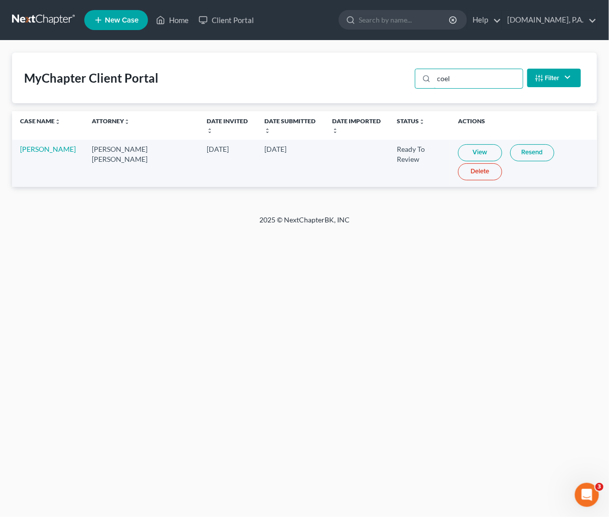
type input "coel"
click at [462, 150] on link "View" at bounding box center [480, 152] width 44 height 17
click at [40, 13] on link at bounding box center [44, 20] width 64 height 18
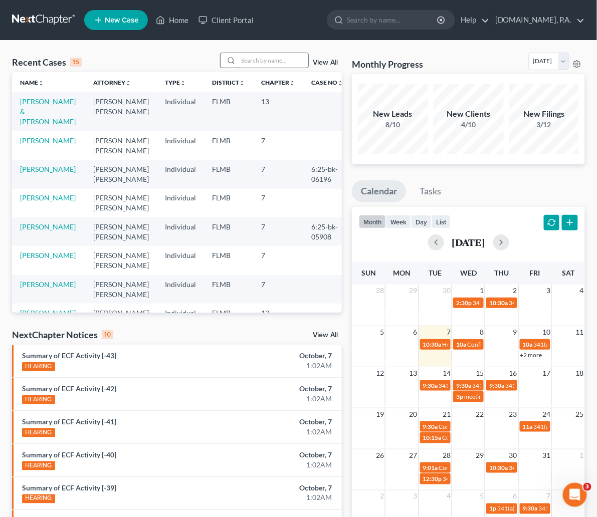
click at [267, 60] on input "search" at bounding box center [273, 60] width 70 height 15
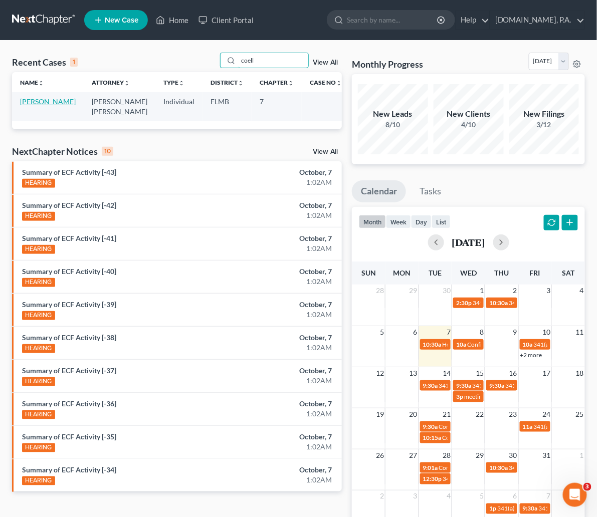
type input "coell"
click at [37, 101] on link "[PERSON_NAME]" at bounding box center [48, 101] width 56 height 9
select select "4"
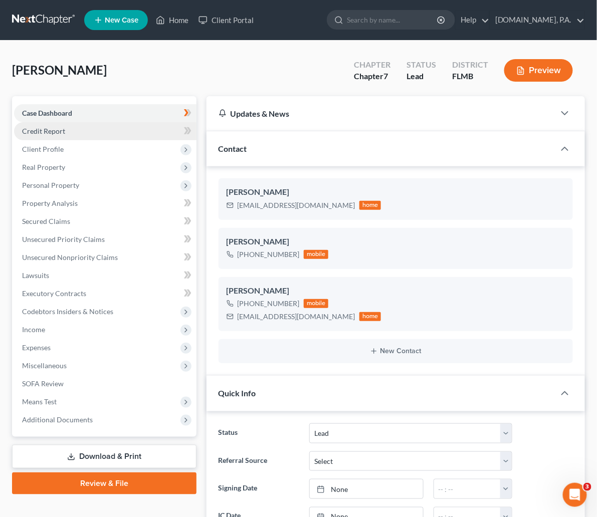
click at [55, 129] on span "Credit Report" at bounding box center [43, 131] width 43 height 9
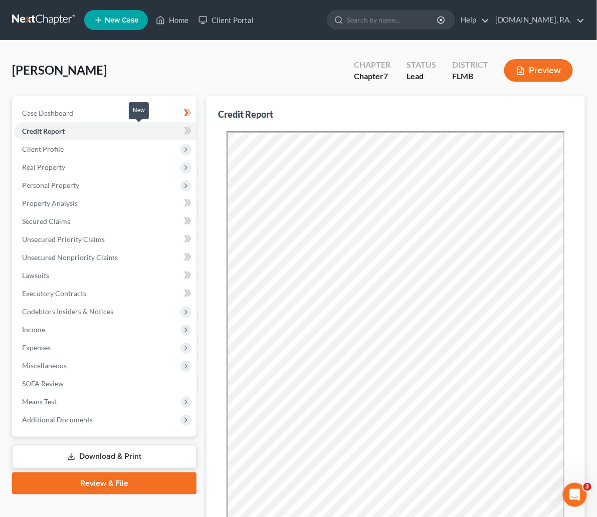
click at [184, 135] on icon at bounding box center [188, 131] width 8 height 13
click at [184, 127] on icon at bounding box center [188, 131] width 8 height 13
click at [46, 150] on span "Client Profile" at bounding box center [43, 149] width 42 height 9
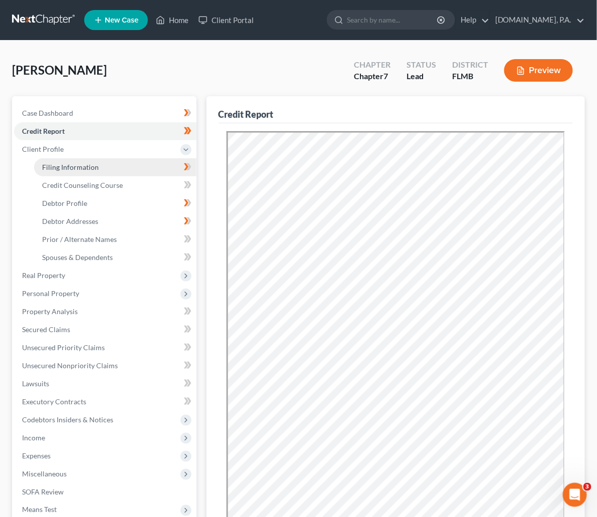
click at [67, 170] on span "Filing Information" at bounding box center [70, 167] width 57 height 9
select select "1"
select select "0"
select select "9"
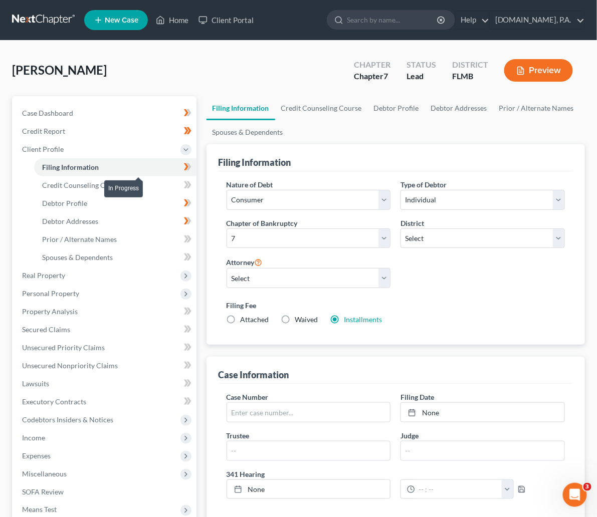
click at [186, 167] on icon at bounding box center [188, 166] width 5 height 7
click at [86, 182] on span "Credit Counseling Course" at bounding box center [82, 185] width 81 height 9
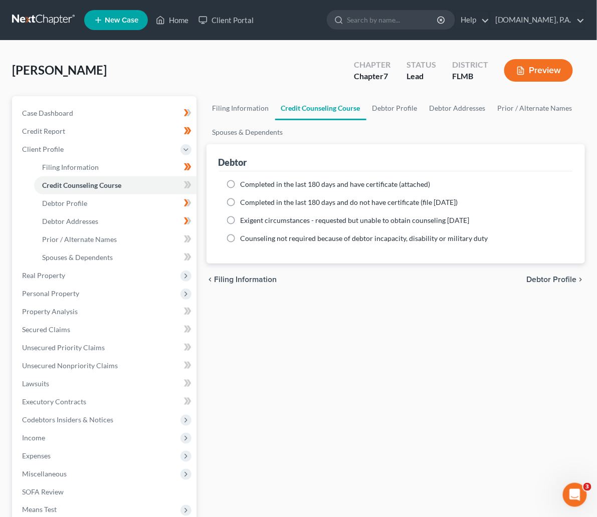
click at [241, 184] on label "Completed in the last 180 days and have certificate (attached)" at bounding box center [336, 184] width 190 height 10
click at [245, 184] on input "Completed in the last 180 days and have certificate (attached)" at bounding box center [248, 182] width 7 height 7
radio input "true"
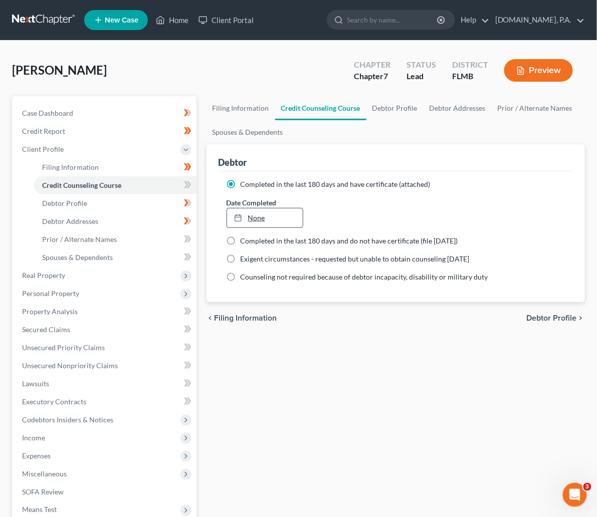
type input "10/7/2025"
click at [227, 223] on link "10/7/2025" at bounding box center [265, 218] width 76 height 19
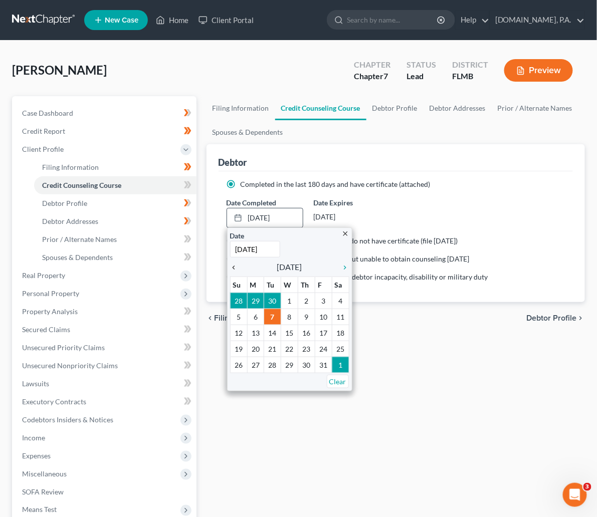
click at [230, 267] on icon "chevron_left" at bounding box center [236, 268] width 13 height 8
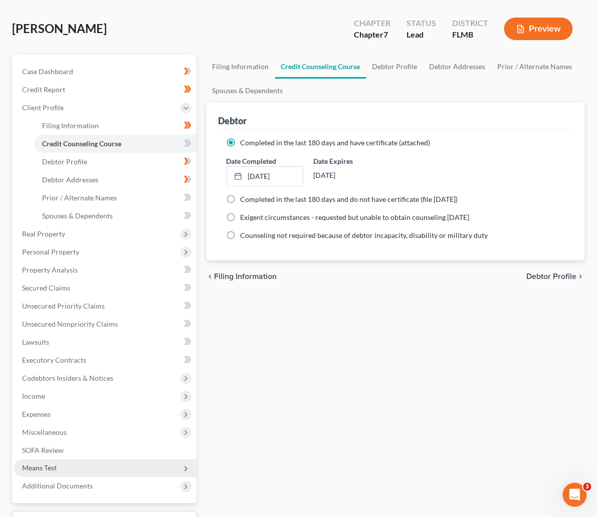
scroll to position [123, 0]
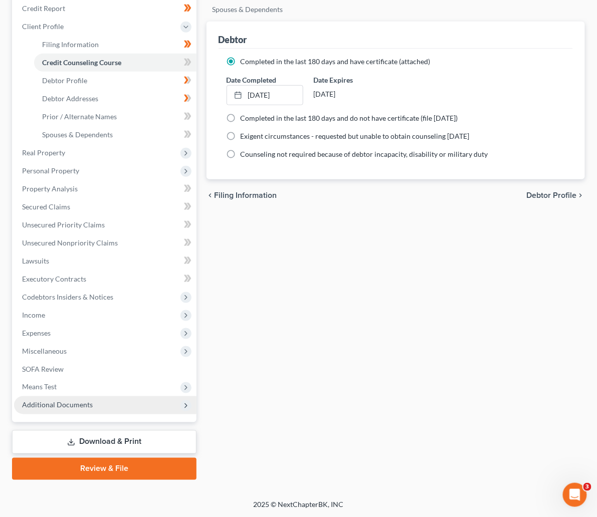
click at [68, 406] on span "Additional Documents" at bounding box center [57, 405] width 71 height 9
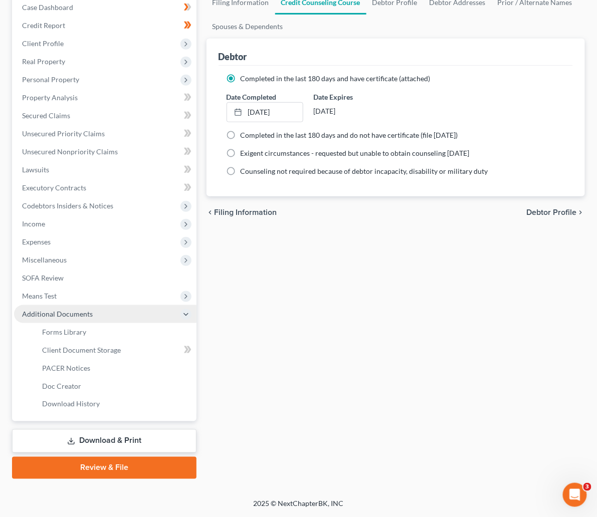
scroll to position [105, 0]
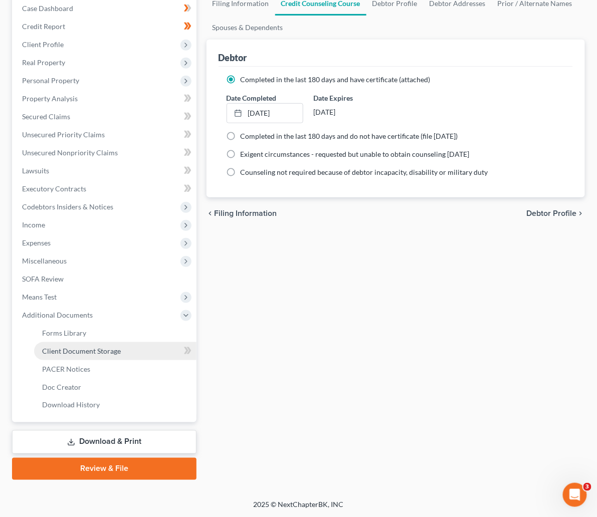
click at [79, 351] on span "Client Document Storage" at bounding box center [81, 351] width 79 height 9
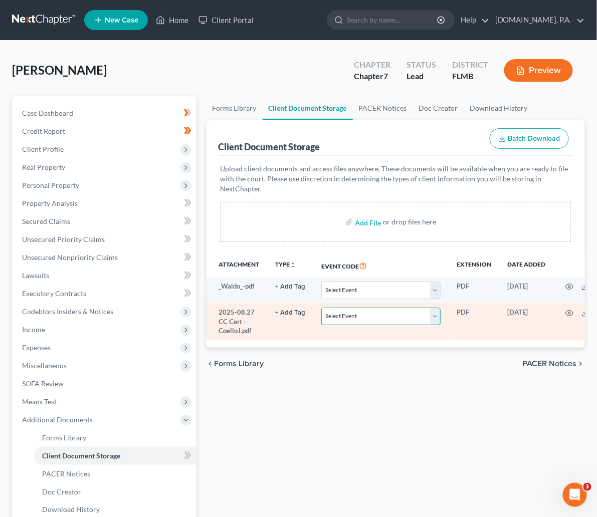
click at [388, 308] on select "Select Event 20 Largest Unsecured Creditors Amended Chapter 13 Plan Amended Cre…" at bounding box center [380, 317] width 119 height 18
select select "9"
click at [321, 308] on select "Select Event 20 Largest Unsecured Creditors Amended Chapter 13 Plan Amended Cre…" at bounding box center [380, 317] width 119 height 18
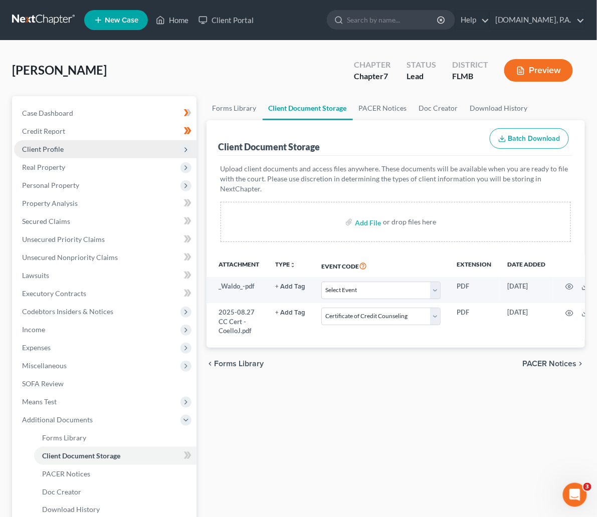
click at [43, 150] on span "Client Profile" at bounding box center [43, 149] width 42 height 9
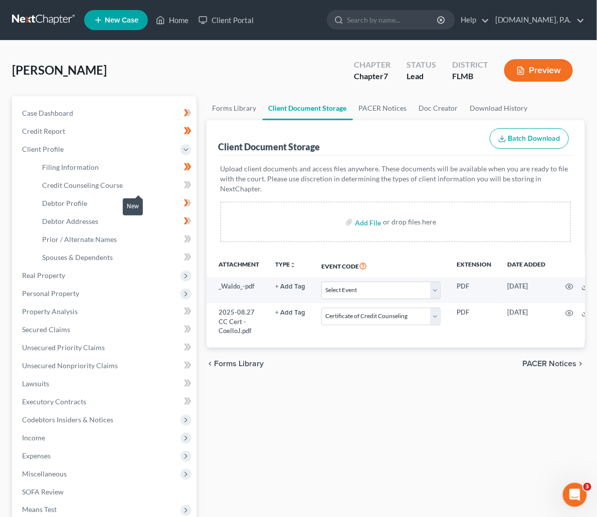
click at [184, 186] on icon at bounding box center [188, 185] width 8 height 13
click at [184, 184] on icon at bounding box center [188, 185] width 8 height 13
click at [93, 181] on span "Credit Counseling Course" at bounding box center [82, 185] width 81 height 9
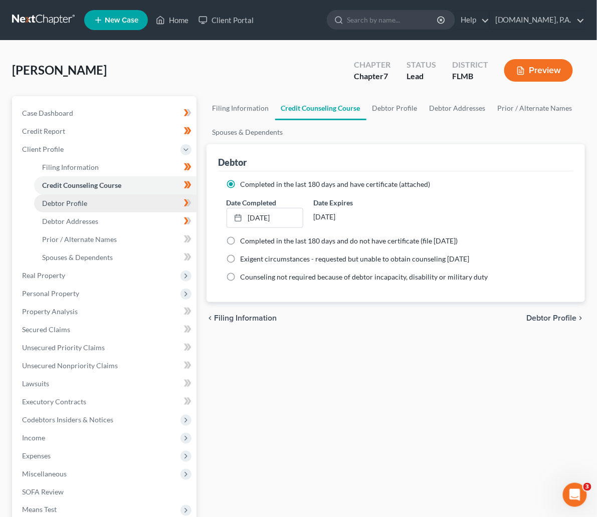
click at [64, 204] on span "Debtor Profile" at bounding box center [64, 203] width 45 height 9
select select "1"
select select "5"
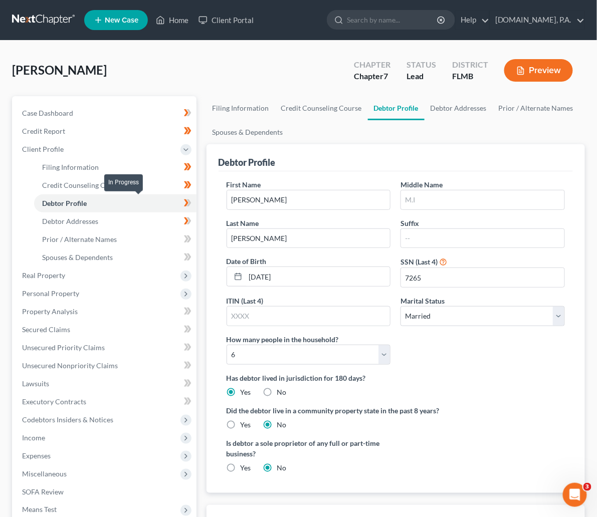
click at [179, 202] on span at bounding box center [188, 204] width 18 height 15
click at [82, 221] on span "Debtor Addresses" at bounding box center [70, 221] width 56 height 9
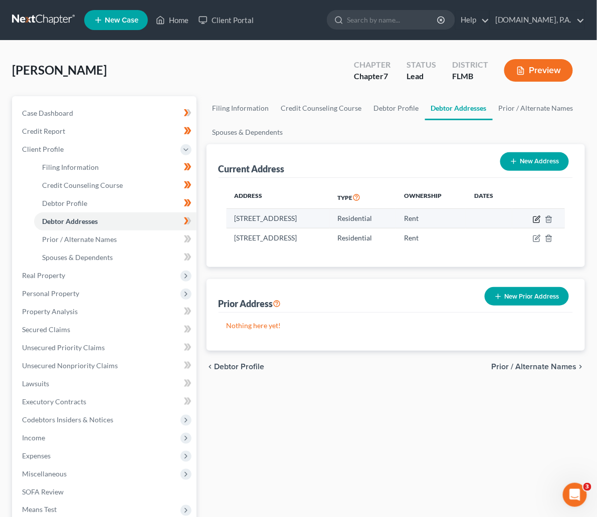
click at [539, 217] on icon "button" at bounding box center [537, 220] width 8 height 8
select select "9"
select select "0"
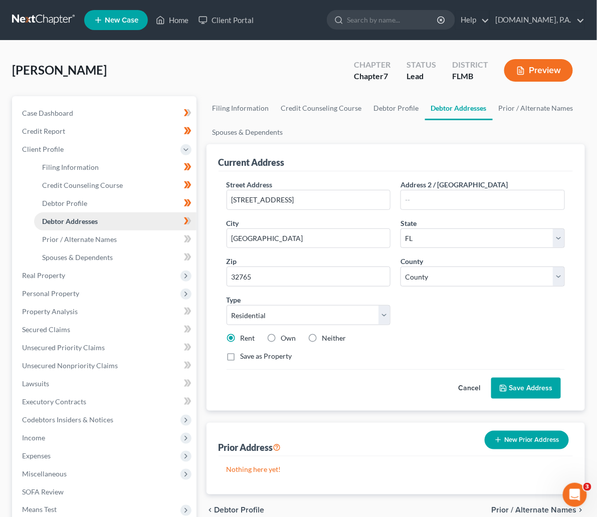
click at [71, 224] on span "Debtor Addresses" at bounding box center [70, 221] width 56 height 9
click at [519, 378] on button "Save Address" at bounding box center [526, 388] width 70 height 21
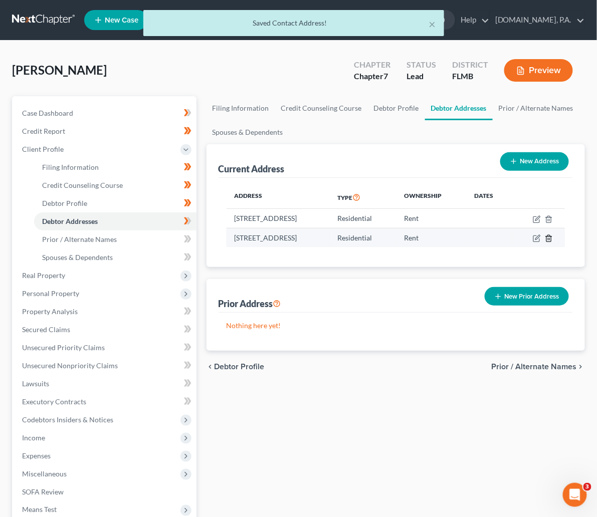
click at [551, 236] on icon "button" at bounding box center [549, 239] width 8 height 8
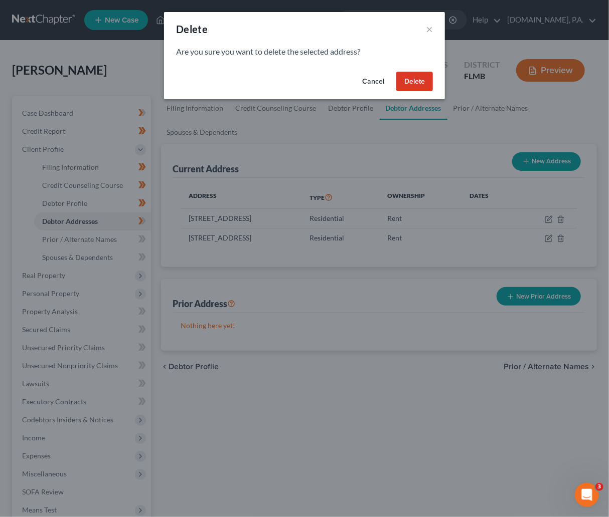
click at [411, 83] on button "Delete" at bounding box center [414, 82] width 37 height 20
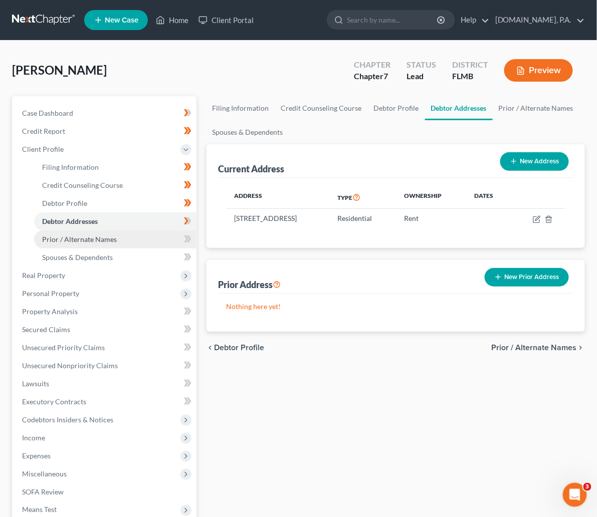
click at [88, 236] on span "Prior / Alternate Names" at bounding box center [79, 239] width 75 height 9
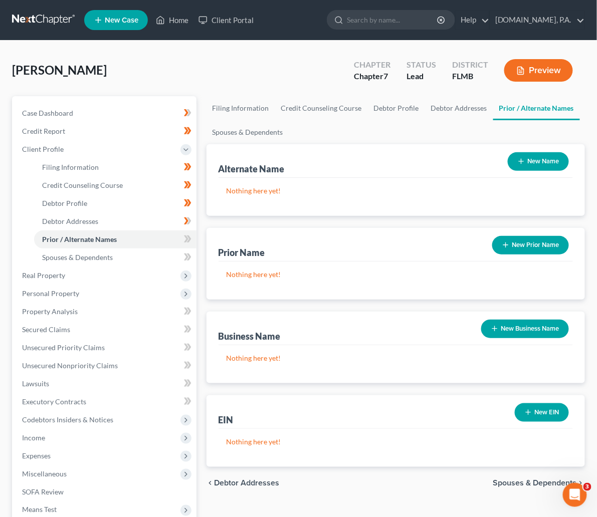
click at [549, 157] on button "New Name" at bounding box center [538, 161] width 61 height 19
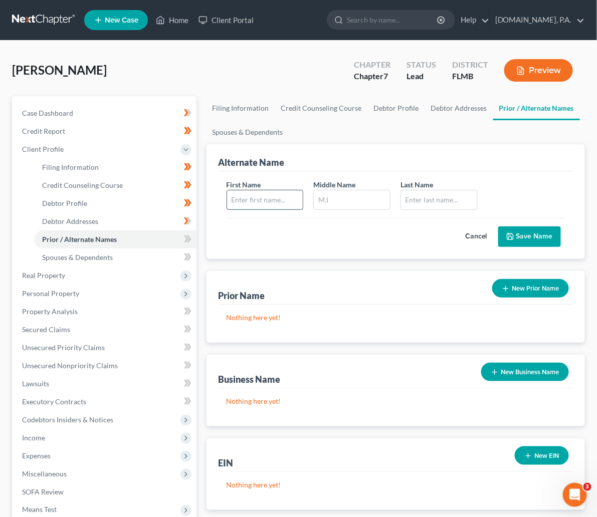
click at [228, 201] on input "text" at bounding box center [265, 199] width 76 height 19
type input "Jay"
click at [401, 194] on input "text" at bounding box center [439, 199] width 76 height 19
type input "Coello"
click at [529, 236] on button "Save Name" at bounding box center [529, 237] width 63 height 21
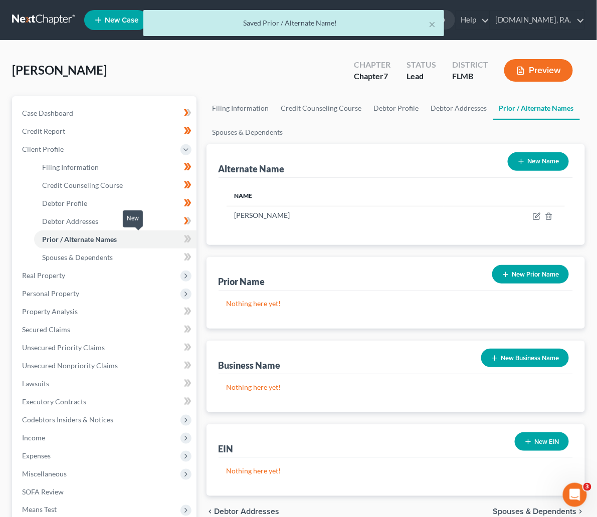
click at [184, 237] on icon at bounding box center [188, 239] width 8 height 13
click at [179, 236] on span at bounding box center [188, 240] width 18 height 15
click at [85, 258] on span "Spouses & Dependents" at bounding box center [77, 257] width 71 height 9
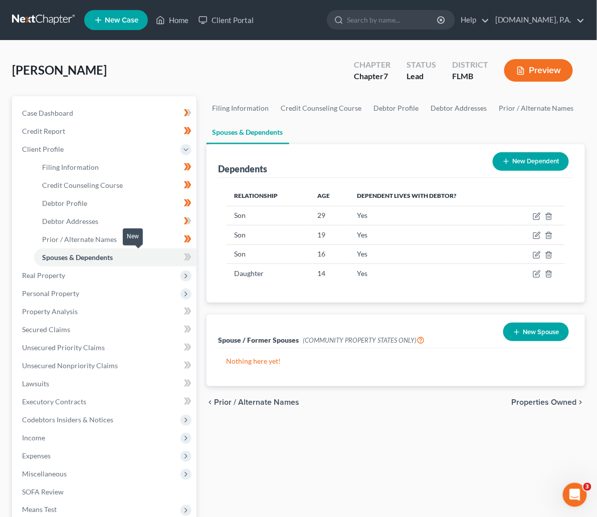
click at [184, 257] on icon at bounding box center [188, 257] width 8 height 13
click at [32, 278] on span "Real Property" at bounding box center [43, 275] width 43 height 9
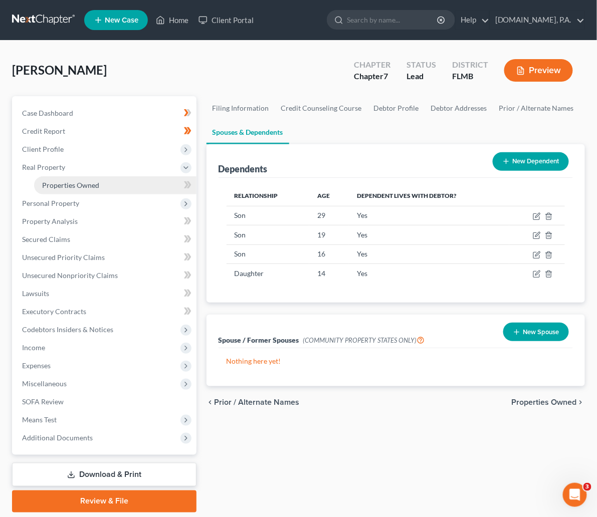
drag, startPoint x: 64, startPoint y: 186, endPoint x: 74, endPoint y: 183, distance: 10.0
click at [64, 186] on span "Properties Owned" at bounding box center [70, 185] width 57 height 9
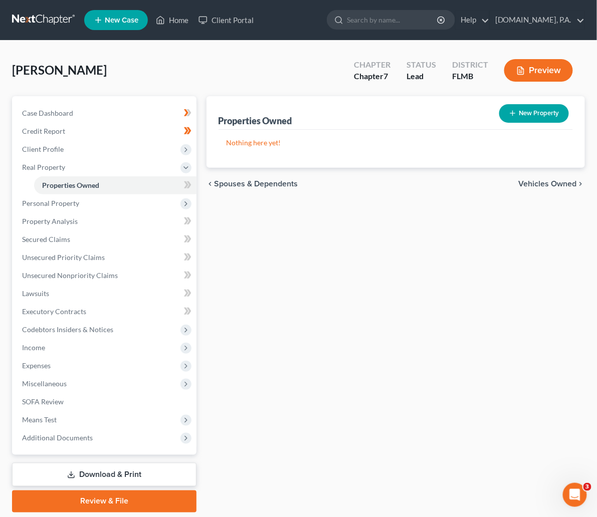
click at [186, 183] on icon at bounding box center [188, 184] width 5 height 7
click at [186, 184] on icon at bounding box center [188, 184] width 5 height 7
click at [69, 201] on span "Personal Property" at bounding box center [50, 203] width 57 height 9
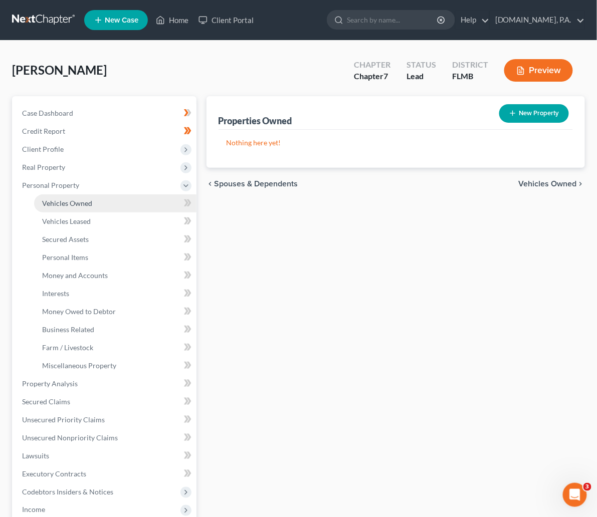
click at [78, 206] on span "Vehicles Owned" at bounding box center [67, 203] width 50 height 9
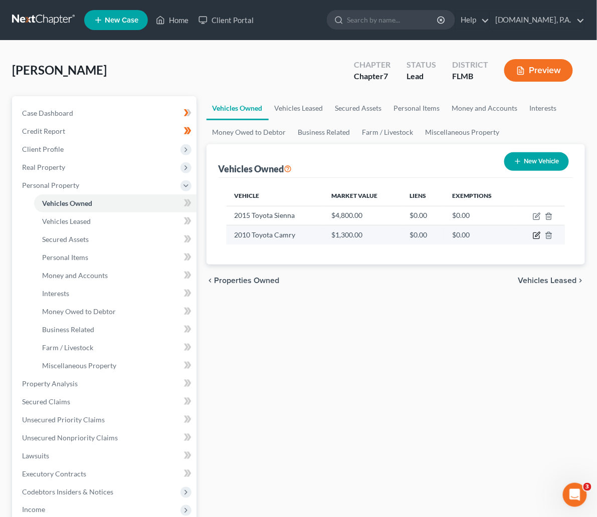
click at [537, 234] on icon "button" at bounding box center [537, 236] width 8 height 8
select select "0"
select select "16"
select select "3"
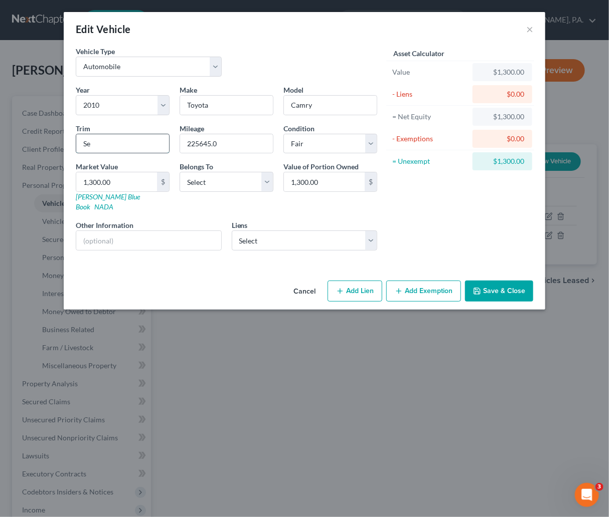
click at [103, 141] on input "Se" at bounding box center [122, 143] width 93 height 19
type input "S"
type input "Base"
click at [271, 180] on select "Select Debtor 1 Only Debtor 2 Only Debtor 1 And Debtor 2 Only At Least One Of T…" at bounding box center [226, 182] width 94 height 20
select select "0"
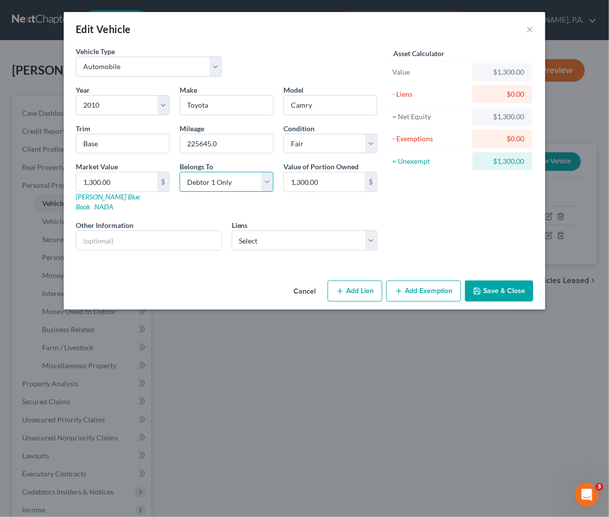
click at [179, 172] on select "Select Debtor 1 Only Debtor 2 Only Debtor 1 And Debtor 2 Only At Least One Of T…" at bounding box center [226, 182] width 94 height 20
click at [88, 231] on input "text" at bounding box center [148, 240] width 145 height 19
paste input "VIN: 4T1BF3EK7AU065422"
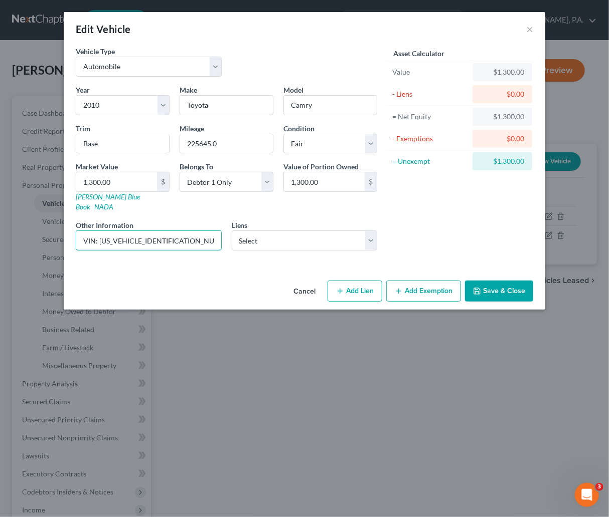
type input "VIN: 4T1BF3EK7AU065422"
click at [368, 231] on select "Select Navy Fcu - $0.00" at bounding box center [305, 241] width 146 height 20
click at [369, 231] on select "Select Navy Fcu - $0.00" at bounding box center [305, 241] width 146 height 20
click at [134, 182] on input "1,300.00" at bounding box center [116, 181] width 81 height 19
type input "1"
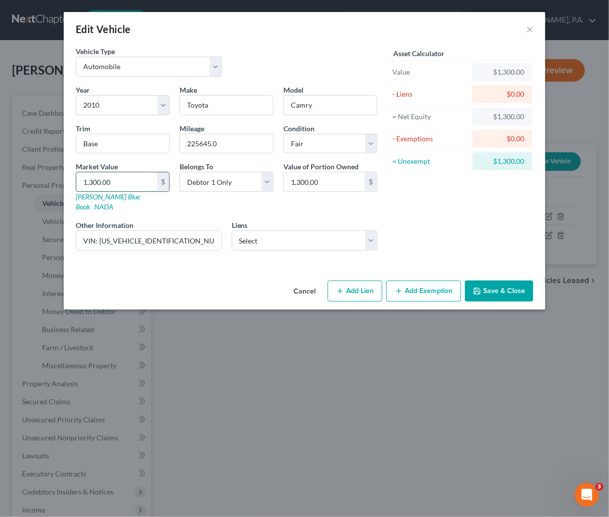
type input "1.00"
type input "10"
type input "10.00"
type input "108"
type input "108.00"
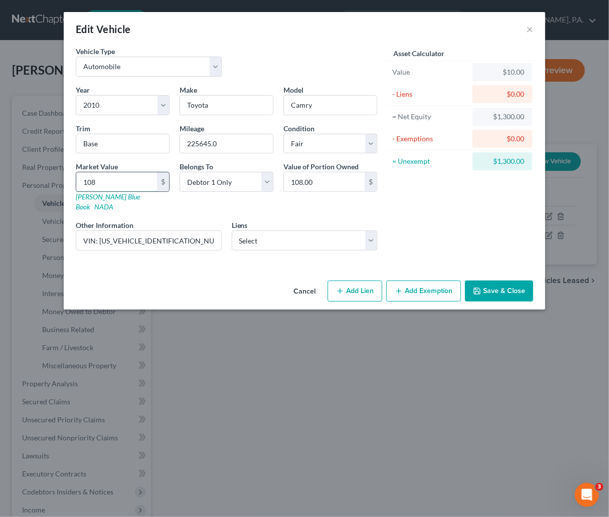
type input "1087"
type input "1,087.00"
type input "1,087.5"
type input "1,087.50"
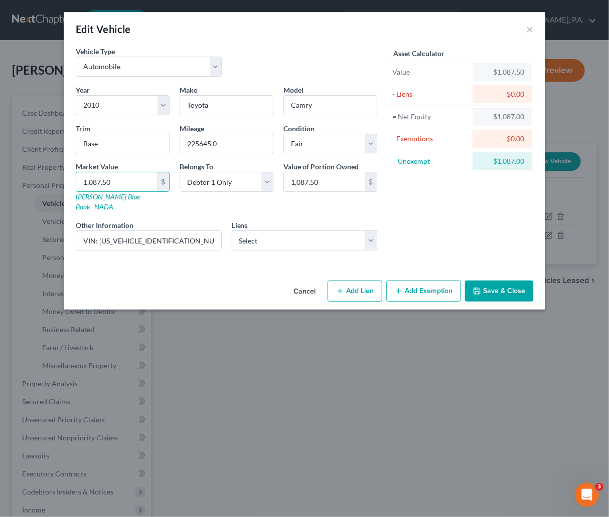
click at [221, 277] on div "Cancel Add Lien Add Lease Add Exemption Save & Close" at bounding box center [304, 293] width 481 height 33
click at [415, 287] on button "Add Exemption" at bounding box center [423, 291] width 75 height 21
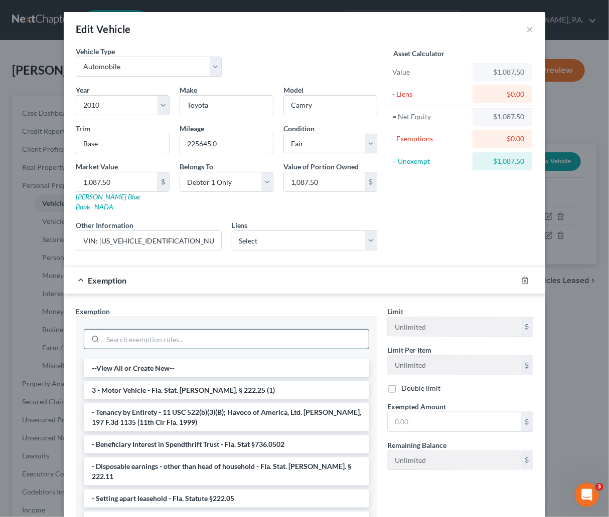
click at [234, 330] on input "search" at bounding box center [236, 339] width 266 height 19
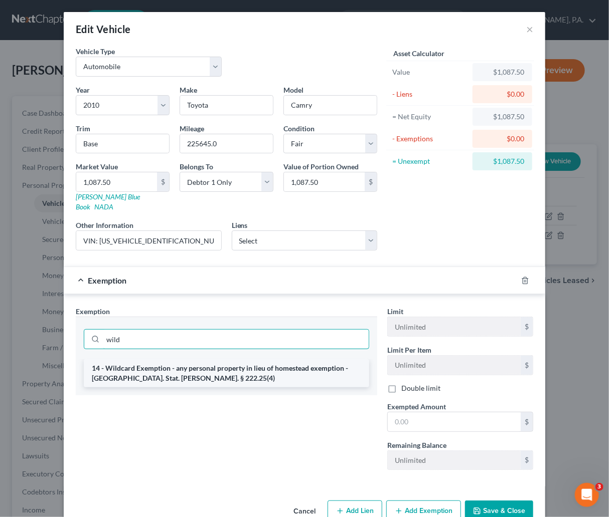
type input "wild"
click at [289, 363] on li "14 - Wildcard Exemption - any personal property in lieu of homestead exemption …" at bounding box center [226, 373] width 285 height 28
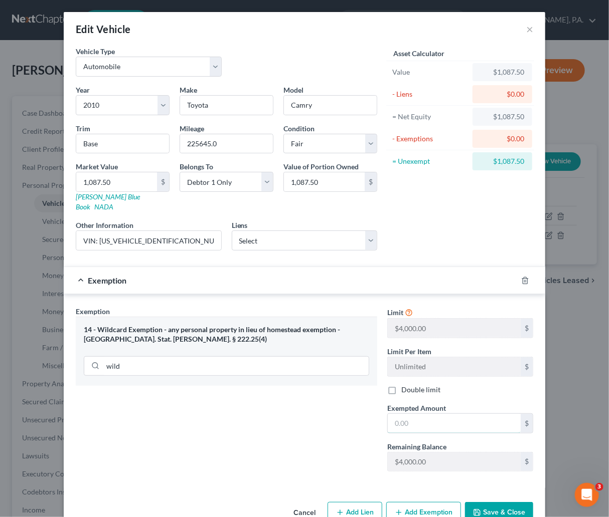
drag, startPoint x: 404, startPoint y: 415, endPoint x: 417, endPoint y: 402, distance: 18.8
click at [404, 415] on input "text" at bounding box center [453, 423] width 133 height 19
type input "1,087.50"
click at [496, 505] on button "Save & Close" at bounding box center [499, 512] width 68 height 21
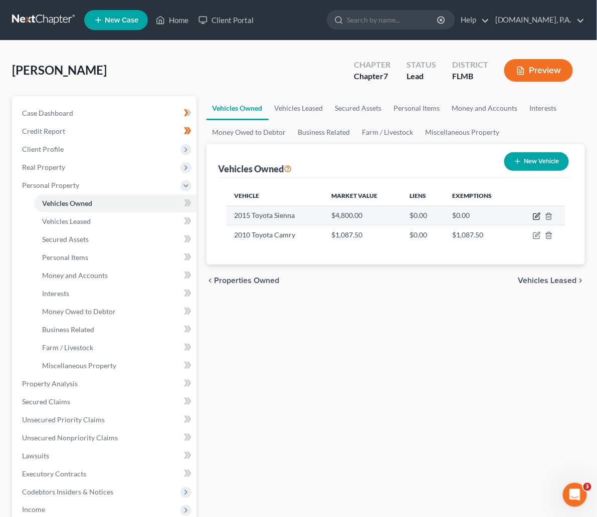
click at [536, 218] on icon "button" at bounding box center [537, 215] width 5 height 5
select select "0"
select select "11"
select select "3"
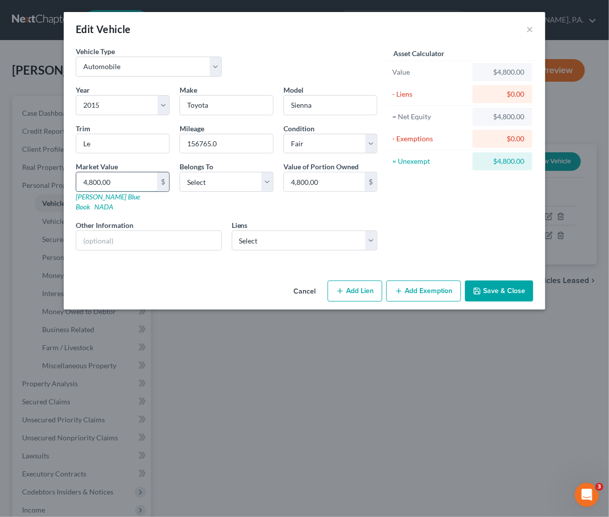
click at [119, 178] on input "4,800.00" at bounding box center [116, 181] width 81 height 19
type input "5"
type input "5.00"
type input "55"
type input "55.00"
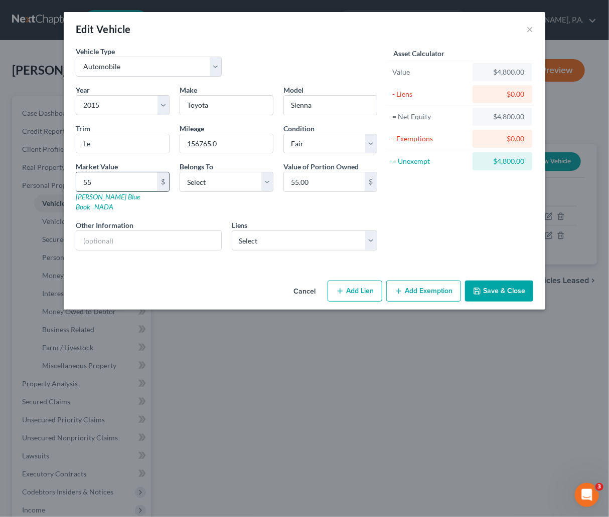
type input "554"
type input "554.00"
type input "5546"
type input "5,546.00"
type input "5,546.2"
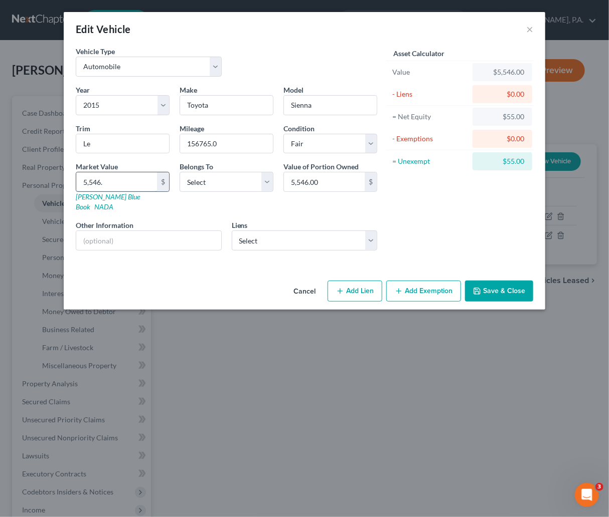
type input "5,546.20"
type input "5,546.25"
click at [167, 260] on div "Vehicle Type Select Automobile Truck Trailer Watercraft Aircraft Motor Home Atv…" at bounding box center [304, 161] width 481 height 231
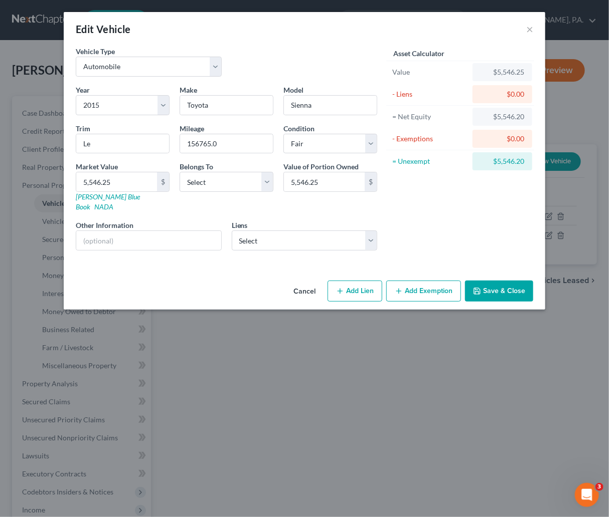
click at [501, 284] on button "Save & Close" at bounding box center [499, 291] width 68 height 21
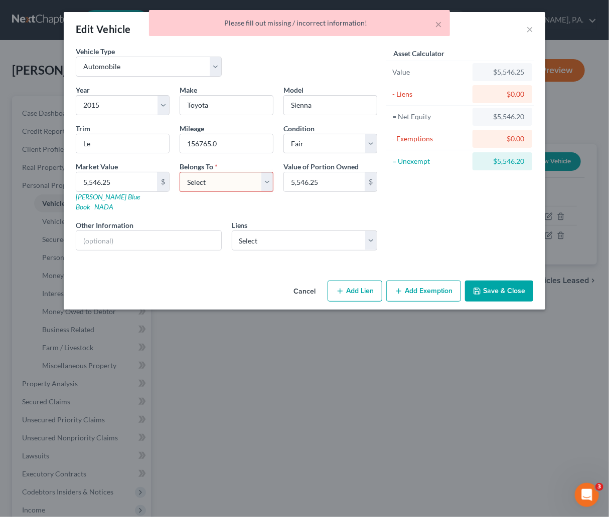
click at [267, 183] on select "Select Debtor 1 Only Debtor 2 Only Debtor 1 And Debtor 2 Only At Least One Of T…" at bounding box center [226, 182] width 94 height 20
select select "0"
click at [179, 172] on select "Select Debtor 1 Only Debtor 2 Only Debtor 1 And Debtor 2 Only At Least One Of T…" at bounding box center [226, 182] width 94 height 20
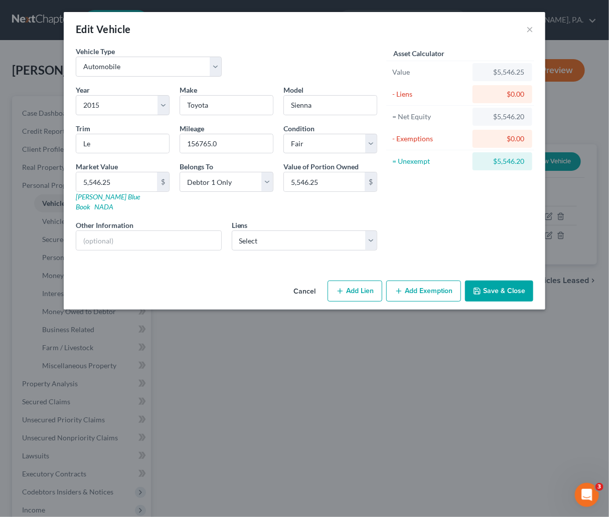
click at [505, 281] on button "Save & Close" at bounding box center [499, 291] width 68 height 21
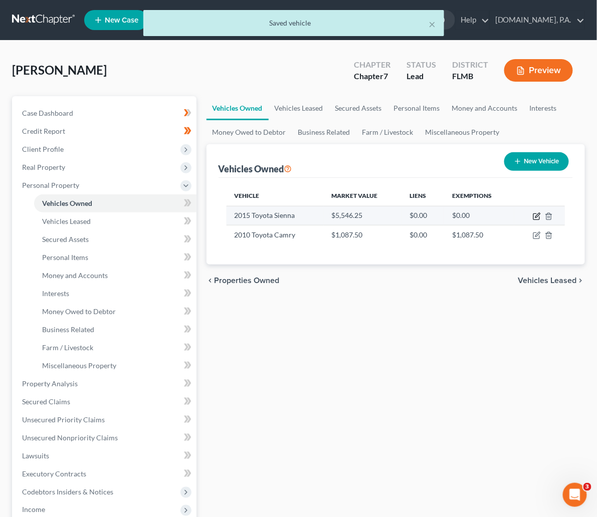
click at [538, 213] on icon "button" at bounding box center [537, 217] width 8 height 8
select select "0"
select select "11"
select select "3"
select select "0"
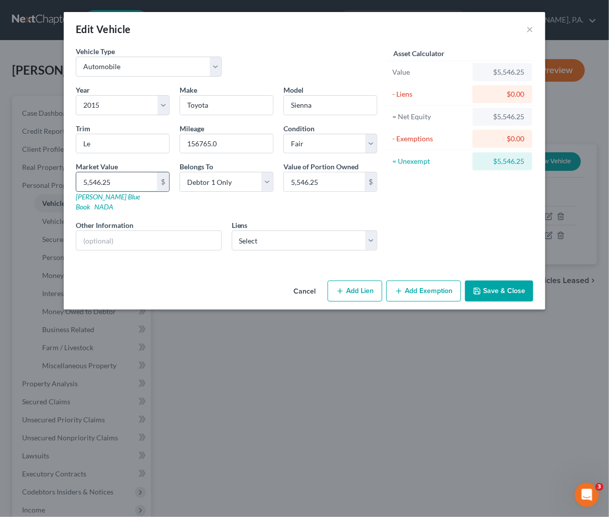
click at [119, 185] on input "5,546.25" at bounding box center [116, 181] width 81 height 19
type input "4"
type input "4.00"
type input "49"
type input "49.00"
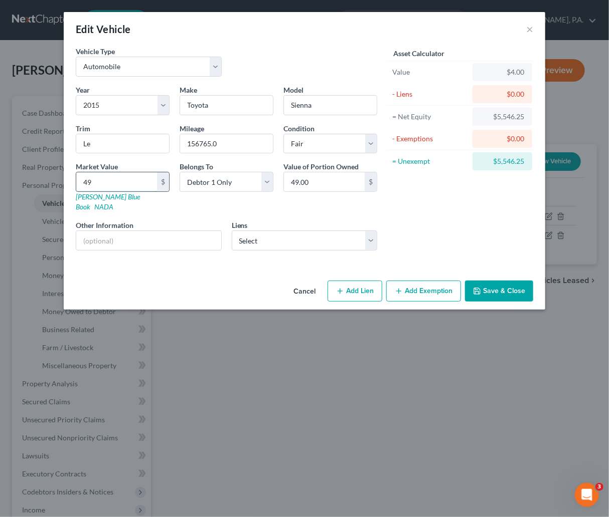
type input "499"
type input "499.00"
type input "4993"
type input "4,993.00"
type input "4,993.7"
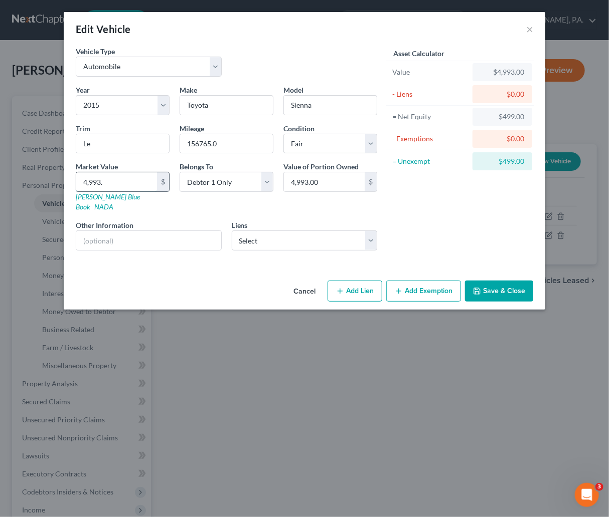
type input "4,993.70"
type input "4,993.75"
click at [426, 198] on div "Asset Calculator Value $4,993.75 - Liens $0.00 = Net Equity $4,993.70 - Exempti…" at bounding box center [460, 152] width 156 height 213
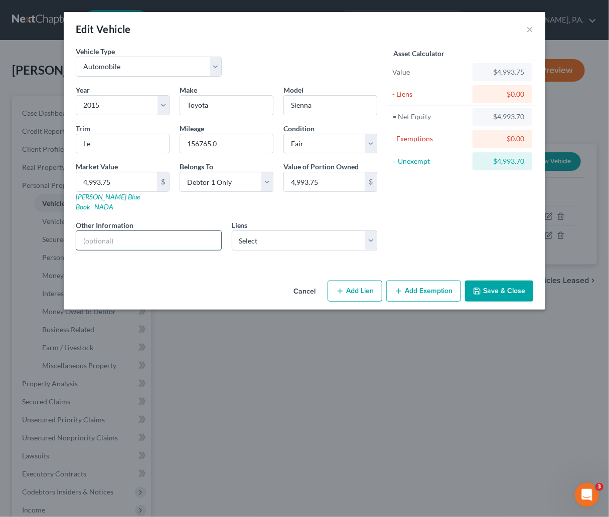
click at [94, 231] on input "text" at bounding box center [148, 240] width 145 height 19
paste input "VIN: 5TDKK3DC6FS607602"
type input "VIN: 5TDKK3DC6FS607602"
click at [97, 145] on input "Le" at bounding box center [122, 143] width 93 height 19
type input "LE"
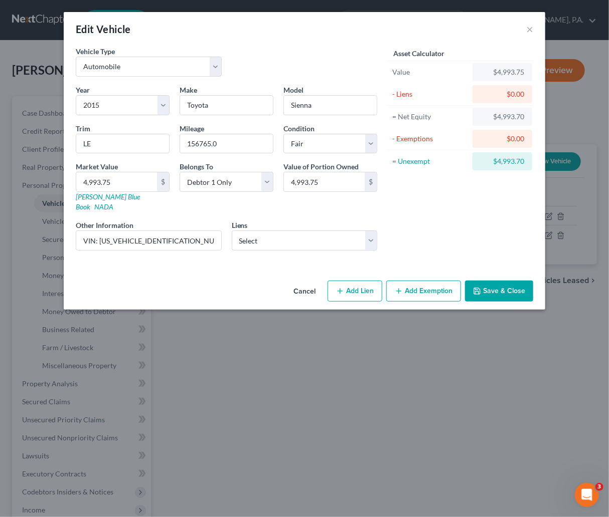
click at [203, 277] on div "Cancel Add Lien Add Lease Add Exemption Save & Close" at bounding box center [304, 293] width 481 height 33
click at [506, 287] on button "Save & Close" at bounding box center [499, 291] width 68 height 21
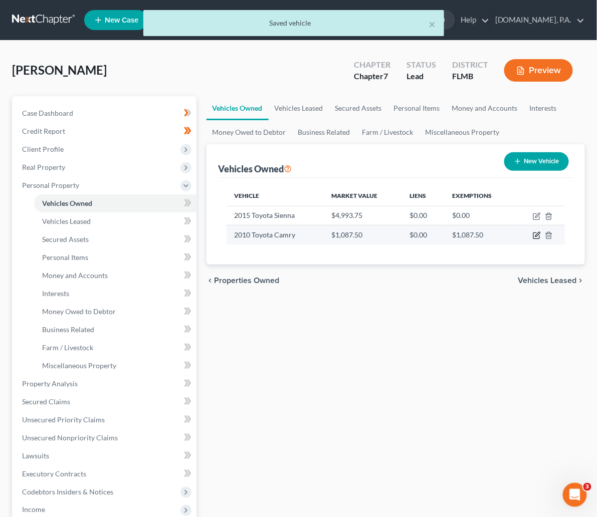
click at [538, 236] on icon "button" at bounding box center [537, 235] width 5 height 5
select select "0"
select select "16"
select select "3"
select select "0"
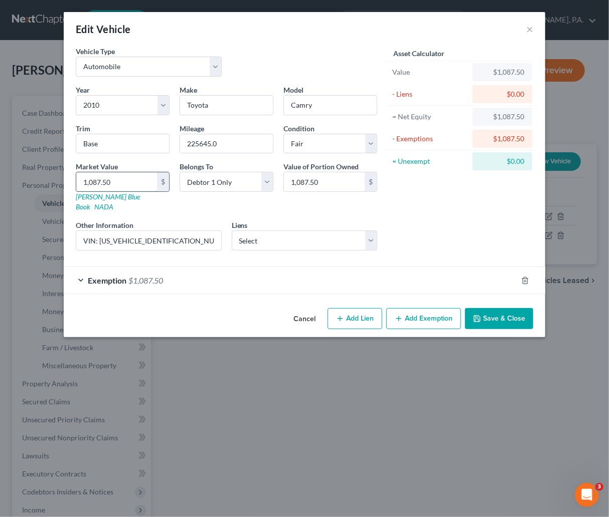
click at [127, 181] on input "1,087.50" at bounding box center [116, 181] width 81 height 19
type input "1"
type input "1.00"
type input "12"
type input "12.00"
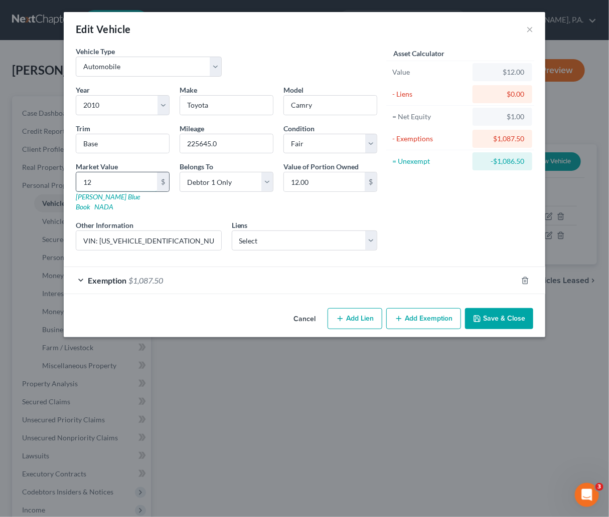
type input "123"
type input "123.00"
type input "1232"
type input "1,232.00"
type input "1,232.5"
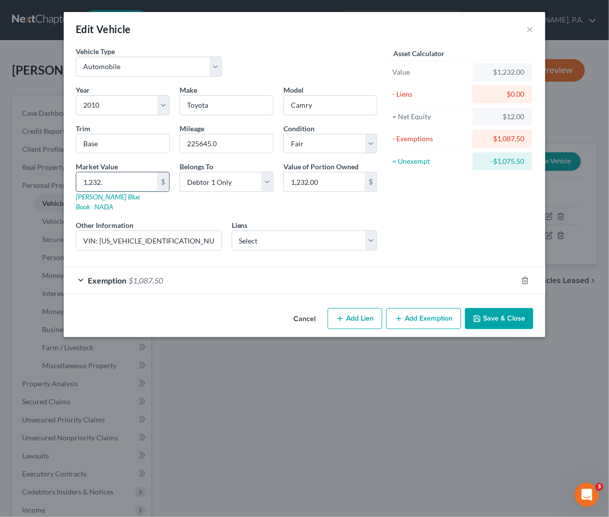
type input "1,232.50"
type input "1,232.5"
click at [426, 218] on div "Asset Calculator Value $1,232.50 - Liens $0.00 = Net Equity $1,232.00 - Exempti…" at bounding box center [460, 152] width 156 height 213
click at [516, 308] on button "Save & Close" at bounding box center [499, 318] width 68 height 21
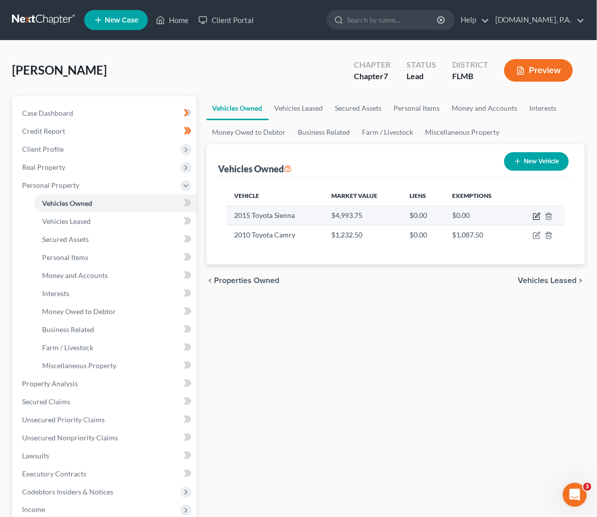
click at [538, 216] on icon "button" at bounding box center [537, 215] width 5 height 5
select select "0"
select select "11"
select select "3"
select select "0"
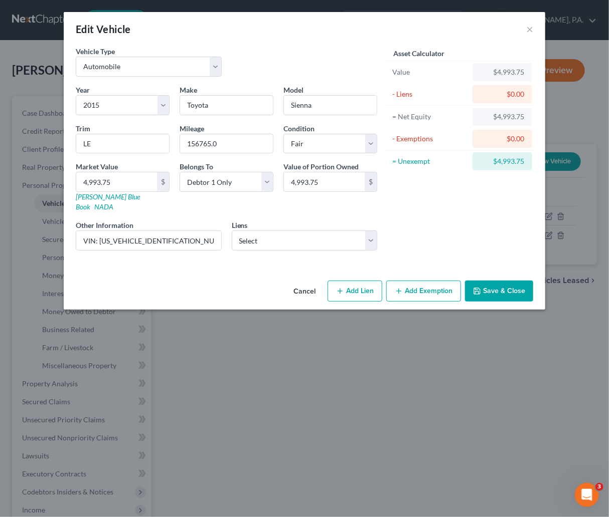
click at [499, 281] on button "Save & Close" at bounding box center [499, 291] width 68 height 21
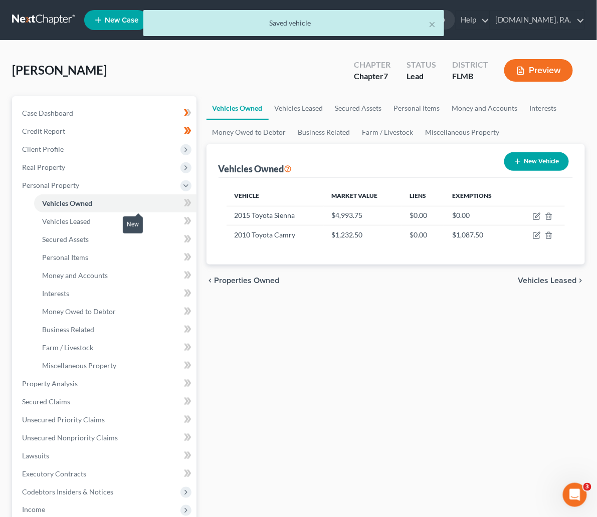
click at [184, 206] on icon at bounding box center [188, 203] width 8 height 13
click at [86, 225] on span "Vehicles Leased" at bounding box center [66, 221] width 49 height 9
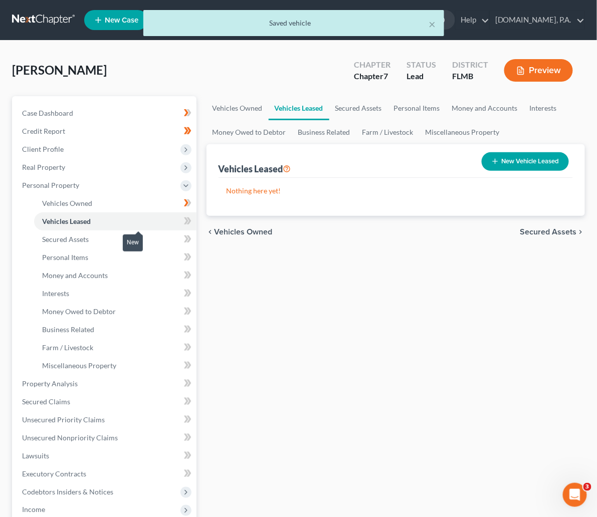
click at [184, 218] on icon at bounding box center [188, 221] width 8 height 13
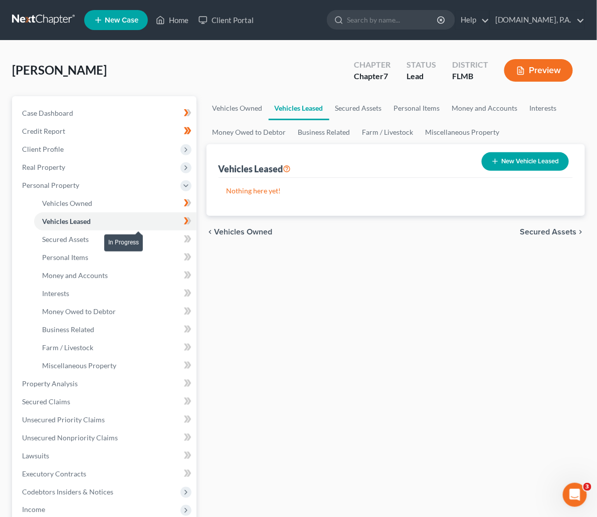
click at [184, 218] on icon at bounding box center [188, 221] width 8 height 13
click at [80, 239] on span "Secured Assets" at bounding box center [65, 239] width 47 height 9
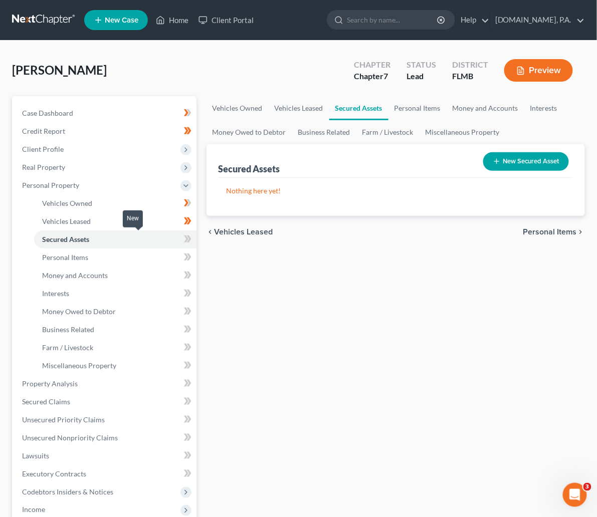
click at [179, 240] on span at bounding box center [188, 240] width 18 height 15
click at [186, 238] on icon at bounding box center [188, 239] width 5 height 7
click at [81, 260] on span "Personal Items" at bounding box center [65, 257] width 46 height 9
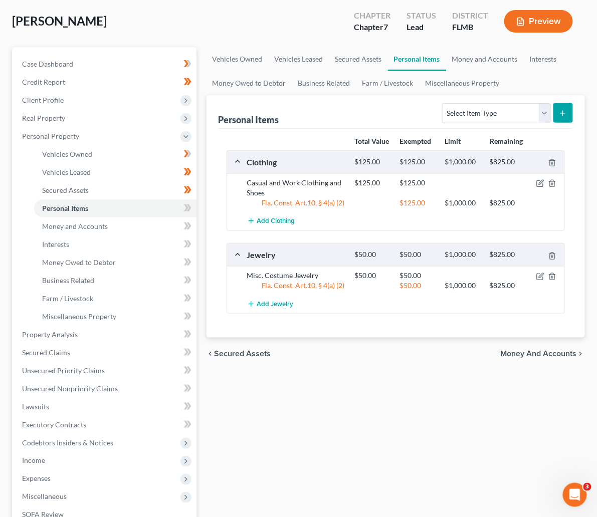
scroll to position [75, 0]
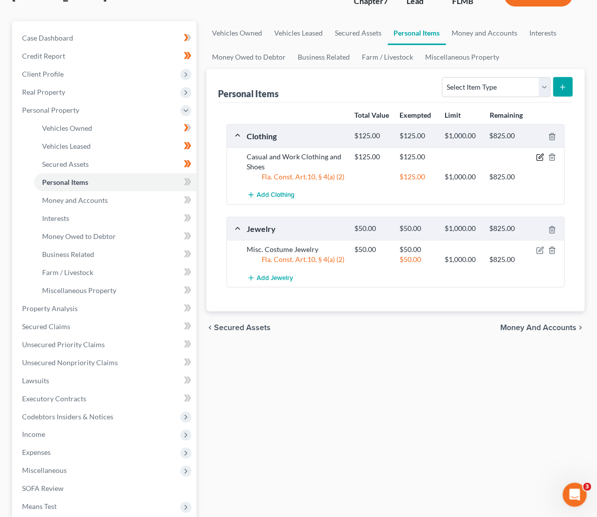
click at [542, 157] on icon "button" at bounding box center [541, 156] width 5 height 5
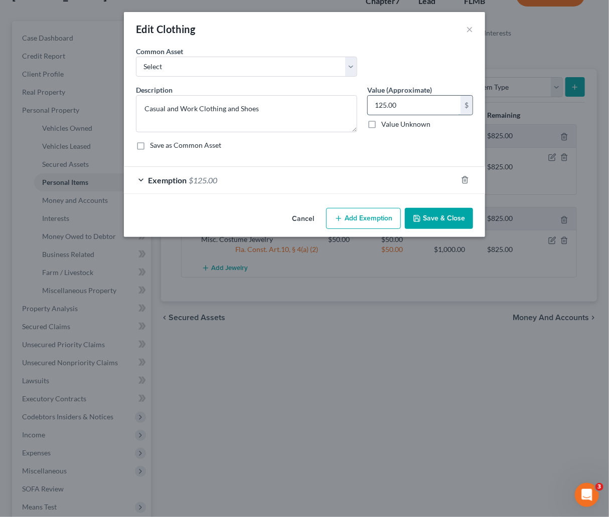
click at [413, 106] on input "125.00" at bounding box center [413, 105] width 93 height 19
type input "150"
click at [375, 217] on button "Add Exemption" at bounding box center [363, 218] width 75 height 21
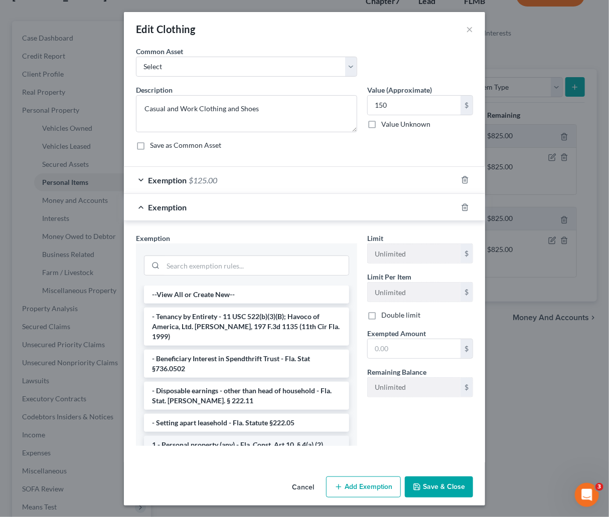
click at [200, 436] on li "1 - Personal property (any) - Fla. Const. Art.10, § 4(a) (2)" at bounding box center [246, 445] width 205 height 18
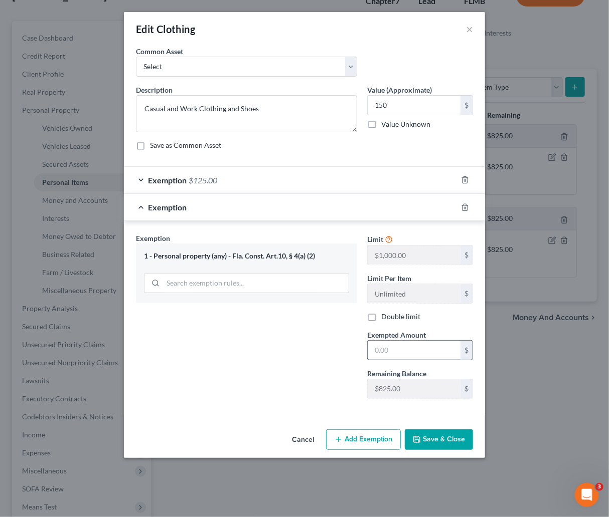
click at [394, 350] on input "text" at bounding box center [413, 350] width 93 height 19
type input "150"
click at [432, 441] on button "Save & Close" at bounding box center [439, 440] width 68 height 21
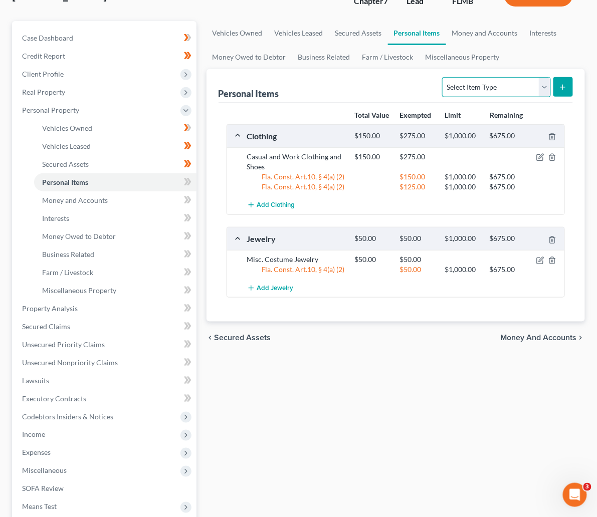
click at [542, 86] on select "Select Item Type Clothing Collectibles Of Value Electronics Firearms Household …" at bounding box center [496, 87] width 108 height 20
select select "electronics"
click at [442, 77] on select "Select Item Type Clothing Collectibles Of Value Electronics Firearms Household …" at bounding box center [496, 87] width 108 height 20
click at [568, 87] on button "submit" at bounding box center [563, 87] width 20 height 20
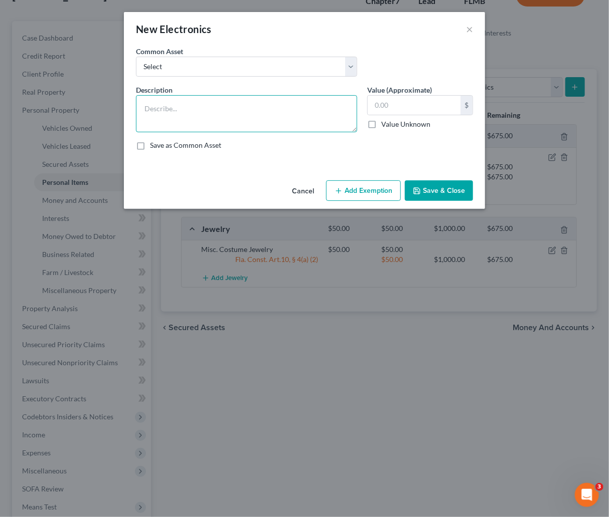
click at [180, 114] on textarea at bounding box center [246, 113] width 221 height 37
type textarea "Electronics"
click at [385, 102] on input "text" at bounding box center [413, 105] width 93 height 19
type input "150"
click at [377, 186] on button "Add Exemption" at bounding box center [363, 190] width 75 height 21
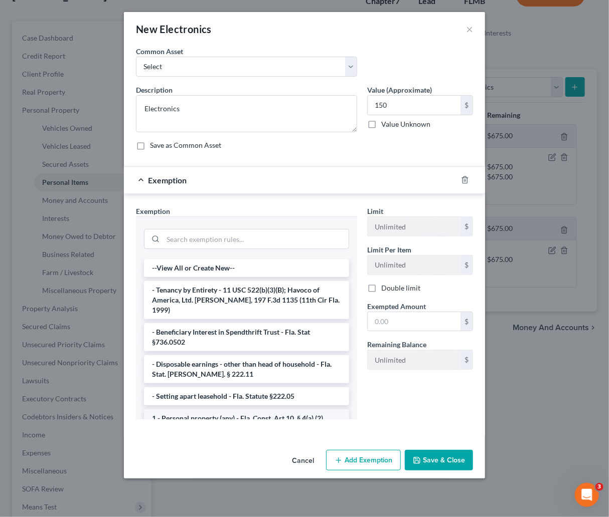
click at [212, 412] on li "1 - Personal property (any) - Fla. Const. Art.10, § 4(a) (2)" at bounding box center [246, 419] width 205 height 18
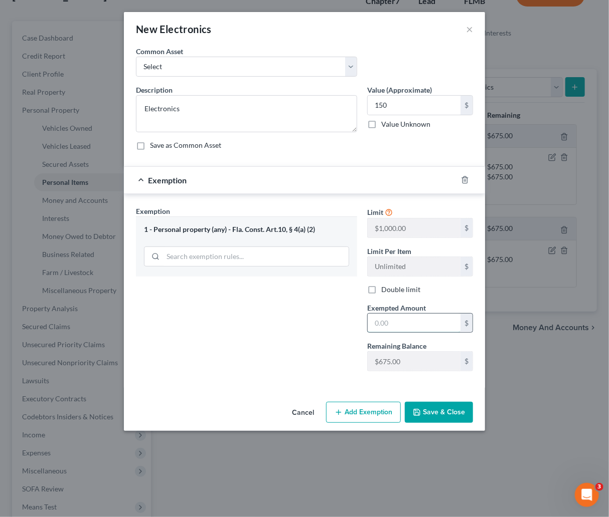
click at [390, 318] on input "text" at bounding box center [413, 323] width 93 height 19
type input "150"
click at [434, 412] on button "Save & Close" at bounding box center [439, 412] width 68 height 21
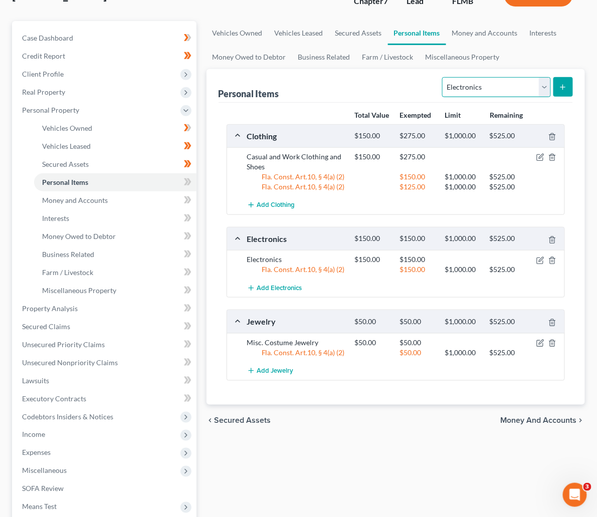
click at [548, 86] on select "Select Item Type Clothing Collectibles Of Value Electronics Firearms Household …" at bounding box center [496, 87] width 108 height 20
select select "pets"
click at [442, 77] on select "Select Item Type Clothing Collectibles Of Value Electronics Firearms Household …" at bounding box center [496, 87] width 108 height 20
click at [563, 83] on icon "submit" at bounding box center [563, 87] width 8 height 8
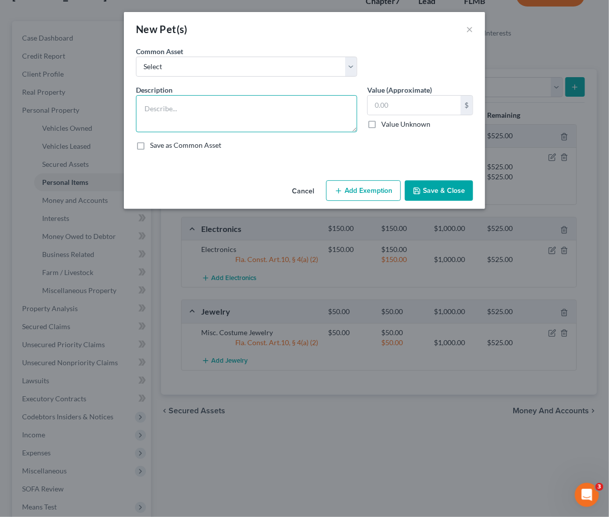
click at [189, 110] on textarea at bounding box center [246, 113] width 221 height 37
type textarea "1 dog"
click at [411, 104] on input "text" at bounding box center [413, 105] width 93 height 19
type input "1.00"
click at [360, 188] on button "Add Exemption" at bounding box center [363, 190] width 75 height 21
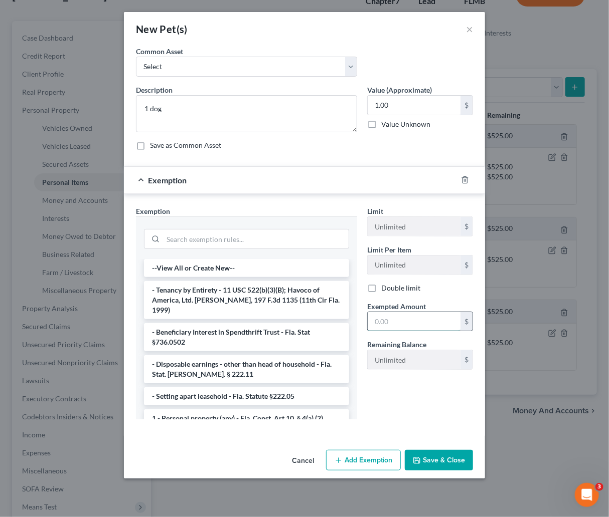
click at [408, 324] on input "text" at bounding box center [413, 321] width 93 height 19
type input "1.00"
click at [203, 410] on li "1 - Personal property (any) - Fla. Const. Art.10, § 4(a) (2)" at bounding box center [246, 419] width 205 height 18
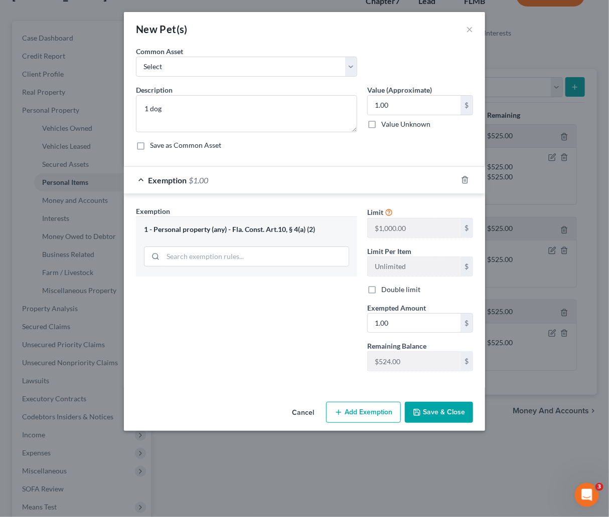
click at [433, 411] on button "Save & Close" at bounding box center [439, 412] width 68 height 21
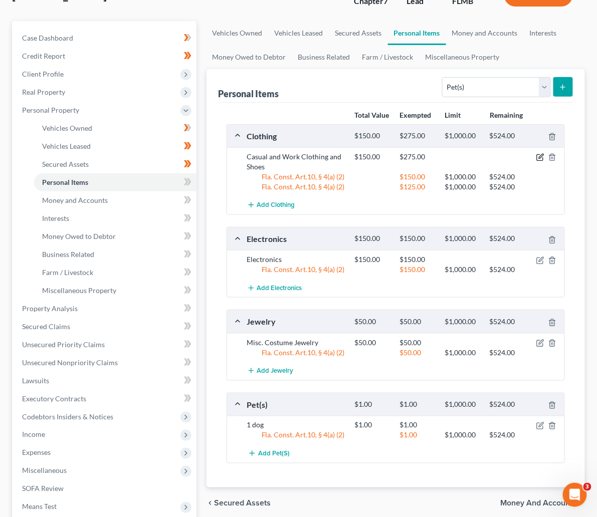
click at [542, 156] on icon "button" at bounding box center [540, 157] width 8 height 8
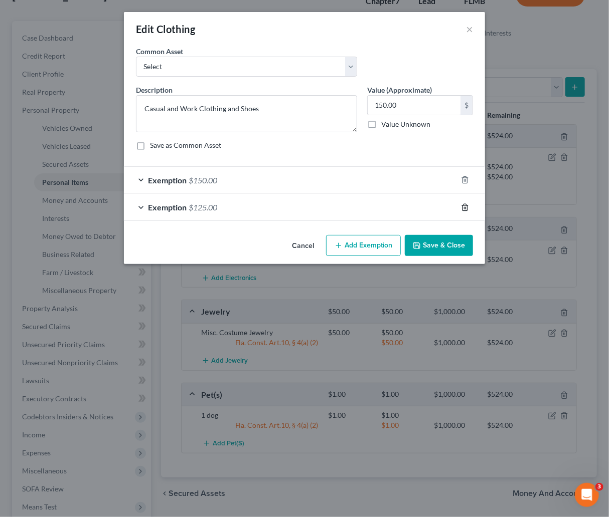
click at [468, 208] on icon "button" at bounding box center [465, 208] width 8 height 8
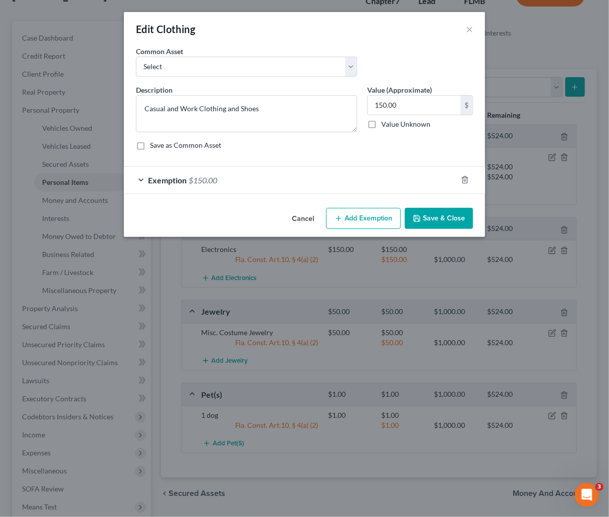
click at [420, 216] on icon "button" at bounding box center [417, 219] width 8 height 8
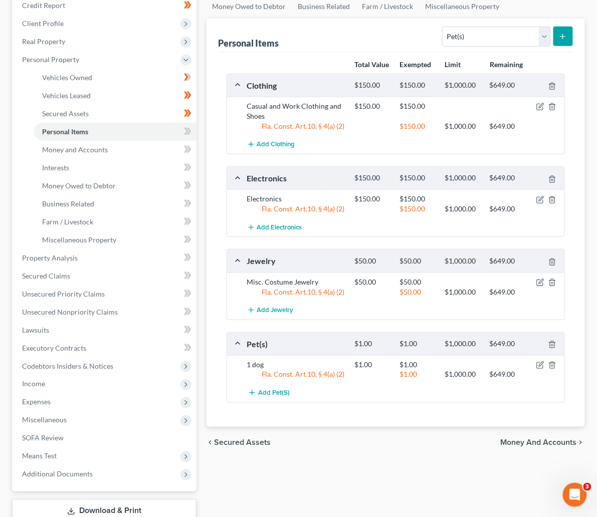
scroll to position [150, 0]
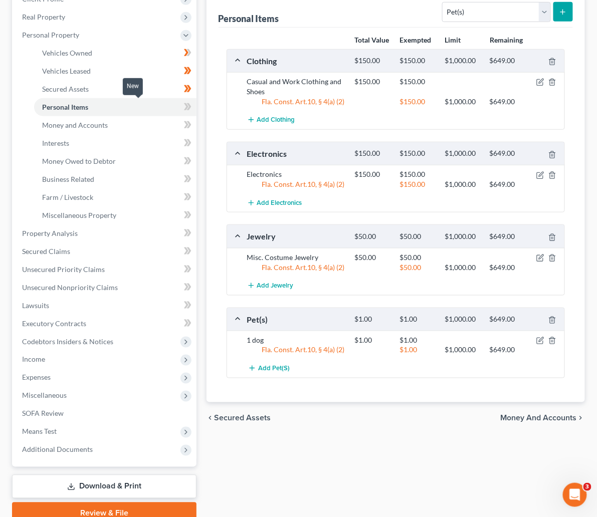
click at [186, 105] on icon at bounding box center [188, 106] width 5 height 7
click at [104, 121] on span "Money and Accounts" at bounding box center [75, 125] width 66 height 9
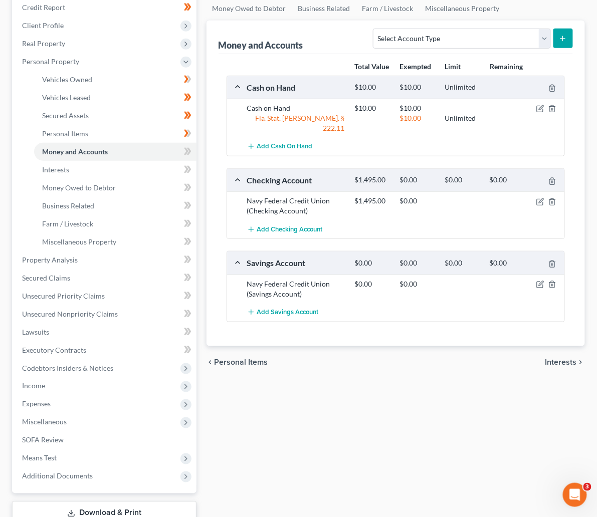
scroll to position [150, 0]
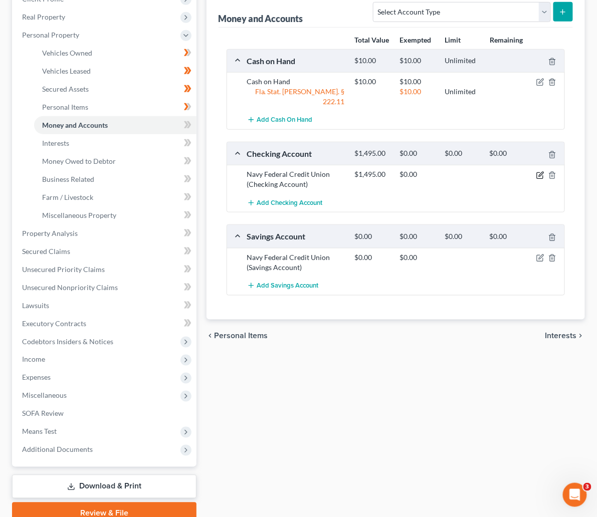
click at [540, 171] on icon "button" at bounding box center [540, 175] width 8 height 8
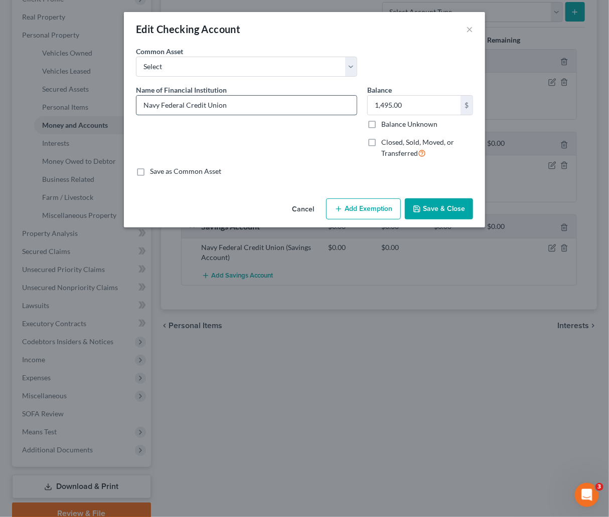
click at [235, 104] on input "Navy Federal Credit Union" at bounding box center [246, 105] width 220 height 19
type input "Navy Federal Credit Union - 3709"
click at [408, 102] on input "1,495.00" at bounding box center [413, 105] width 93 height 19
type input "0"
click at [436, 203] on button "Save & Close" at bounding box center [439, 209] width 68 height 21
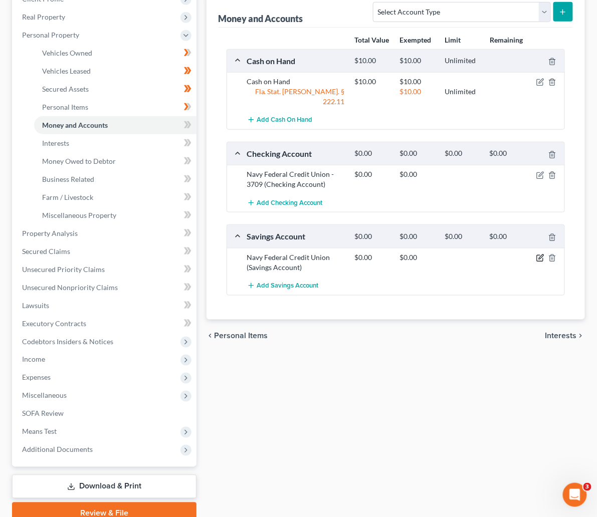
click at [538, 254] on icon "button" at bounding box center [540, 258] width 8 height 8
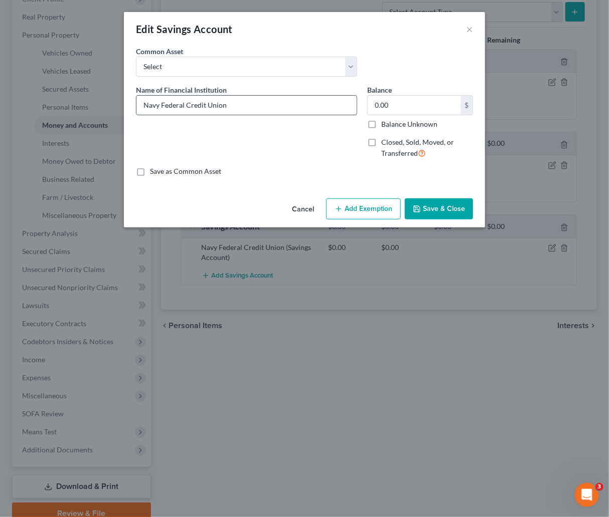
click at [236, 102] on input "Navy Federal Credit Union" at bounding box center [246, 105] width 220 height 19
type input "Navy Federal Credit Union - 3006"
click at [434, 207] on button "Save & Close" at bounding box center [439, 209] width 68 height 21
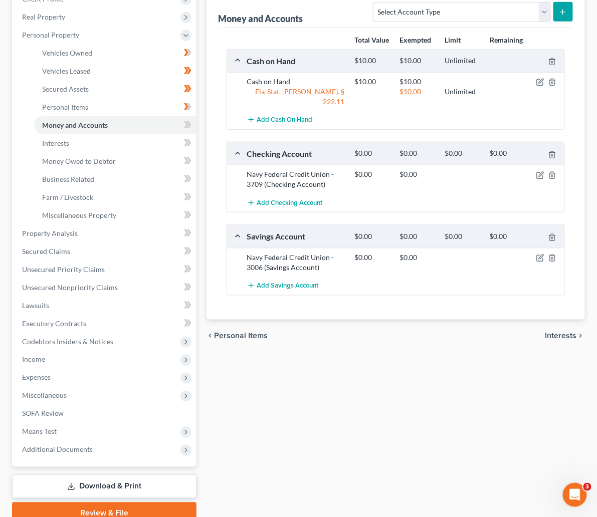
scroll to position [75, 0]
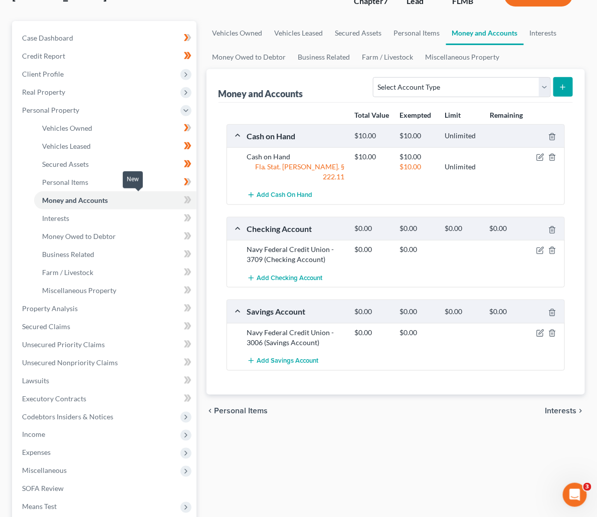
click at [184, 200] on icon at bounding box center [186, 200] width 5 height 7
click at [107, 217] on link "Interests" at bounding box center [115, 219] width 162 height 18
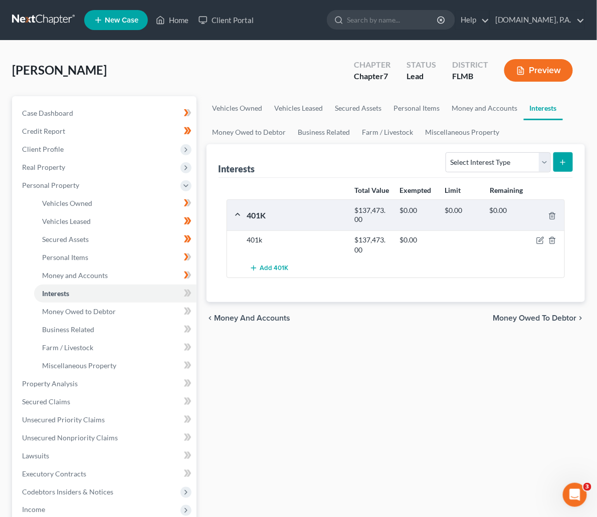
scroll to position [75, 0]
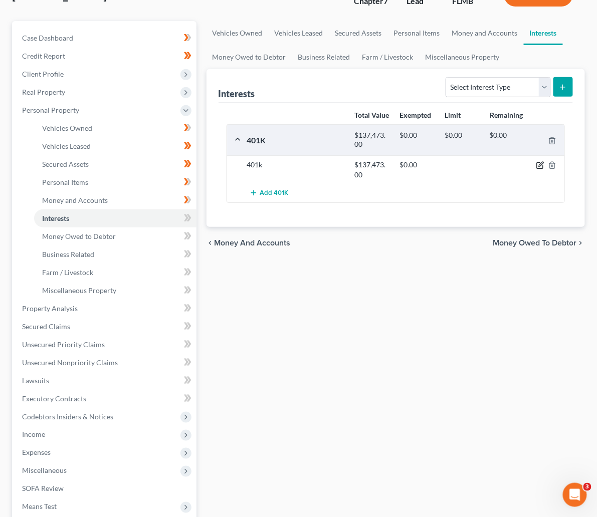
click at [538, 161] on icon "button" at bounding box center [540, 165] width 8 height 8
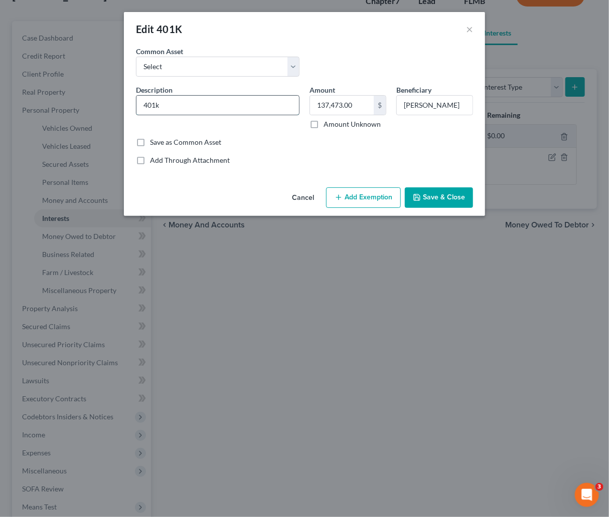
click at [146, 104] on input "401k" at bounding box center [217, 105] width 162 height 19
click at [142, 107] on input "401k" at bounding box center [217, 105] width 162 height 19
type input "Fidelity 401k"
click at [432, 194] on button "Save & Close" at bounding box center [439, 197] width 68 height 21
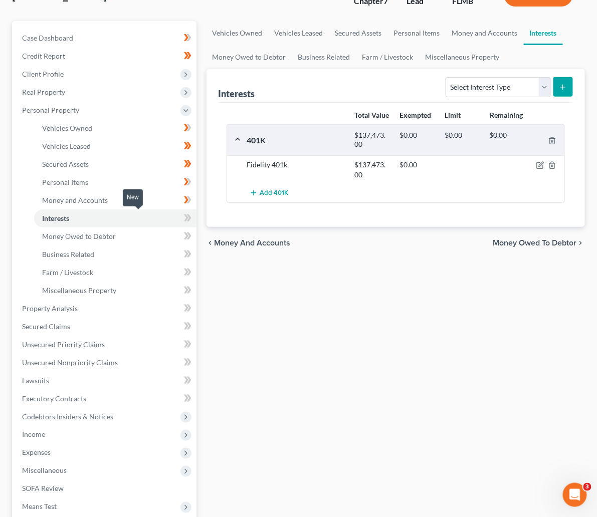
click at [186, 217] on icon at bounding box center [188, 218] width 5 height 7
click at [507, 239] on span "Money Owed to Debtor" at bounding box center [535, 243] width 84 height 8
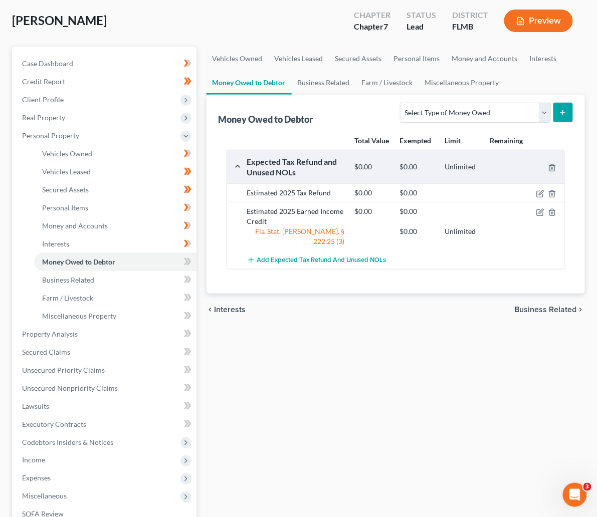
scroll to position [75, 0]
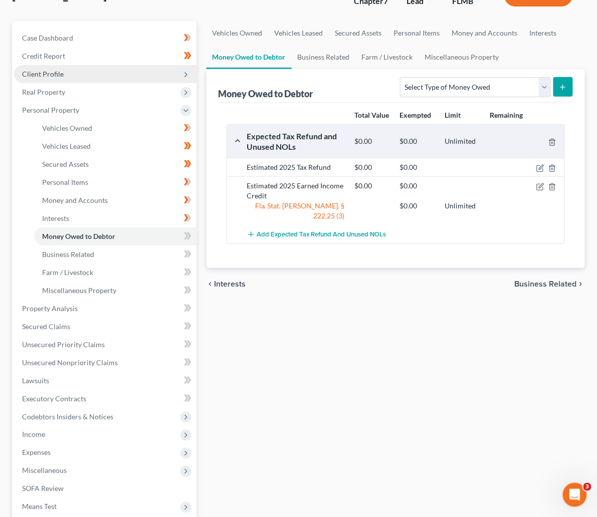
click at [52, 74] on span "Client Profile" at bounding box center [43, 74] width 42 height 9
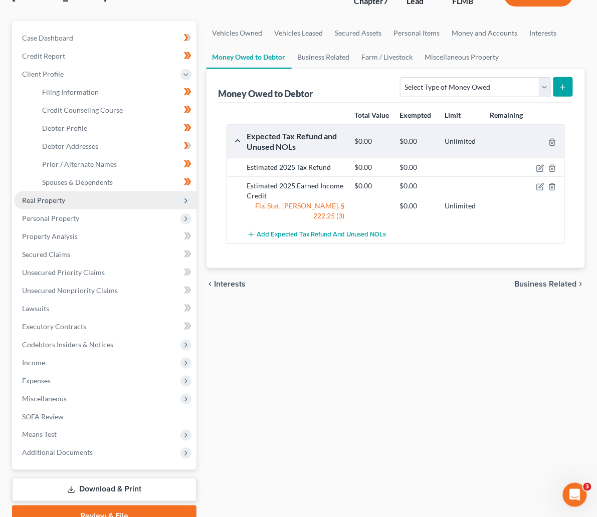
click at [72, 198] on span "Real Property" at bounding box center [105, 200] width 182 height 18
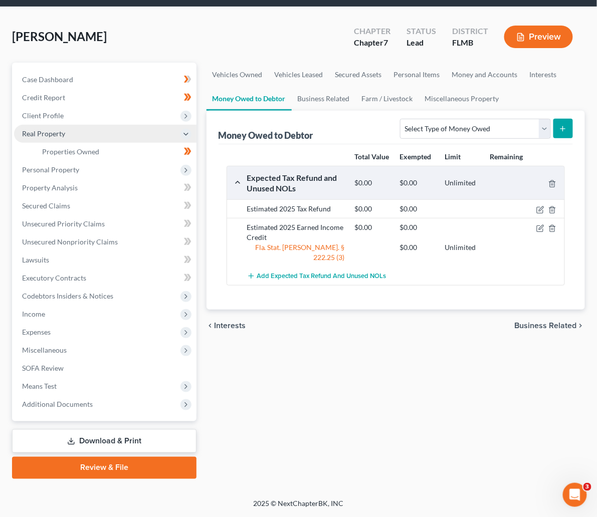
scroll to position [33, 0]
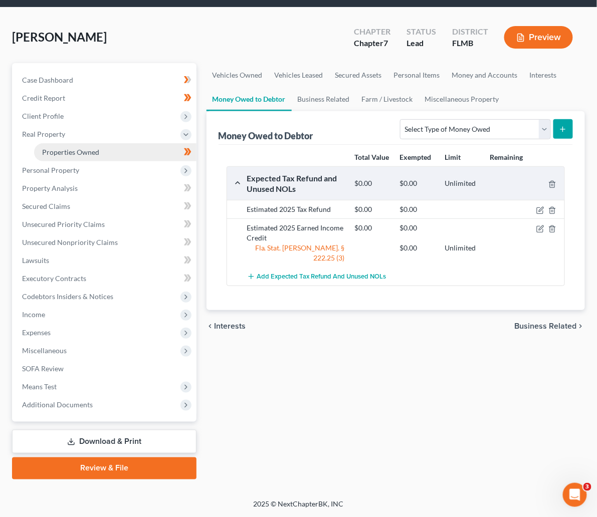
click at [79, 148] on span "Properties Owned" at bounding box center [70, 152] width 57 height 9
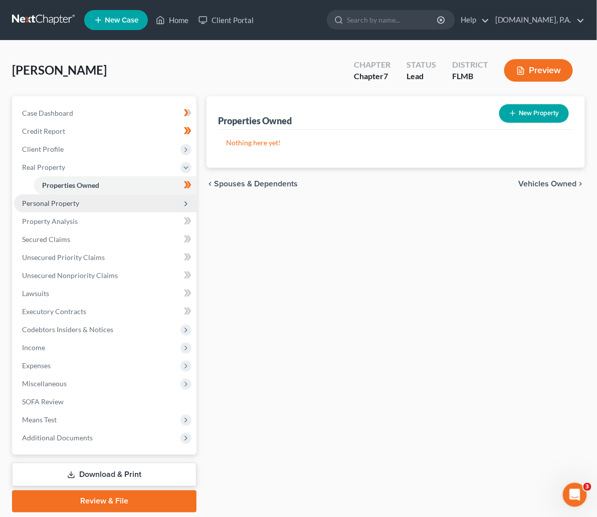
click at [80, 201] on span "Personal Property" at bounding box center [105, 203] width 182 height 18
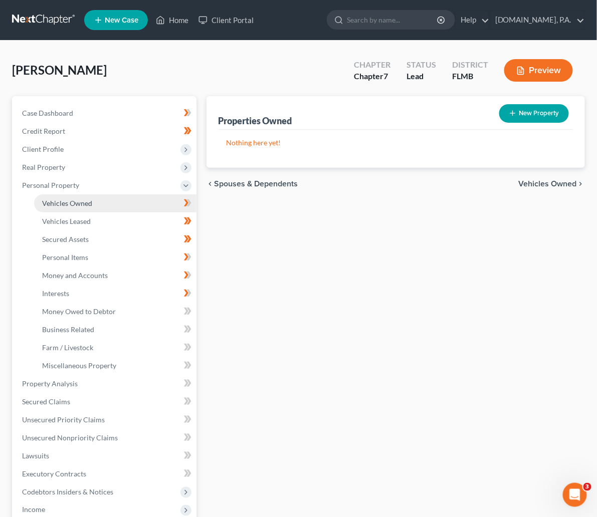
click at [80, 203] on span "Vehicles Owned" at bounding box center [67, 203] width 50 height 9
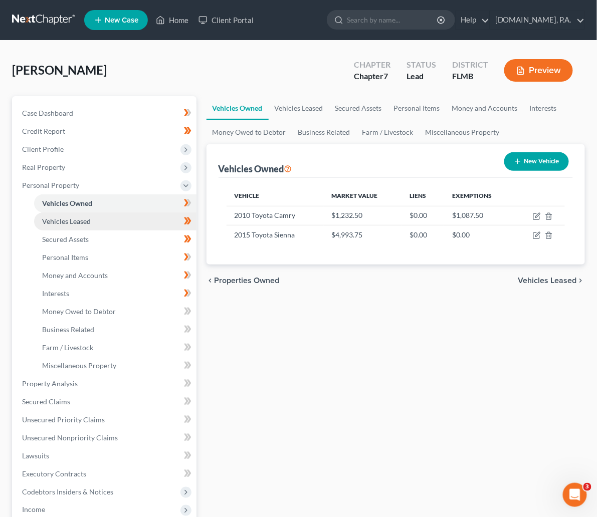
click at [85, 224] on span "Vehicles Leased" at bounding box center [66, 221] width 49 height 9
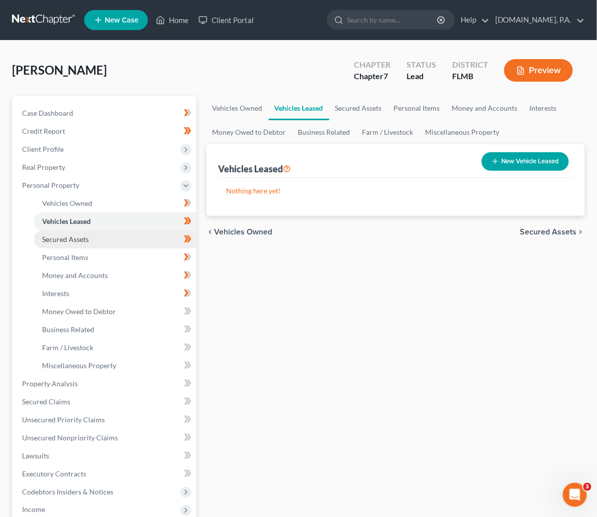
click at [79, 238] on span "Secured Assets" at bounding box center [65, 239] width 47 height 9
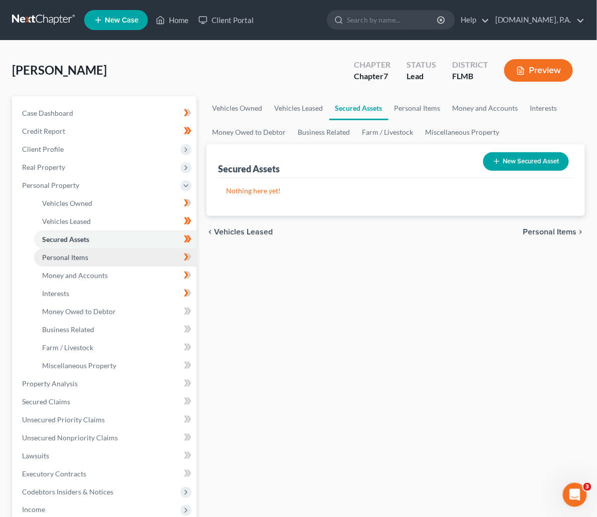
click at [77, 259] on span "Personal Items" at bounding box center [65, 257] width 46 height 9
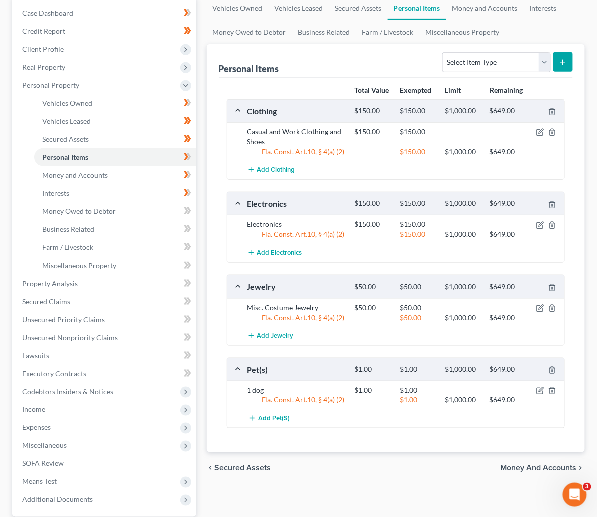
scroll to position [75, 0]
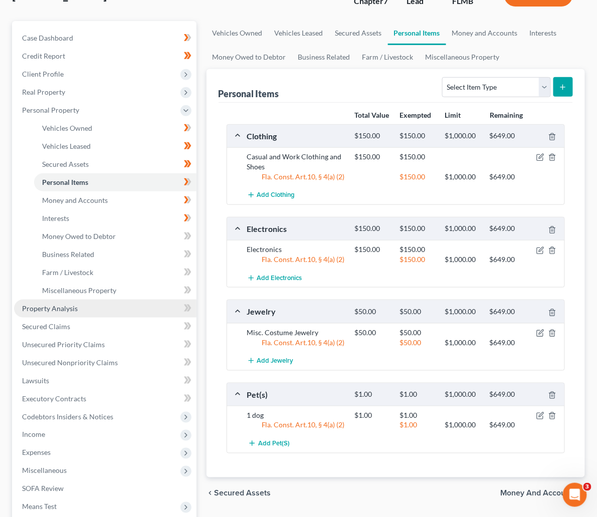
click at [49, 306] on span "Property Analysis" at bounding box center [50, 308] width 56 height 9
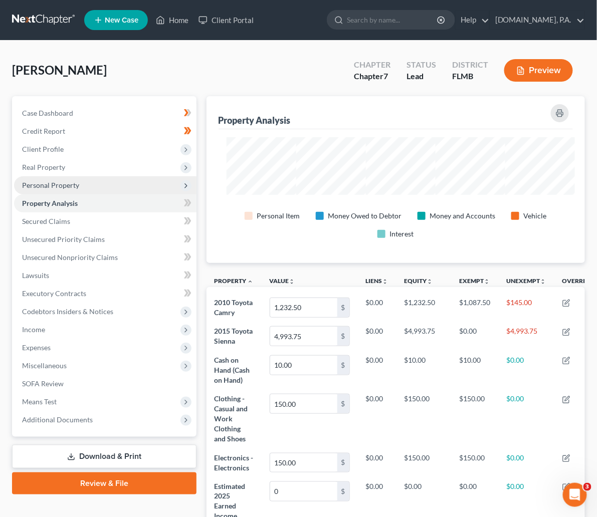
click at [55, 185] on span "Personal Property" at bounding box center [50, 185] width 57 height 9
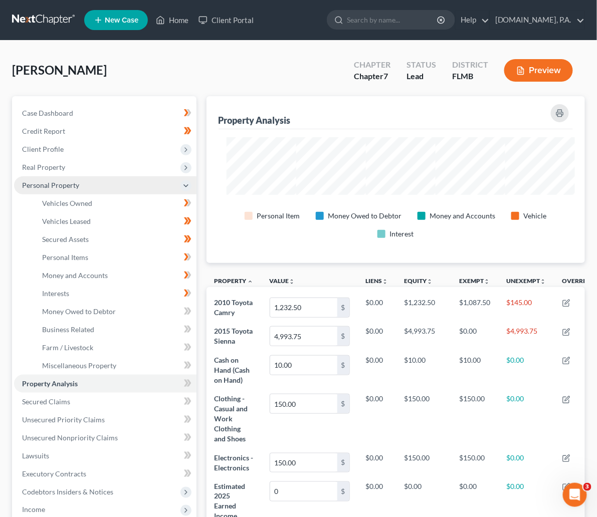
click at [53, 186] on span "Personal Property" at bounding box center [50, 185] width 57 height 9
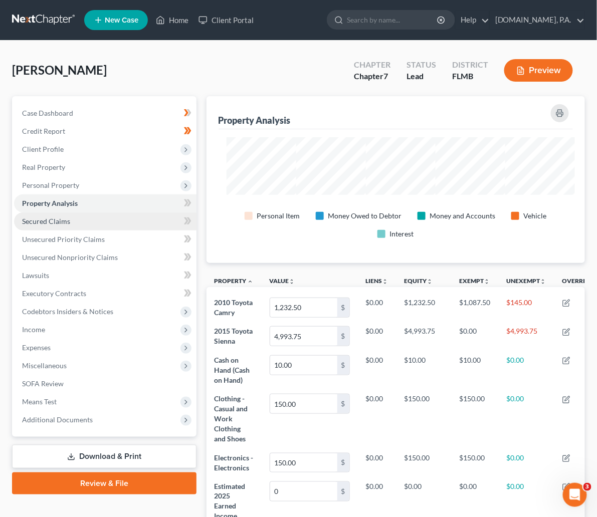
click at [57, 218] on span "Secured Claims" at bounding box center [46, 221] width 48 height 9
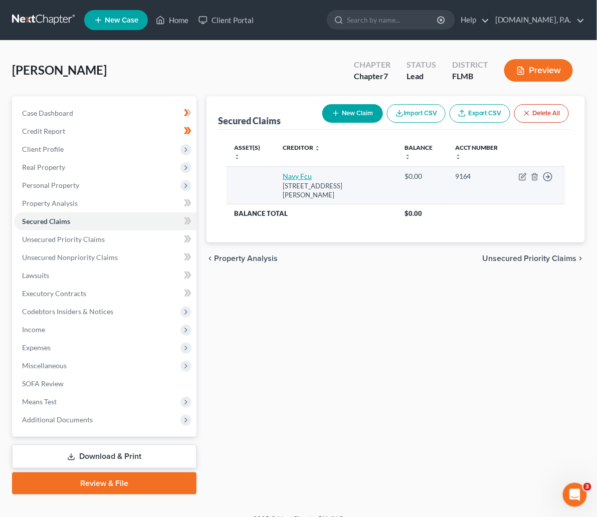
click at [283, 172] on link "Navy Fcu" at bounding box center [297, 176] width 29 height 9
select select "48"
select select "0"
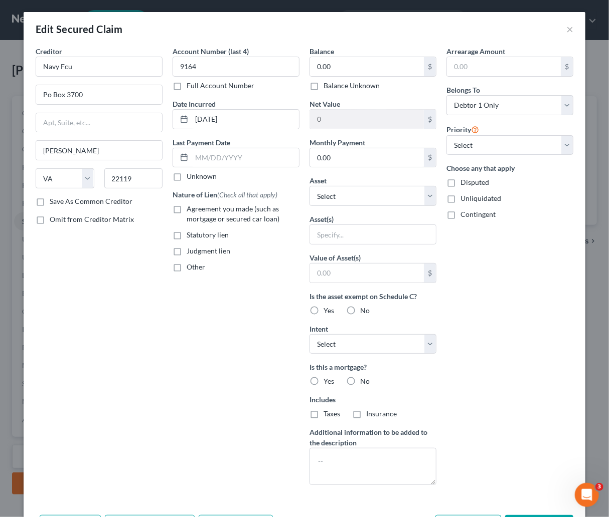
click at [559, 30] on div "Edit Secured Claim ×" at bounding box center [304, 29] width 561 height 34
click at [566, 27] on button "×" at bounding box center [569, 29] width 7 height 12
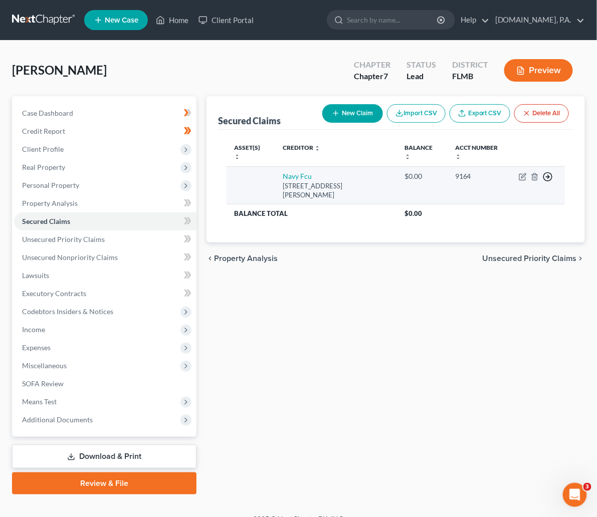
click at [546, 172] on icon "button" at bounding box center [548, 177] width 10 height 10
click at [528, 193] on link "Move to F" at bounding box center [502, 201] width 84 height 17
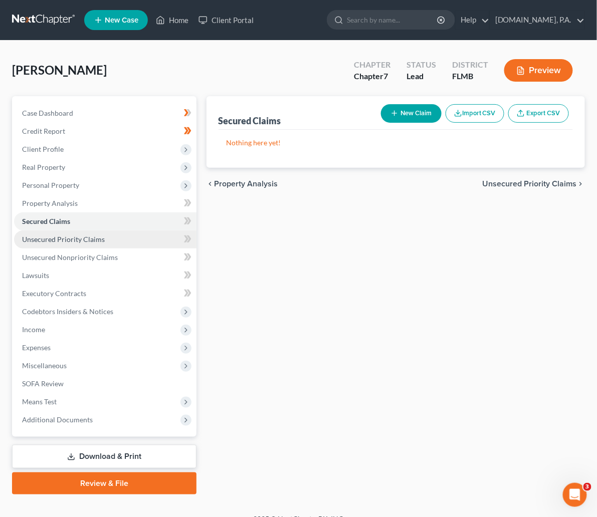
click at [88, 236] on span "Unsecured Priority Claims" at bounding box center [63, 239] width 83 height 9
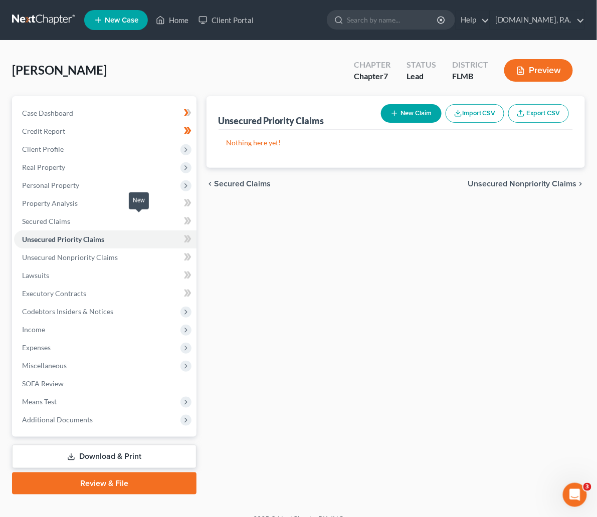
click at [179, 218] on span at bounding box center [188, 222] width 18 height 15
click at [179, 240] on span at bounding box center [188, 240] width 18 height 15
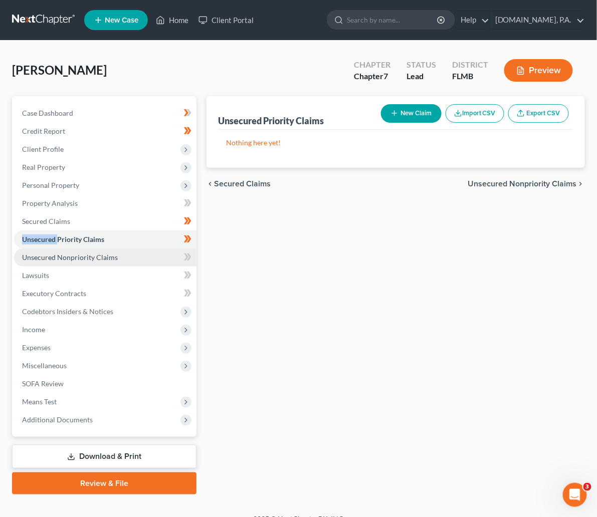
click at [110, 260] on span "Unsecured Nonpriority Claims" at bounding box center [70, 257] width 96 height 9
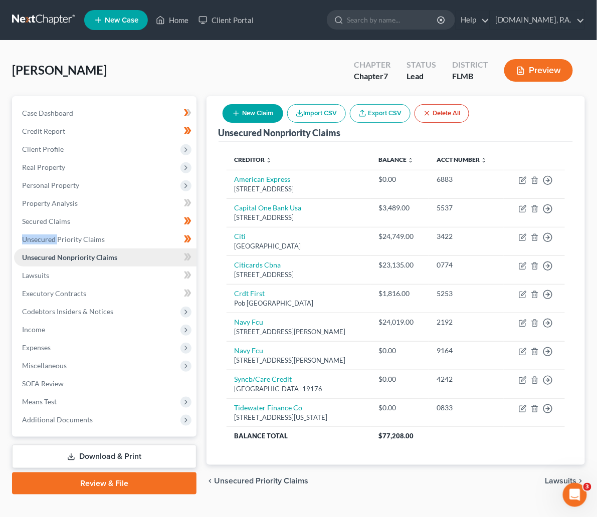
click at [108, 254] on span "Unsecured Nonpriority Claims" at bounding box center [69, 257] width 95 height 9
click at [184, 258] on icon at bounding box center [188, 257] width 8 height 13
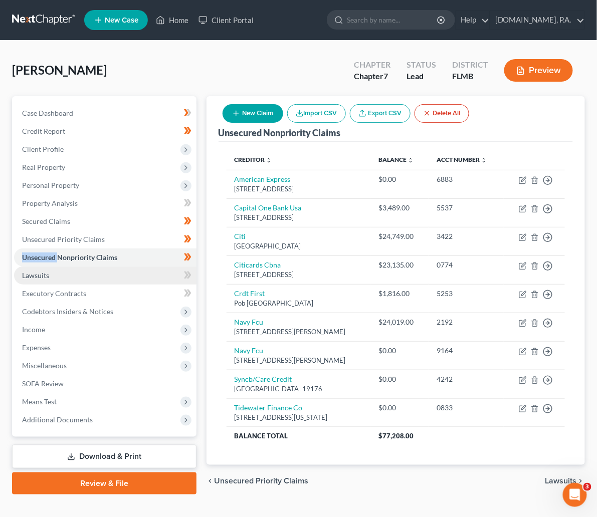
click at [97, 273] on link "Lawsuits" at bounding box center [105, 276] width 182 height 18
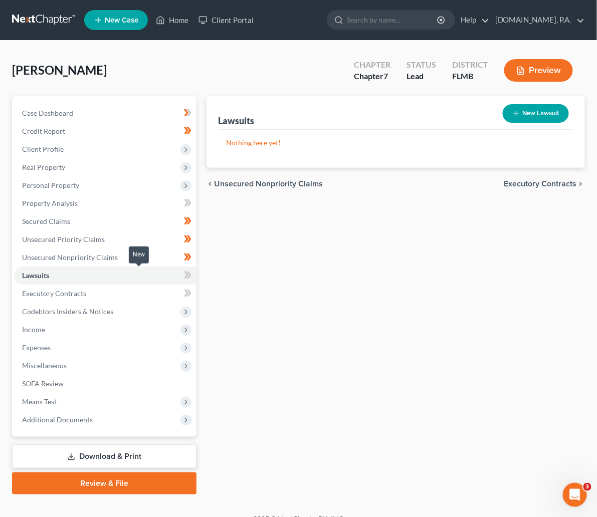
click at [184, 273] on icon at bounding box center [188, 275] width 8 height 13
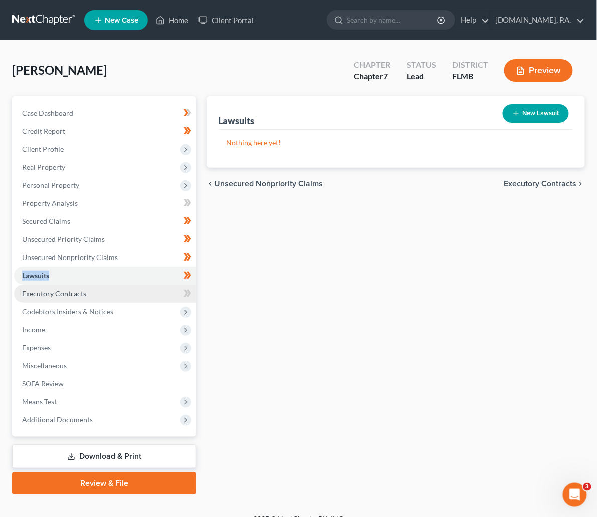
click at [117, 296] on link "Executory Contracts" at bounding box center [105, 294] width 182 height 18
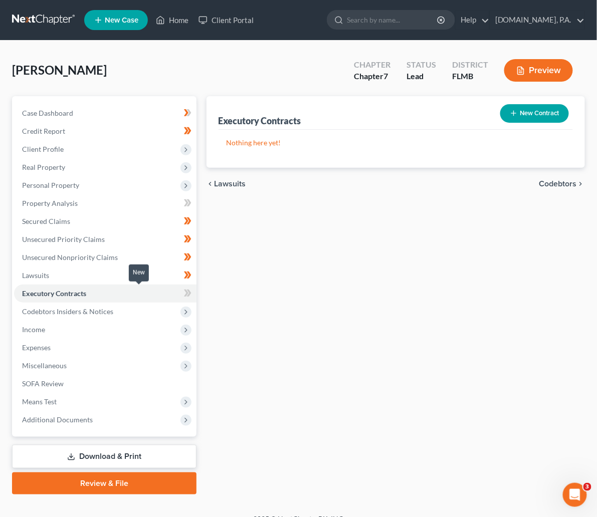
click at [179, 290] on span at bounding box center [188, 294] width 18 height 15
click at [89, 311] on span "Codebtors Insiders & Notices" at bounding box center [67, 311] width 91 height 9
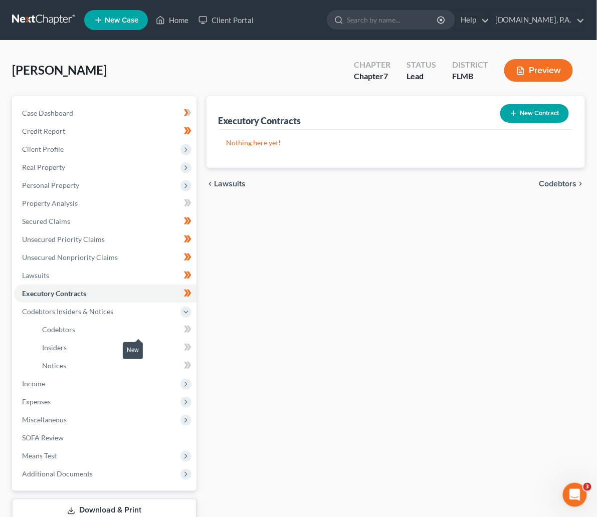
click at [179, 327] on span at bounding box center [188, 330] width 18 height 15
click at [138, 347] on div at bounding box center [138, 348] width 7 height 3
click at [184, 344] on icon at bounding box center [188, 347] width 8 height 13
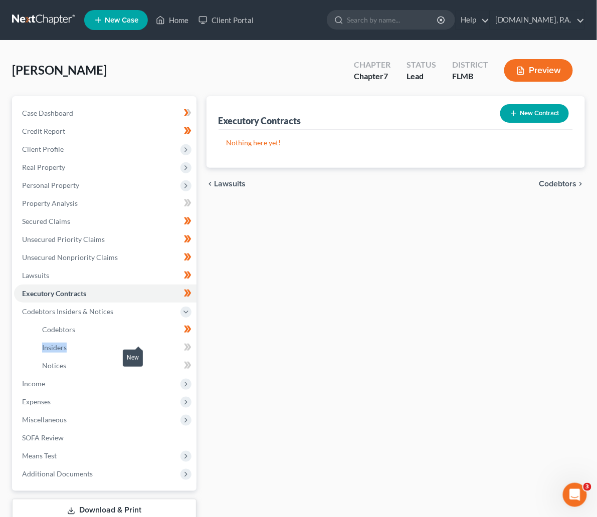
click at [184, 344] on icon at bounding box center [188, 347] width 8 height 13
click at [186, 364] on icon at bounding box center [188, 365] width 5 height 7
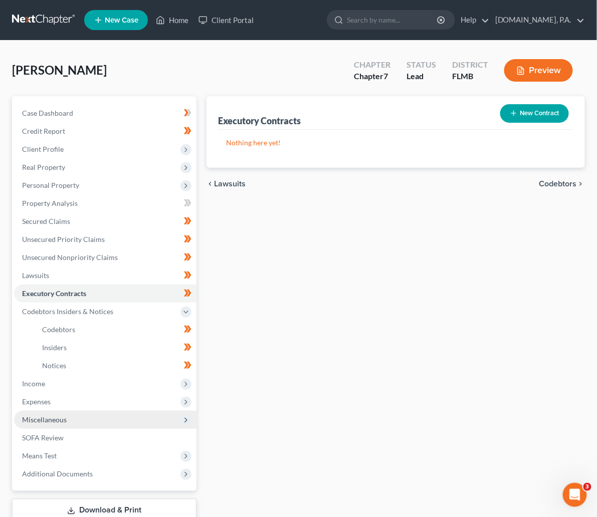
click at [57, 424] on span "Miscellaneous" at bounding box center [105, 420] width 182 height 18
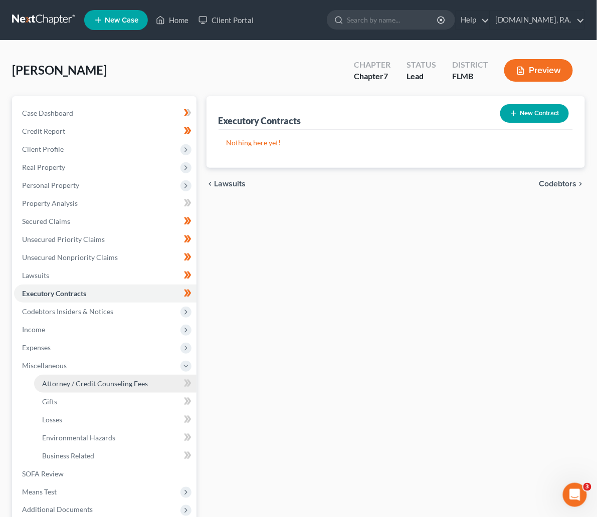
click at [98, 381] on span "Attorney / Credit Counseling Fees" at bounding box center [95, 383] width 106 height 9
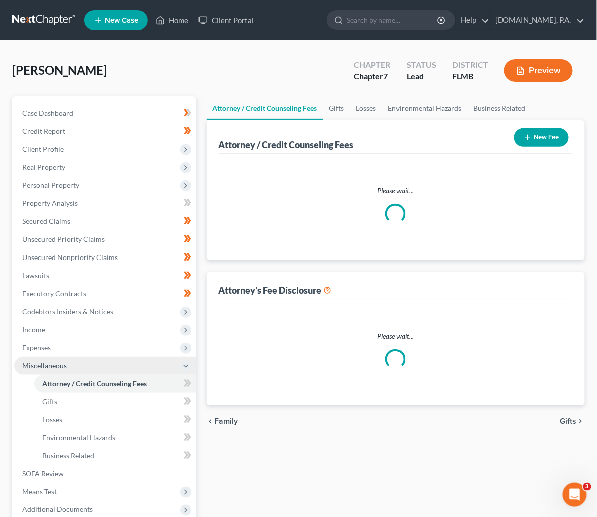
select select "3"
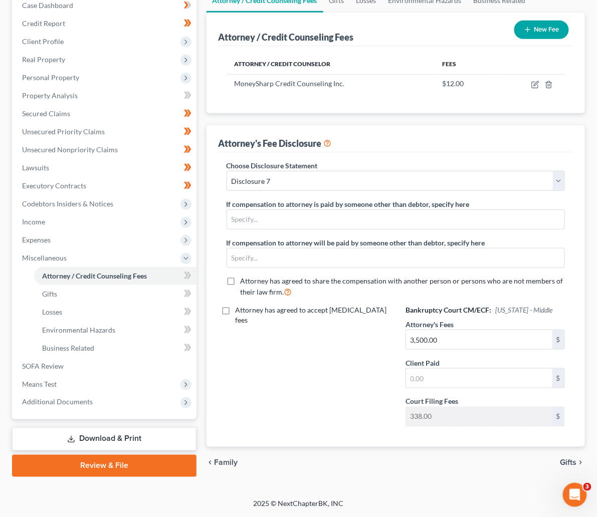
click at [569, 459] on span "Gifts" at bounding box center [568, 463] width 17 height 8
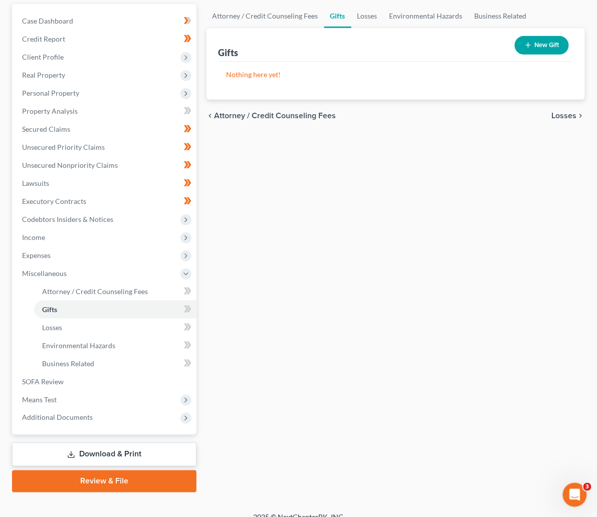
scroll to position [105, 0]
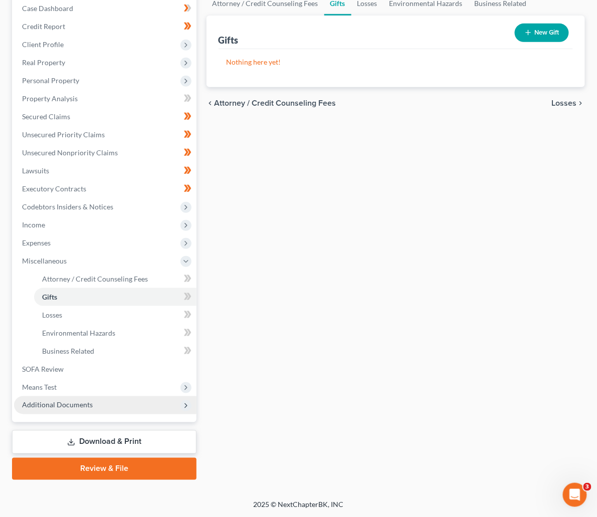
click at [69, 402] on span "Additional Documents" at bounding box center [57, 405] width 71 height 9
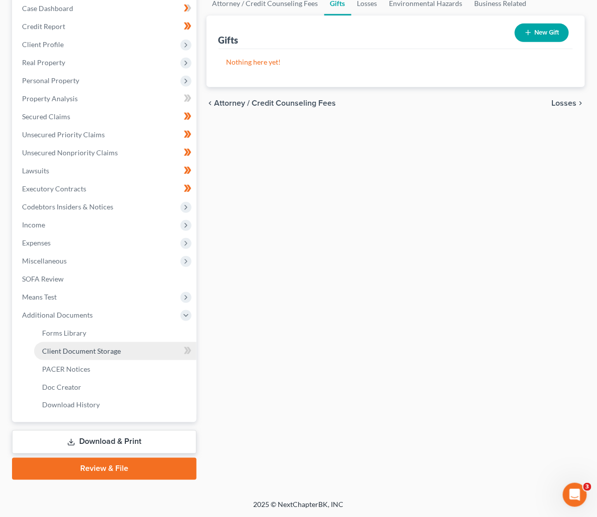
click at [73, 351] on span "Client Document Storage" at bounding box center [81, 351] width 79 height 9
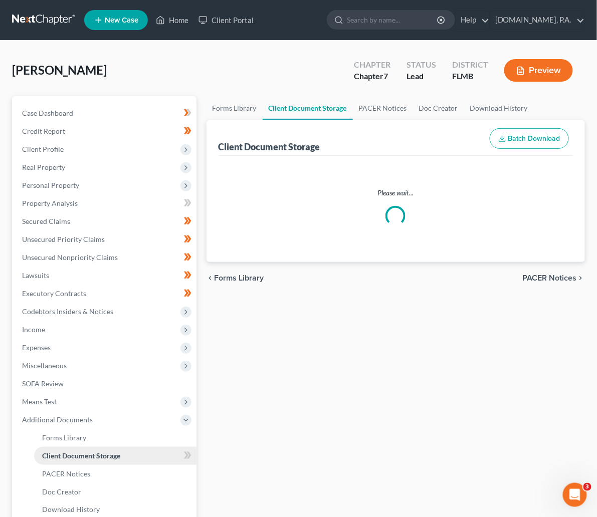
select select "9"
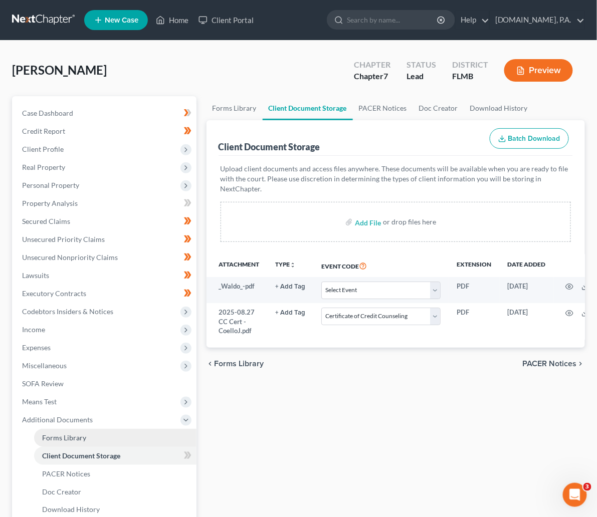
click at [62, 431] on link "Forms Library" at bounding box center [115, 438] width 162 height 18
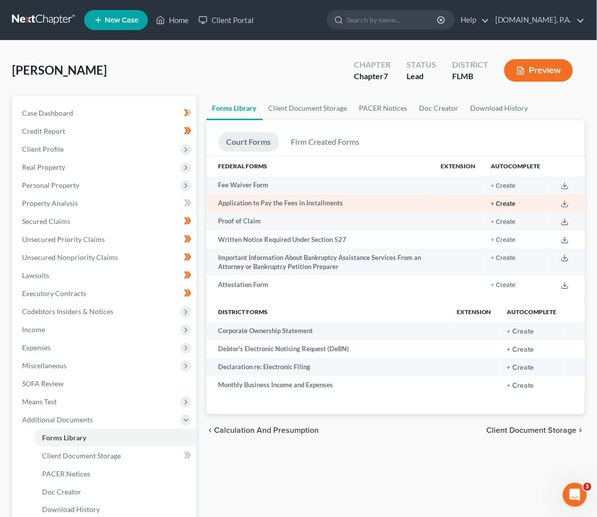
click at [504, 201] on button "+ Create" at bounding box center [503, 204] width 25 height 7
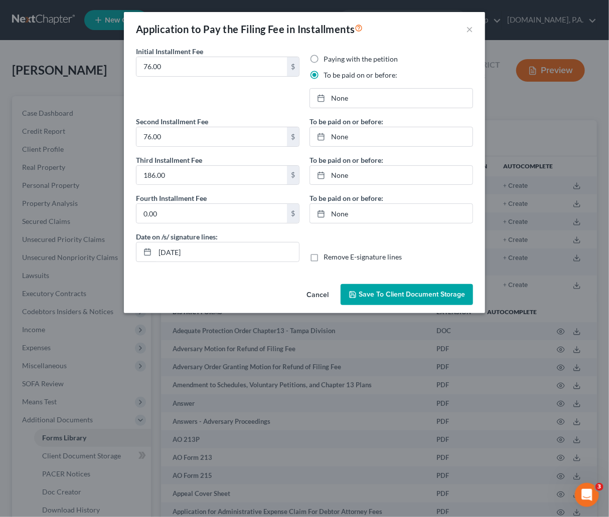
click at [398, 240] on div "Date on /s/ signature lines: 10/07/2025 Remove E-signature lines" at bounding box center [304, 251] width 347 height 39
click at [198, 251] on input "10/07/2025" at bounding box center [227, 252] width 144 height 19
type input "10/08/2025"
click at [365, 95] on link "None" at bounding box center [391, 98] width 162 height 19
type input "10/7/2025"
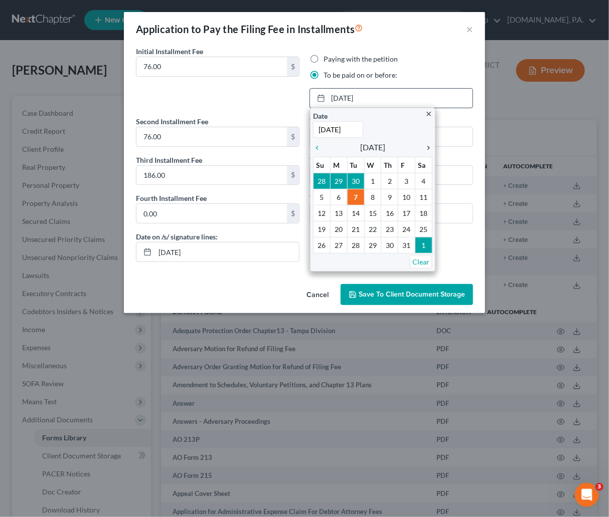
click at [430, 146] on icon "chevron_right" at bounding box center [425, 148] width 13 height 8
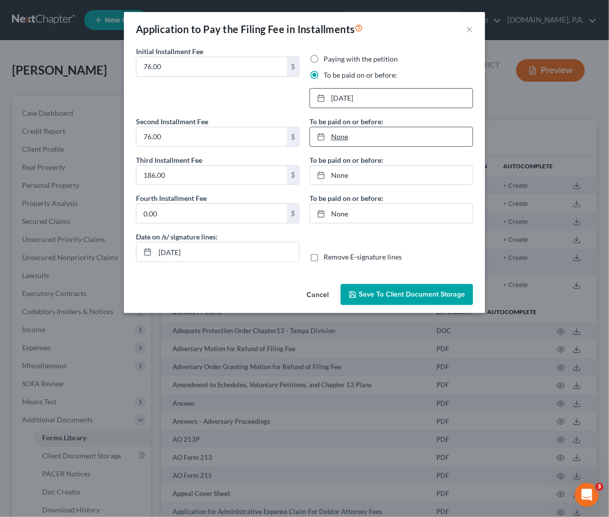
type input "10/7/2025"
click at [337, 138] on link "None" at bounding box center [391, 136] width 162 height 19
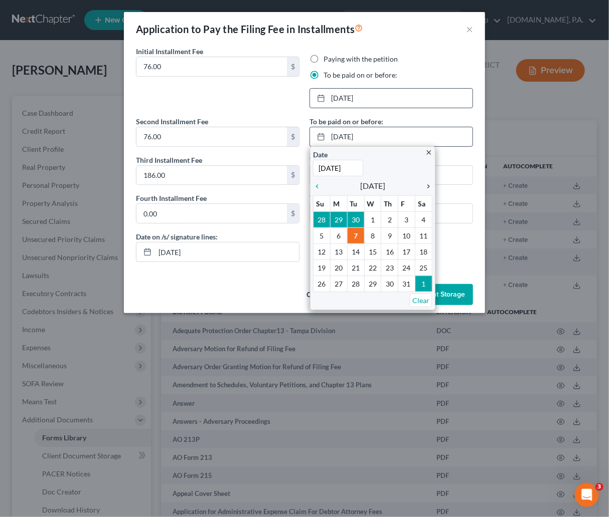
click at [426, 186] on icon "chevron_right" at bounding box center [425, 186] width 13 height 8
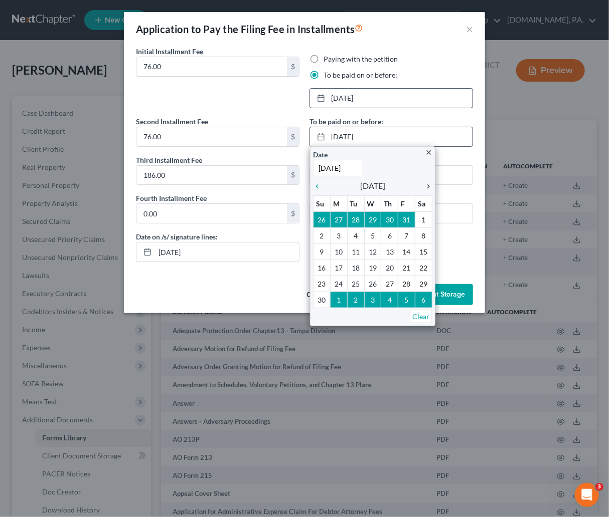
click at [426, 183] on icon "chevron_right" at bounding box center [425, 186] width 13 height 8
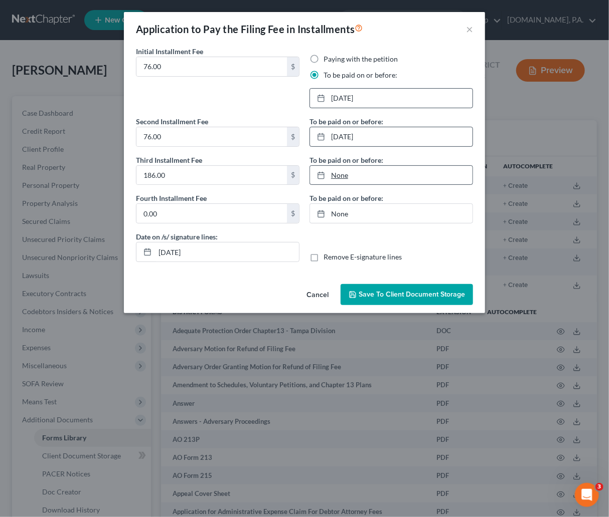
type input "10/7/2025"
click at [345, 176] on link "10/7/2025" at bounding box center [391, 175] width 162 height 19
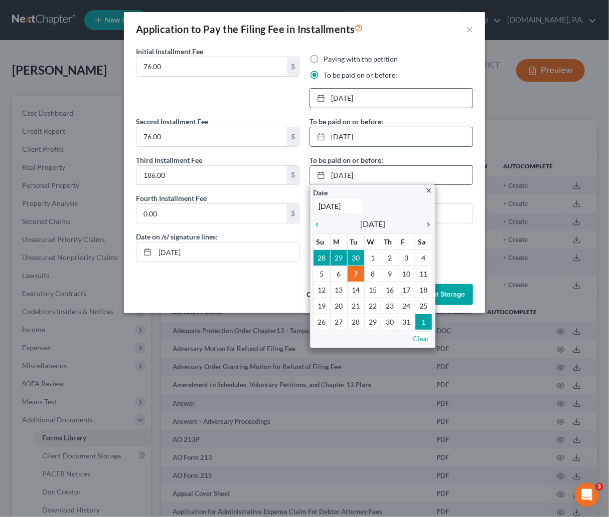
click at [429, 225] on icon "chevron_right" at bounding box center [425, 225] width 13 height 8
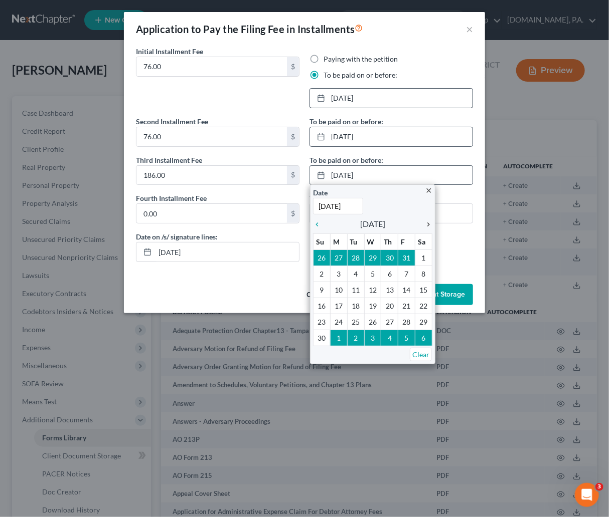
click at [429, 225] on icon "chevron_right" at bounding box center [425, 225] width 13 height 8
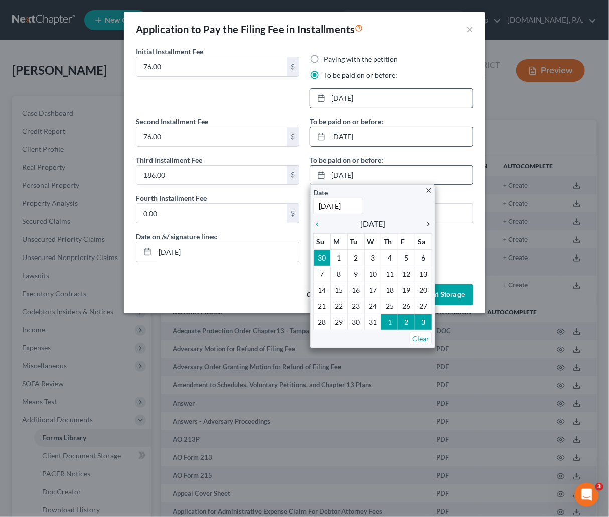
click at [429, 225] on icon "chevron_right" at bounding box center [425, 225] width 13 height 8
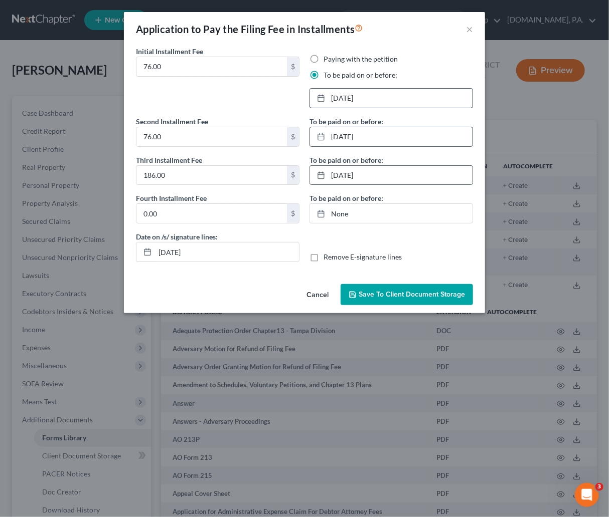
click at [385, 293] on span "Save to Client Document Storage" at bounding box center [411, 294] width 106 height 9
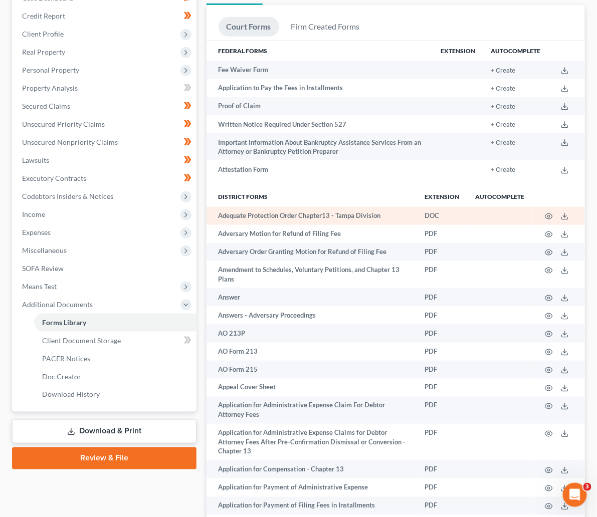
scroll to position [150, 0]
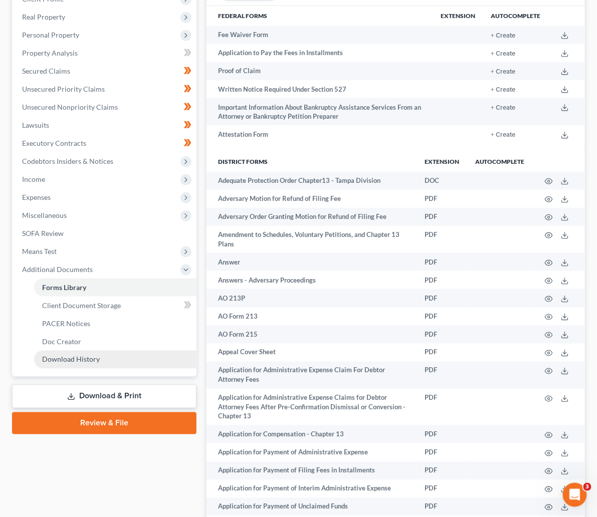
click at [86, 358] on span "Download History" at bounding box center [71, 359] width 58 height 9
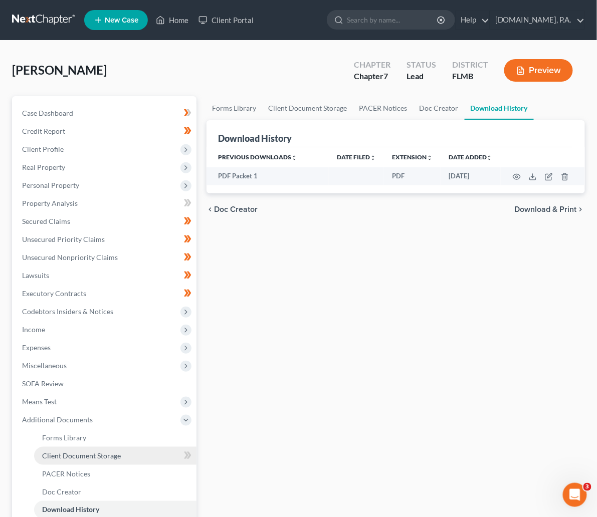
click at [79, 452] on span "Client Document Storage" at bounding box center [81, 456] width 79 height 9
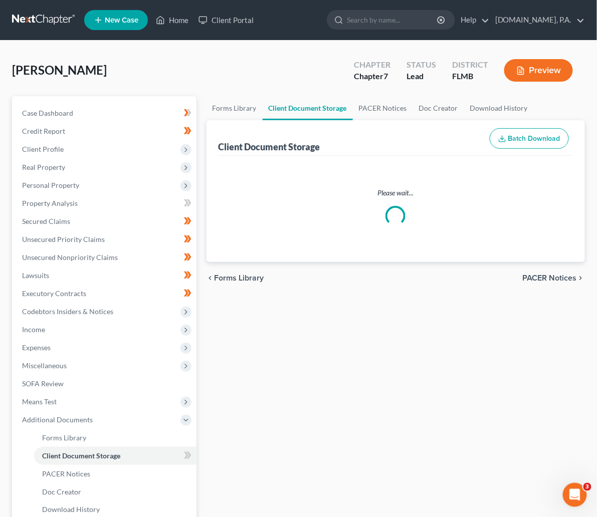
select select "9"
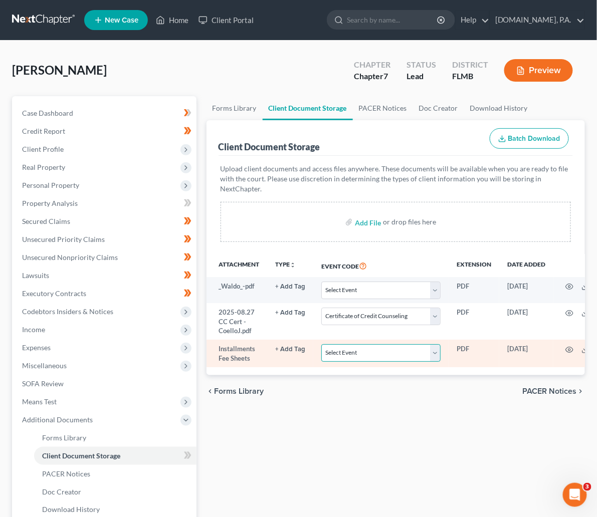
click at [389, 344] on select "Select Event 20 Largest Unsecured Creditors Amended Chapter 13 Plan Amended Cre…" at bounding box center [380, 353] width 119 height 18
select select "4"
click at [321, 344] on select "Select Event 20 Largest Unsecured Creditors Amended Chapter 13 Plan Amended Cre…" at bounding box center [380, 353] width 119 height 18
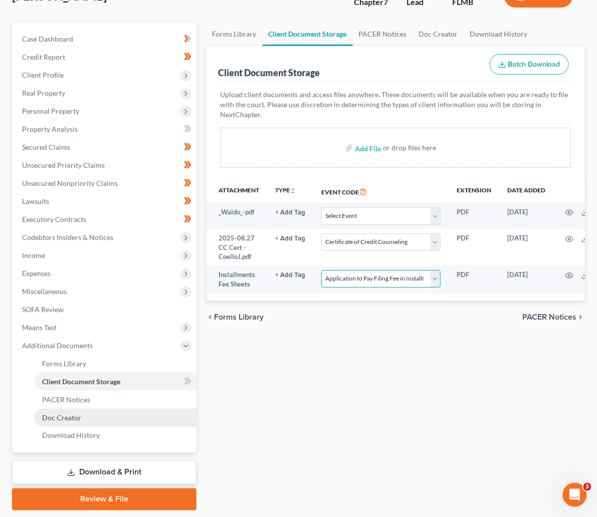
scroll to position [75, 0]
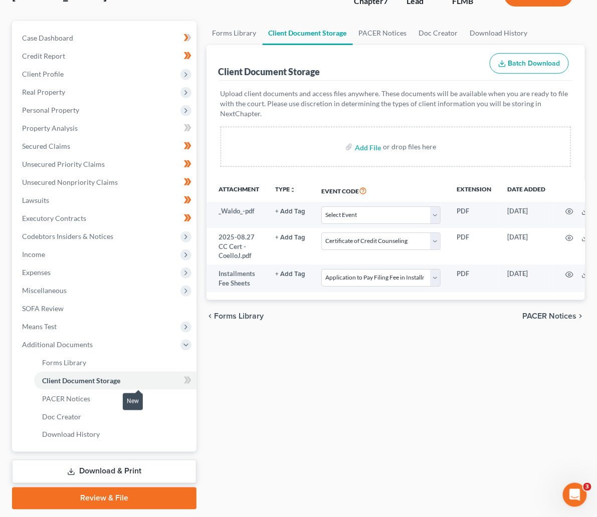
drag, startPoint x: 134, startPoint y: 379, endPoint x: 140, endPoint y: 377, distance: 5.7
click at [184, 379] on icon at bounding box center [188, 380] width 8 height 13
click at [184, 377] on icon at bounding box center [188, 380] width 8 height 13
click at [224, 358] on div "Forms Library Client Document Storage PACER Notices Doc Creator Download Histor…" at bounding box center [396, 265] width 388 height 489
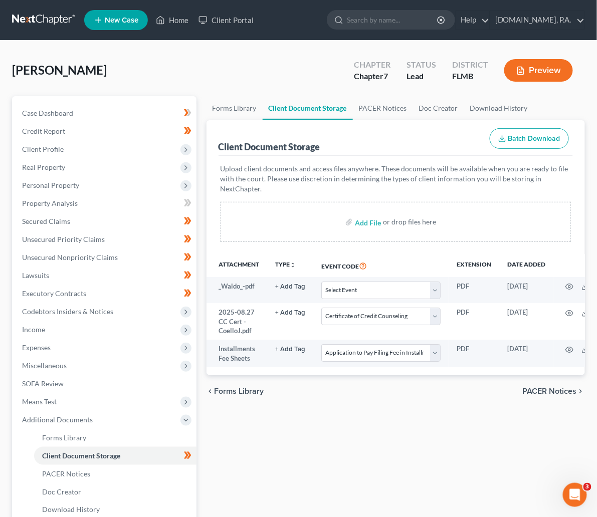
click at [374, 452] on div "Forms Library Client Document Storage PACER Notices Doc Creator Download Histor…" at bounding box center [396, 340] width 388 height 489
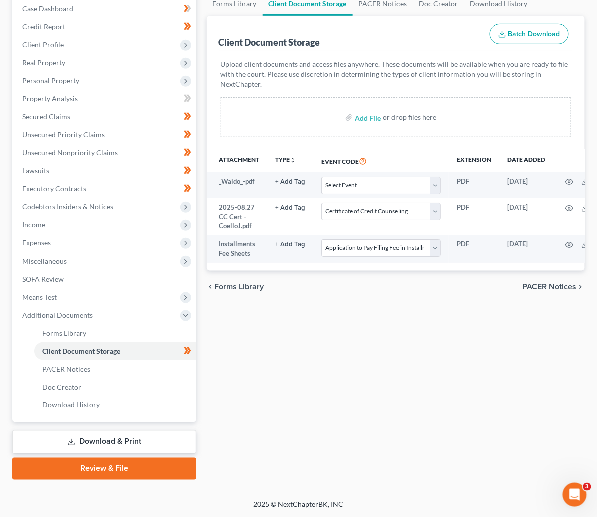
click at [77, 438] on link "Download & Print" at bounding box center [104, 443] width 184 height 24
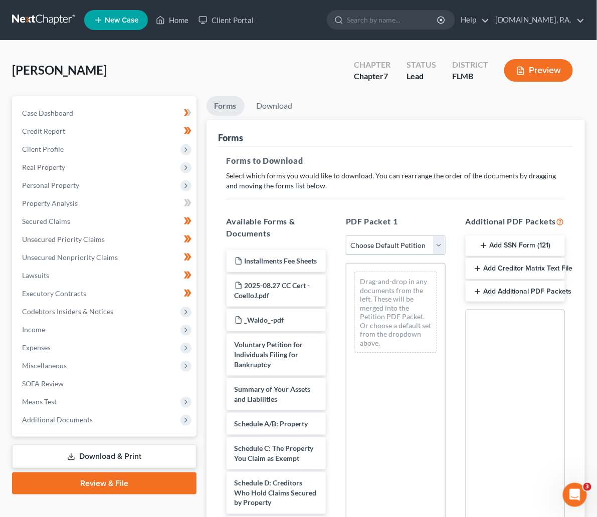
click at [420, 250] on select "Choose Default Petition PDF Packet Complete Bankruptcy Petition (all forms and …" at bounding box center [395, 246] width 99 height 20
select select "5"
click at [346, 236] on select "Choose Default Petition PDF Packet Complete Bankruptcy Petition (all forms and …" at bounding box center [395, 246] width 99 height 20
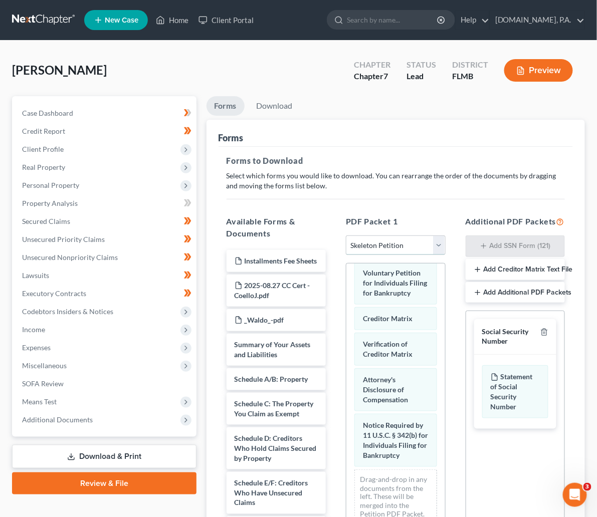
scroll to position [13, 0]
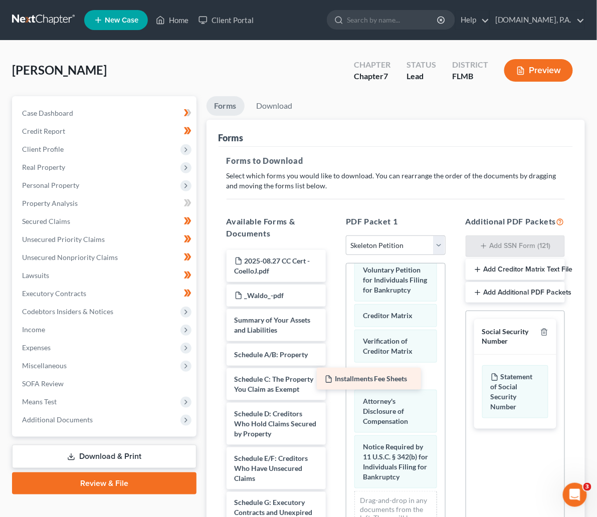
drag, startPoint x: 212, startPoint y: 260, endPoint x: 350, endPoint y: 371, distance: 177.9
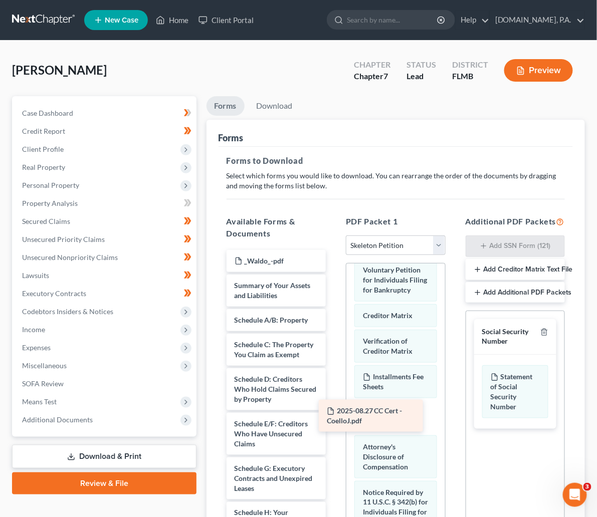
drag, startPoint x: 216, startPoint y: 263, endPoint x: 357, endPoint y: 413, distance: 206.1
click at [334, 413] on div "2025-08.27 CC Cert - CoelloJ.pdf 2025-08.27 CC Cert - CoelloJ.pdf _Waldo_-pdf S…" at bounding box center [276, 516] width 115 height 532
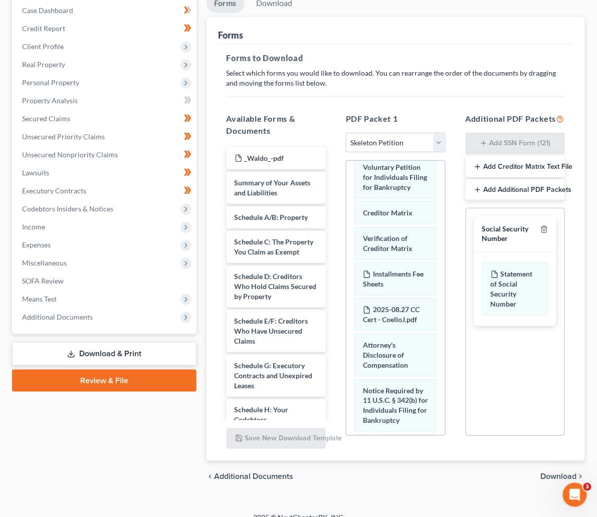
scroll to position [116, 0]
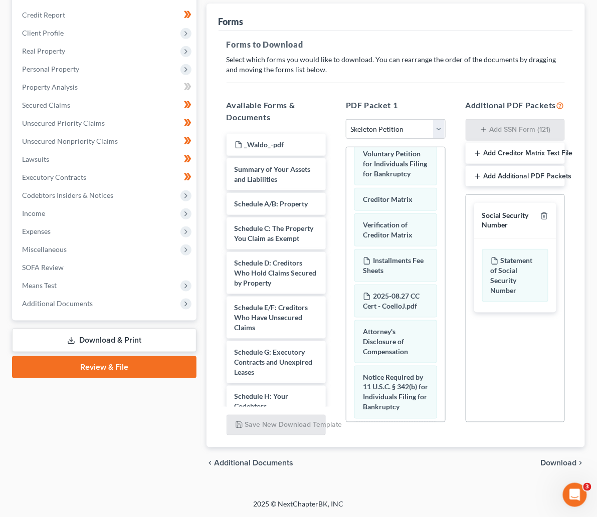
click at [572, 464] on span "Download" at bounding box center [559, 464] width 36 height 8
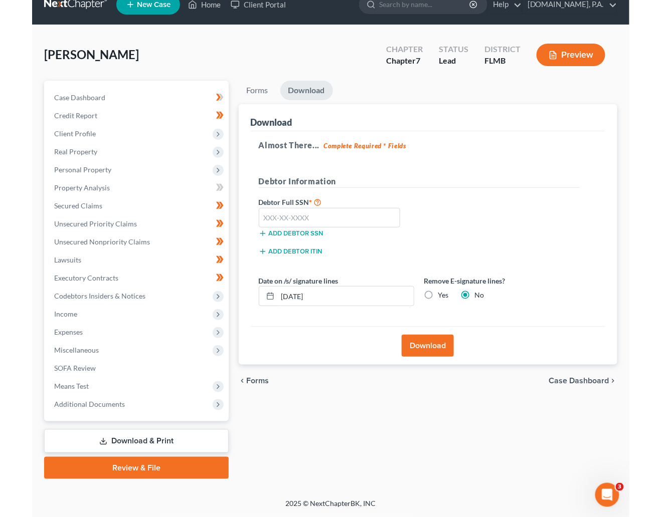
scroll to position [15, 0]
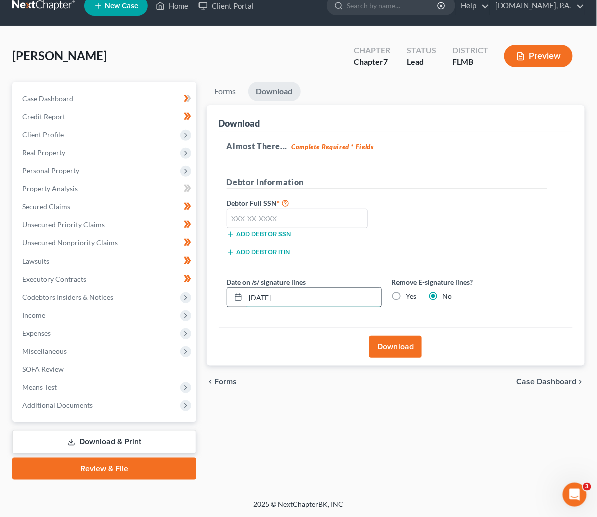
click at [246, 298] on input "10/07/2025" at bounding box center [314, 297] width 136 height 19
click at [246, 216] on input "text" at bounding box center [298, 219] width 142 height 20
type input "145-72-7265"
click at [246, 293] on input "10/07/2025" at bounding box center [314, 297] width 136 height 19
type input "10/08/2025"
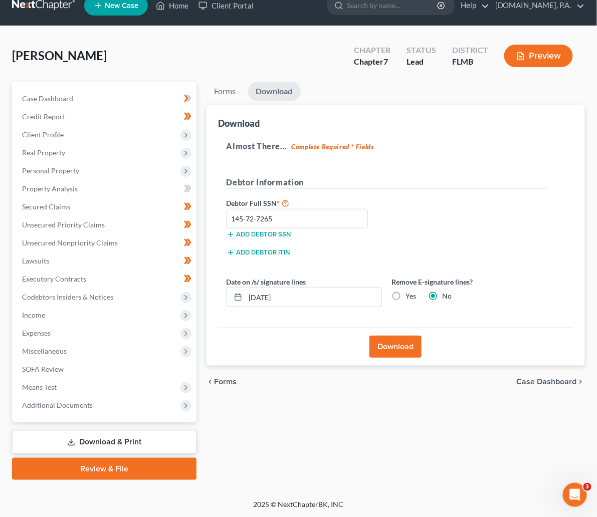
click at [375, 343] on button "Download" at bounding box center [395, 347] width 52 height 22
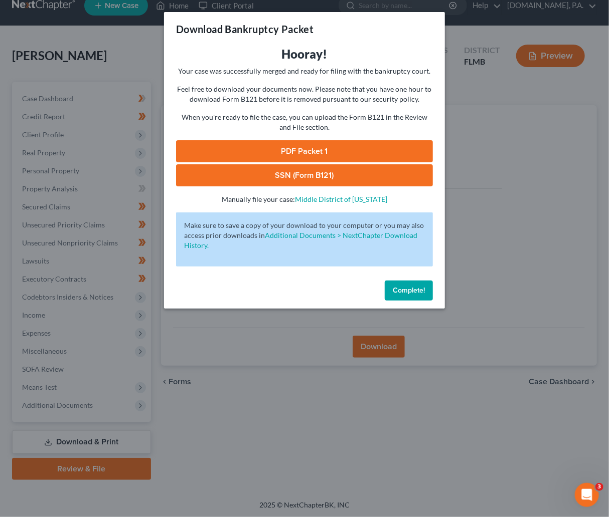
click at [327, 276] on div "Hooray! Your case was successfully merged and ready for filing with the bankrup…" at bounding box center [304, 161] width 281 height 231
click at [309, 170] on link "SSN (Form B121)" at bounding box center [304, 175] width 257 height 22
click at [306, 153] on link "PDF Packet 1" at bounding box center [304, 151] width 257 height 22
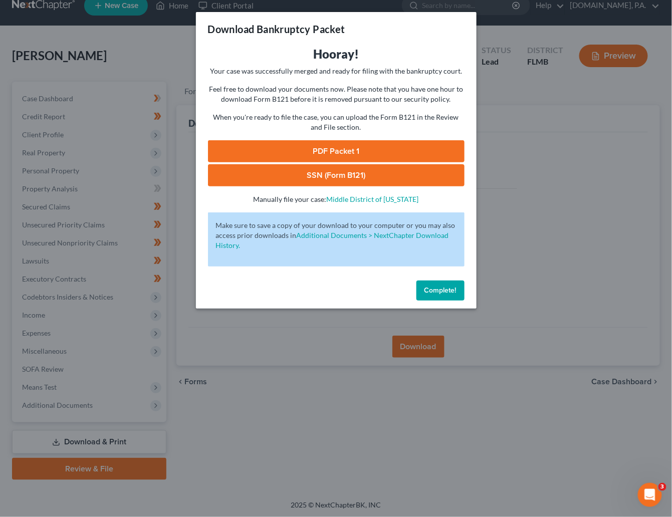
click at [438, 287] on span "Complete!" at bounding box center [441, 290] width 32 height 9
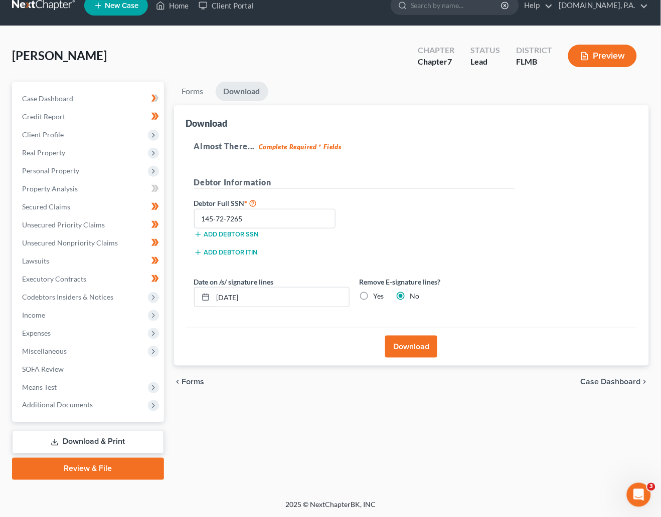
click at [40, 5] on link at bounding box center [44, 5] width 64 height 18
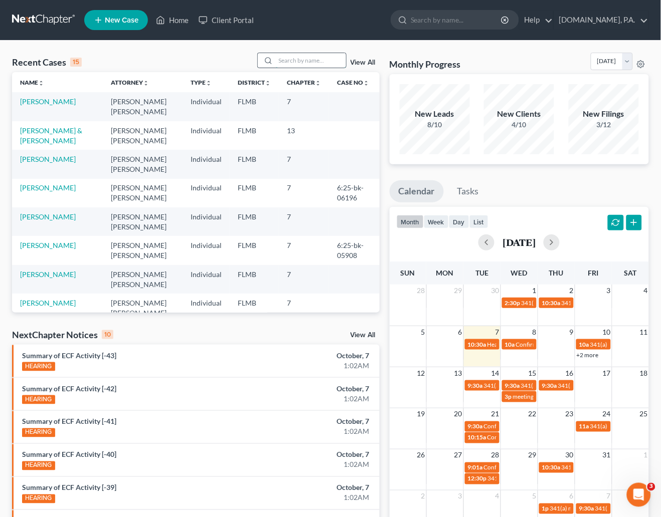
click at [299, 60] on input "search" at bounding box center [311, 60] width 70 height 15
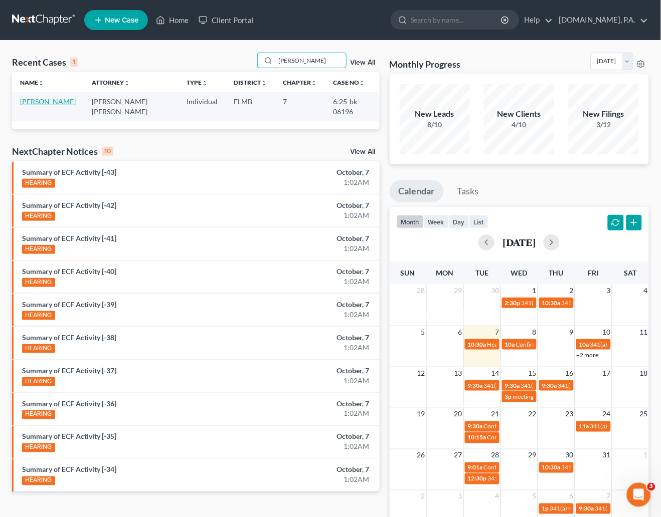
type input "donahue"
click at [46, 105] on link "[PERSON_NAME]" at bounding box center [48, 101] width 56 height 9
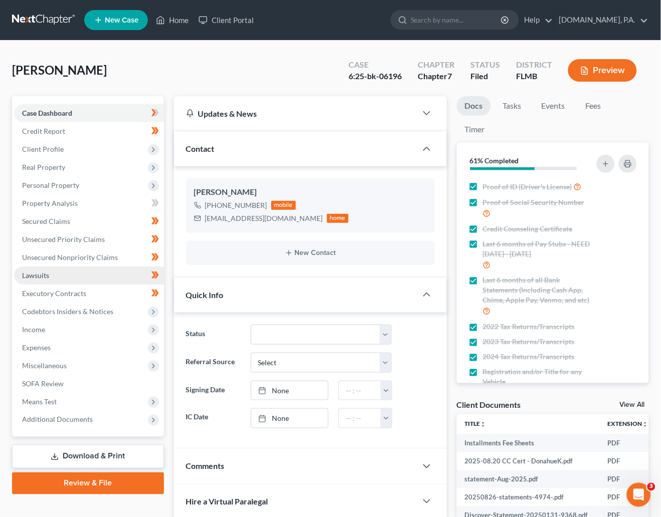
click at [41, 275] on span "Lawsuits" at bounding box center [35, 275] width 27 height 9
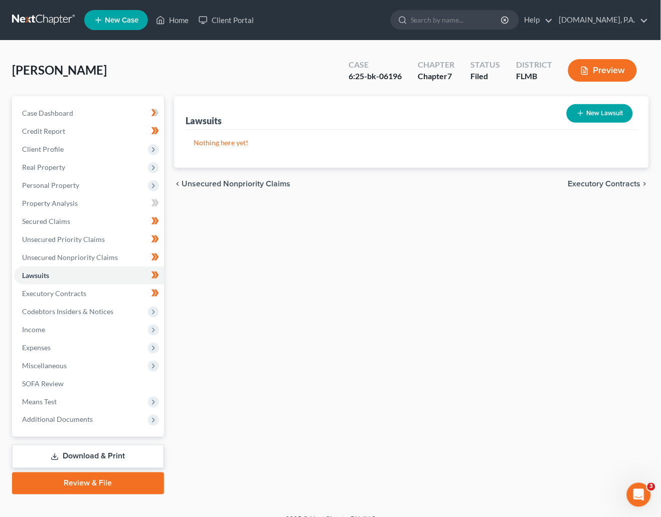
drag, startPoint x: 405, startPoint y: 275, endPoint x: 411, endPoint y: 264, distance: 12.6
click at [407, 275] on div "Lawsuits New Lawsuit Nothing here yet! Court Name Date Filed Status Creditor Na…" at bounding box center [411, 295] width 485 height 399
click at [31, 16] on link at bounding box center [44, 20] width 64 height 18
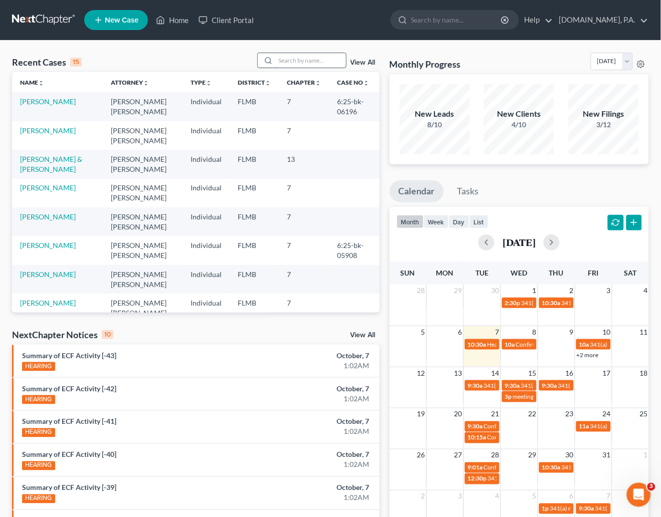
click at [302, 58] on input "search" at bounding box center [311, 60] width 70 height 15
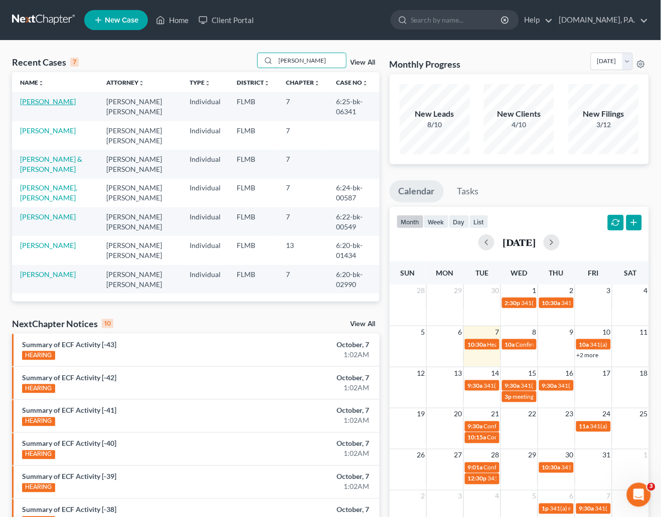
type input "[PERSON_NAME]"
click at [58, 99] on link "[PERSON_NAME]" at bounding box center [48, 101] width 56 height 9
select select "2"
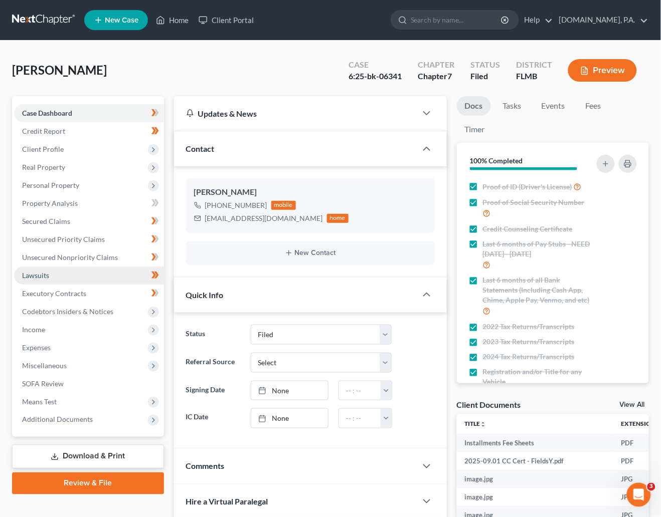
click at [43, 277] on span "Lawsuits" at bounding box center [35, 275] width 27 height 9
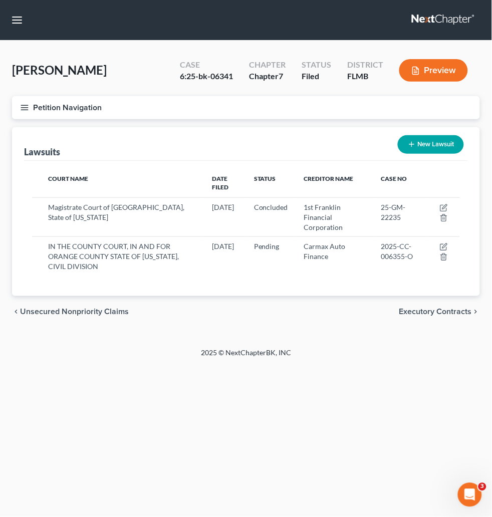
click at [0, 0] on link "Client Portal" at bounding box center [0, 0] width 0 height 0
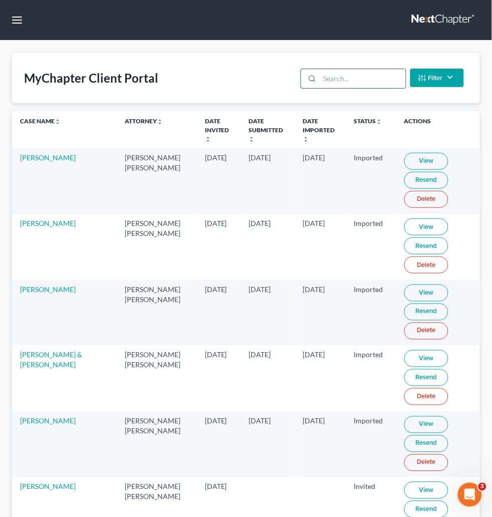
click at [343, 88] on input "search" at bounding box center [363, 78] width 86 height 19
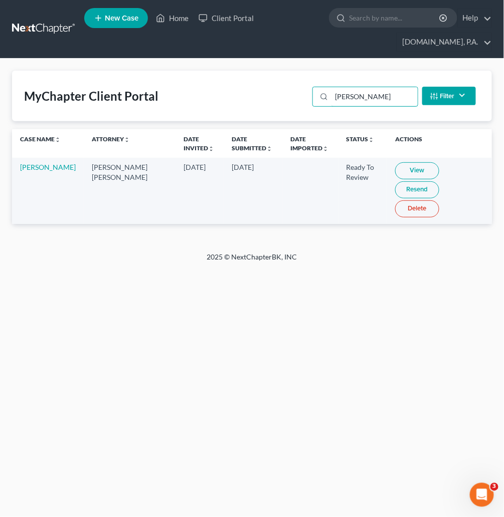
type input "[PERSON_NAME]"
click at [403, 174] on link "View" at bounding box center [417, 170] width 44 height 17
